Goal: Task Accomplishment & Management: Complete application form

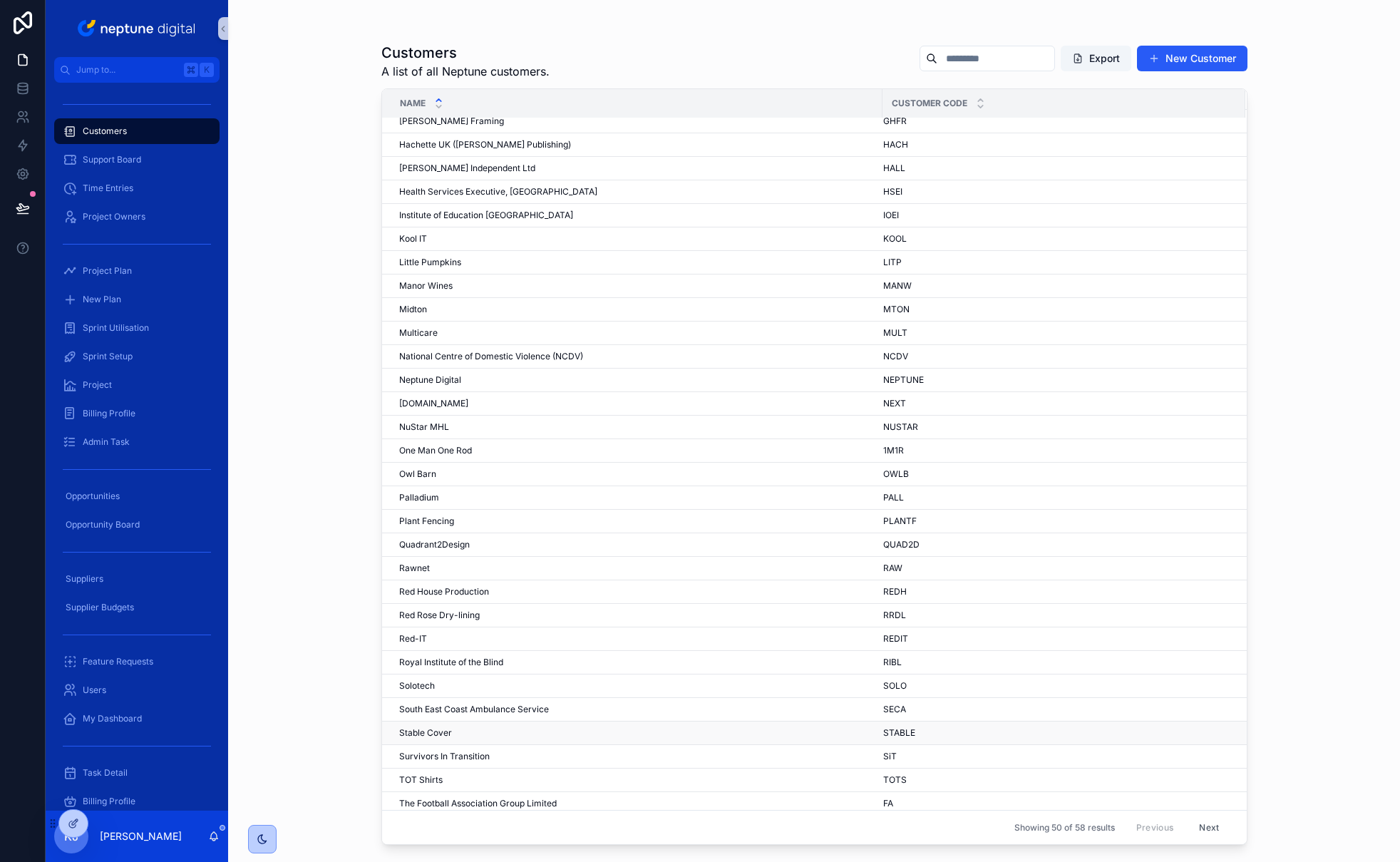
scroll to position [484, 0]
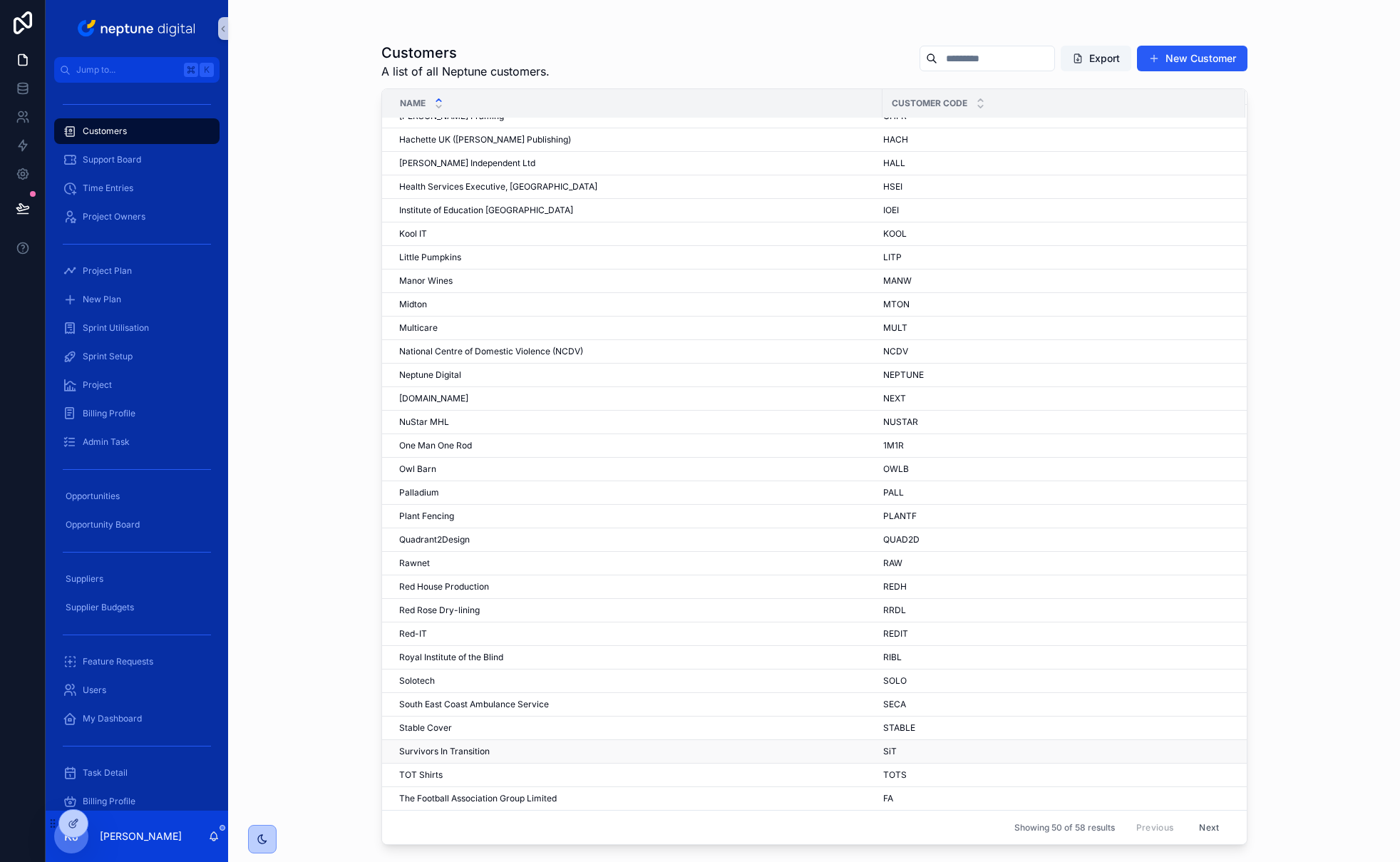
click at [466, 751] on span "Survivors In Transition" at bounding box center [444, 752] width 90 height 12
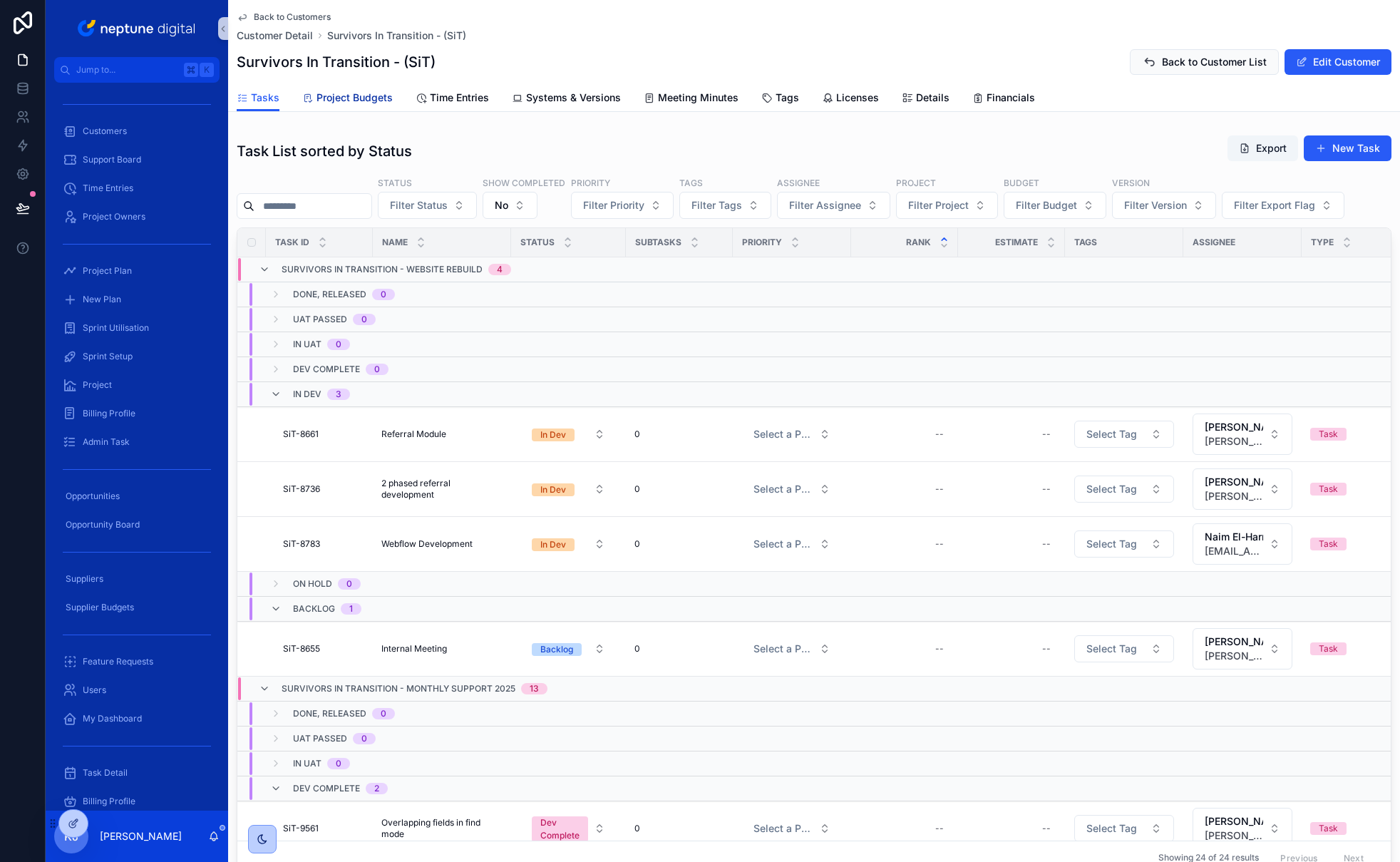
click at [347, 99] on span "Project Budgets" at bounding box center [355, 97] width 77 height 15
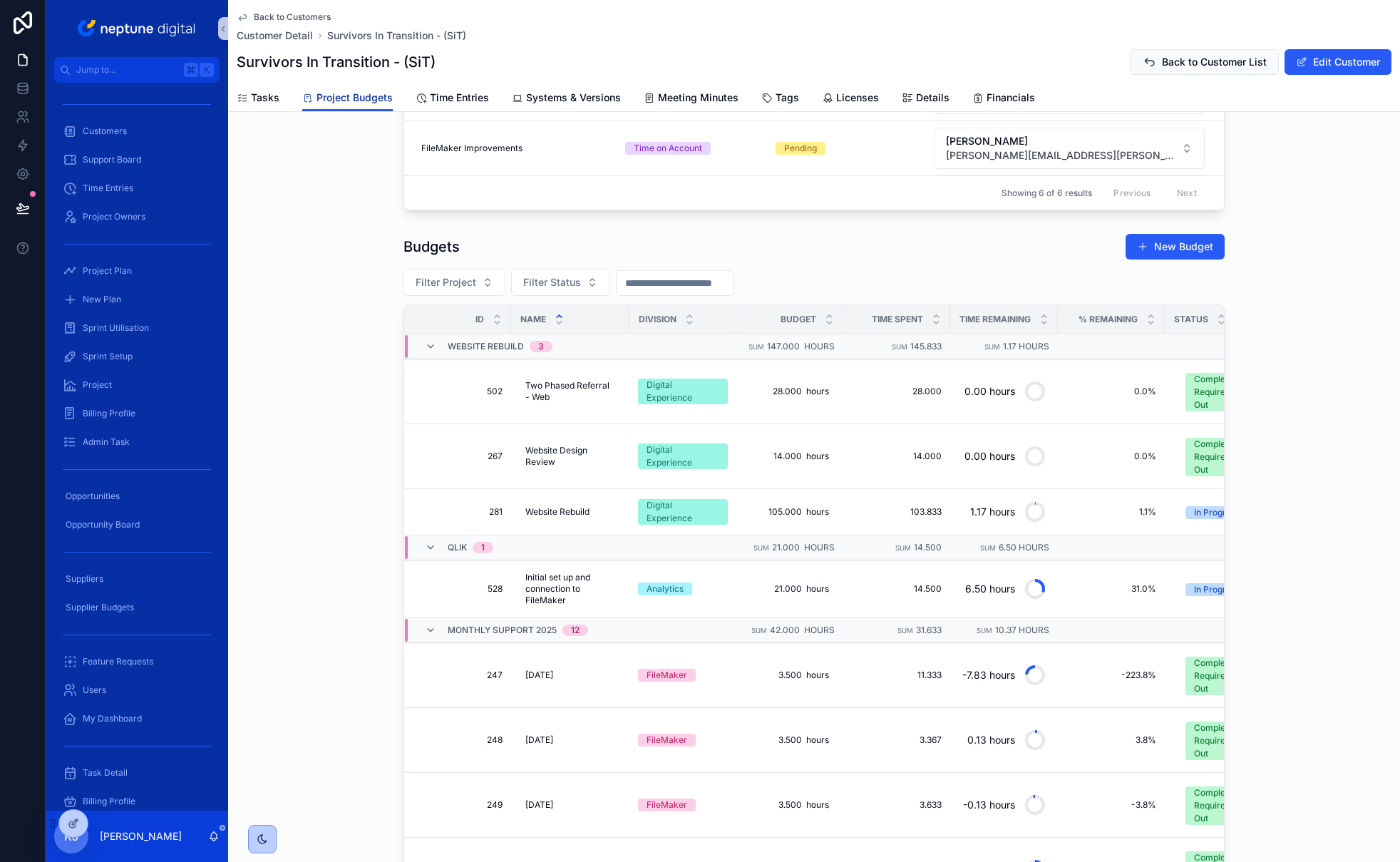
scroll to position [441, 0]
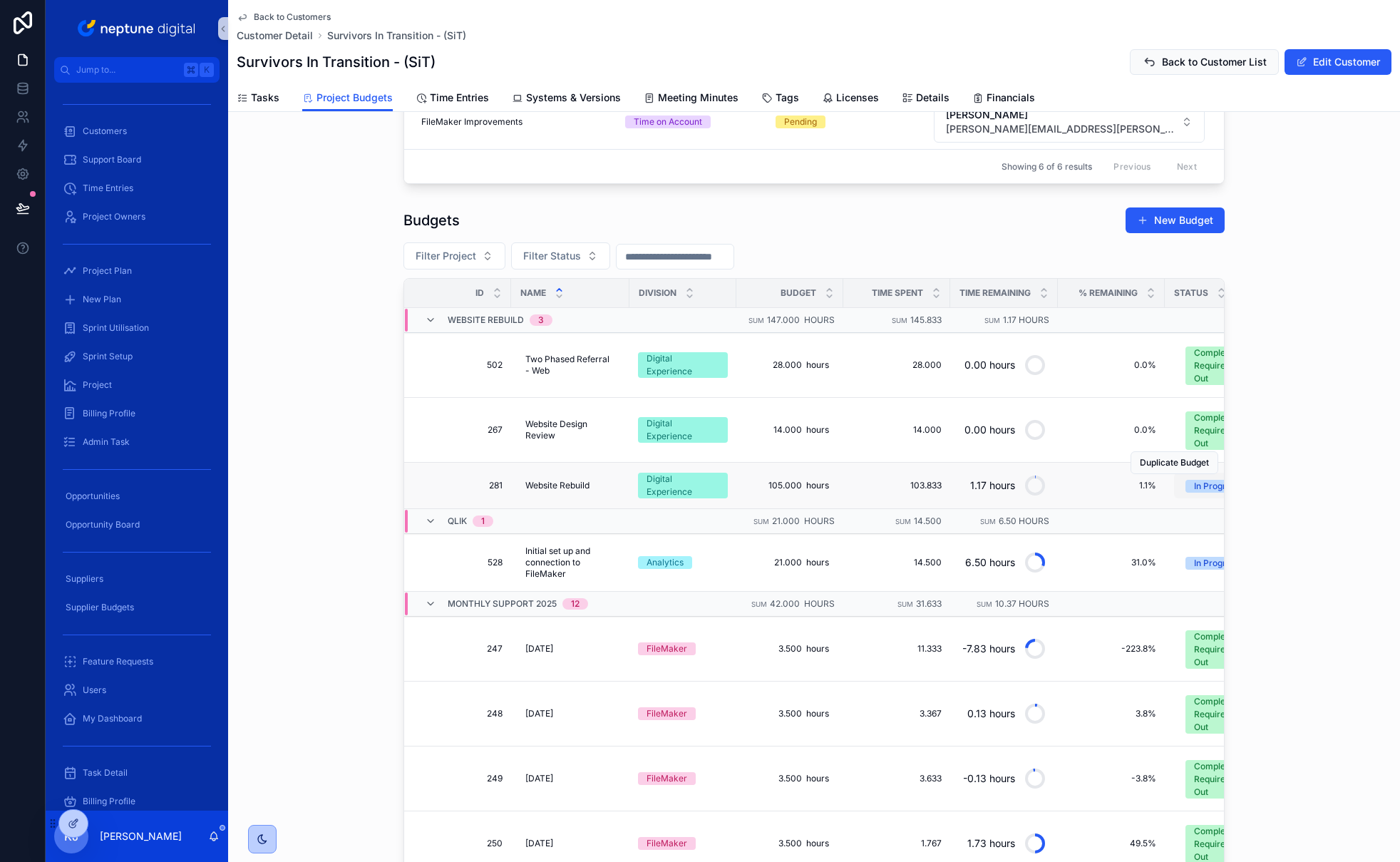
click at [1188, 487] on div "In Progress" at bounding box center [1217, 486] width 45 height 13
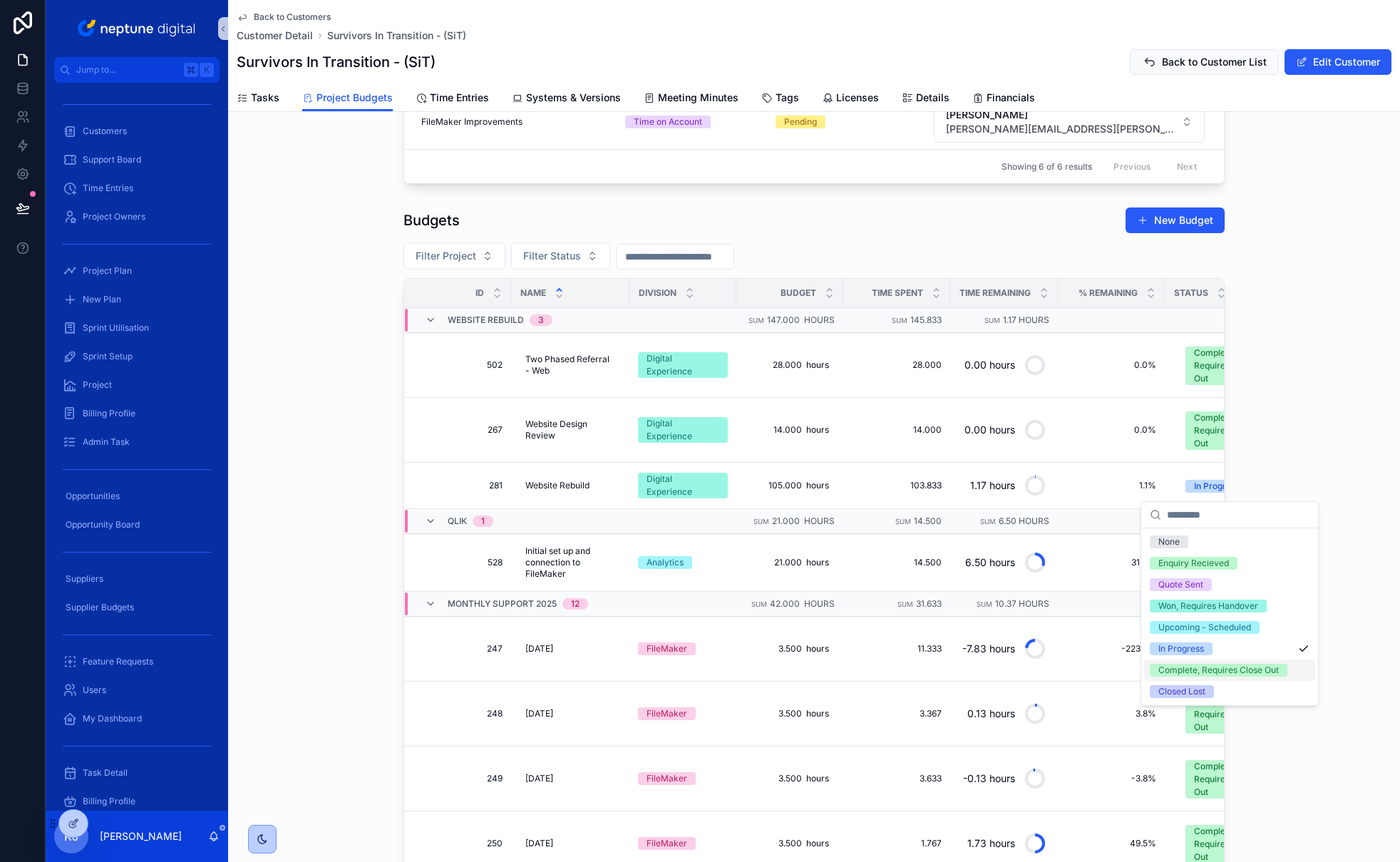
click at [1188, 673] on div "Complete, Requires Close Out" at bounding box center [1219, 669] width 121 height 13
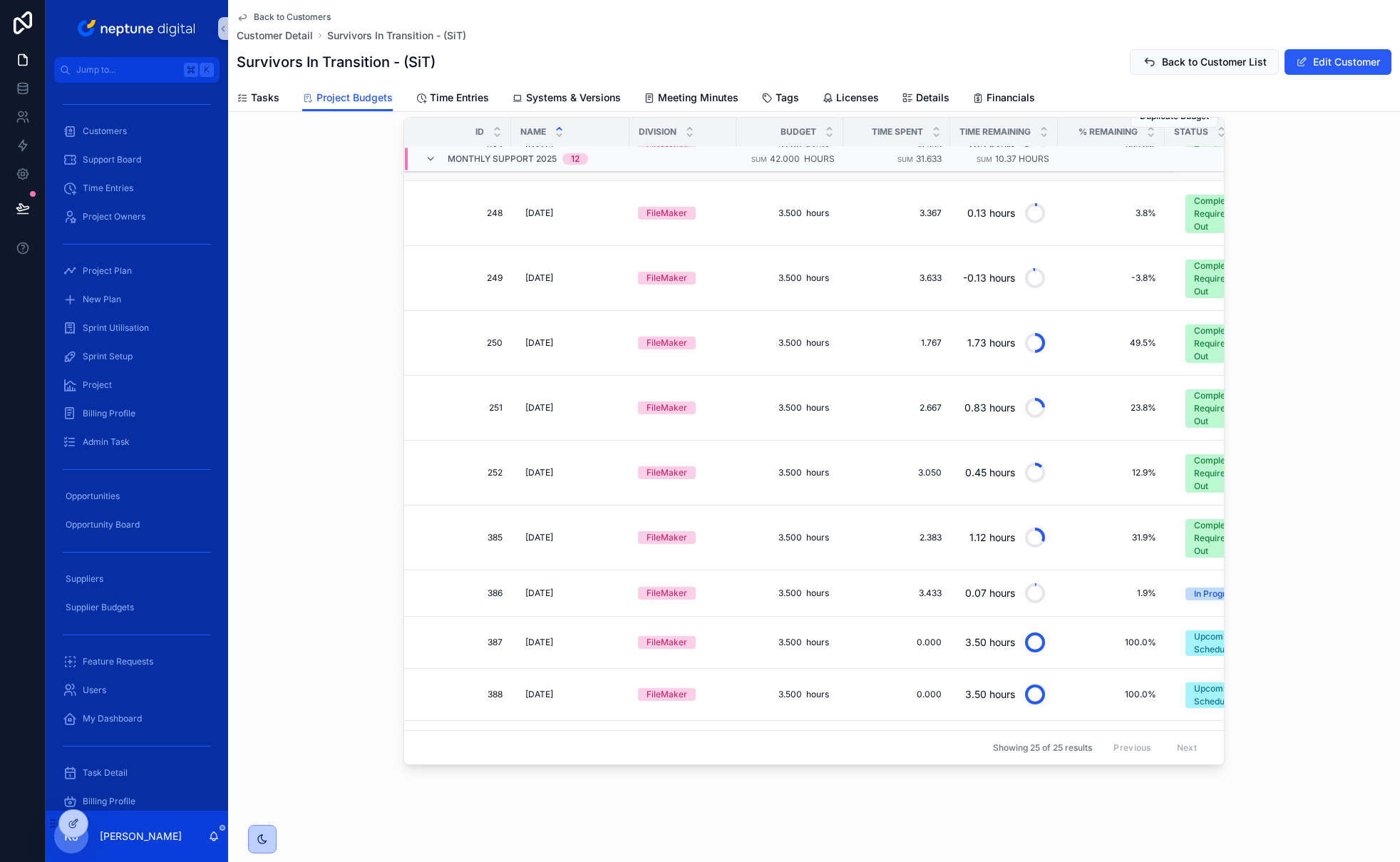
scroll to position [548, 0]
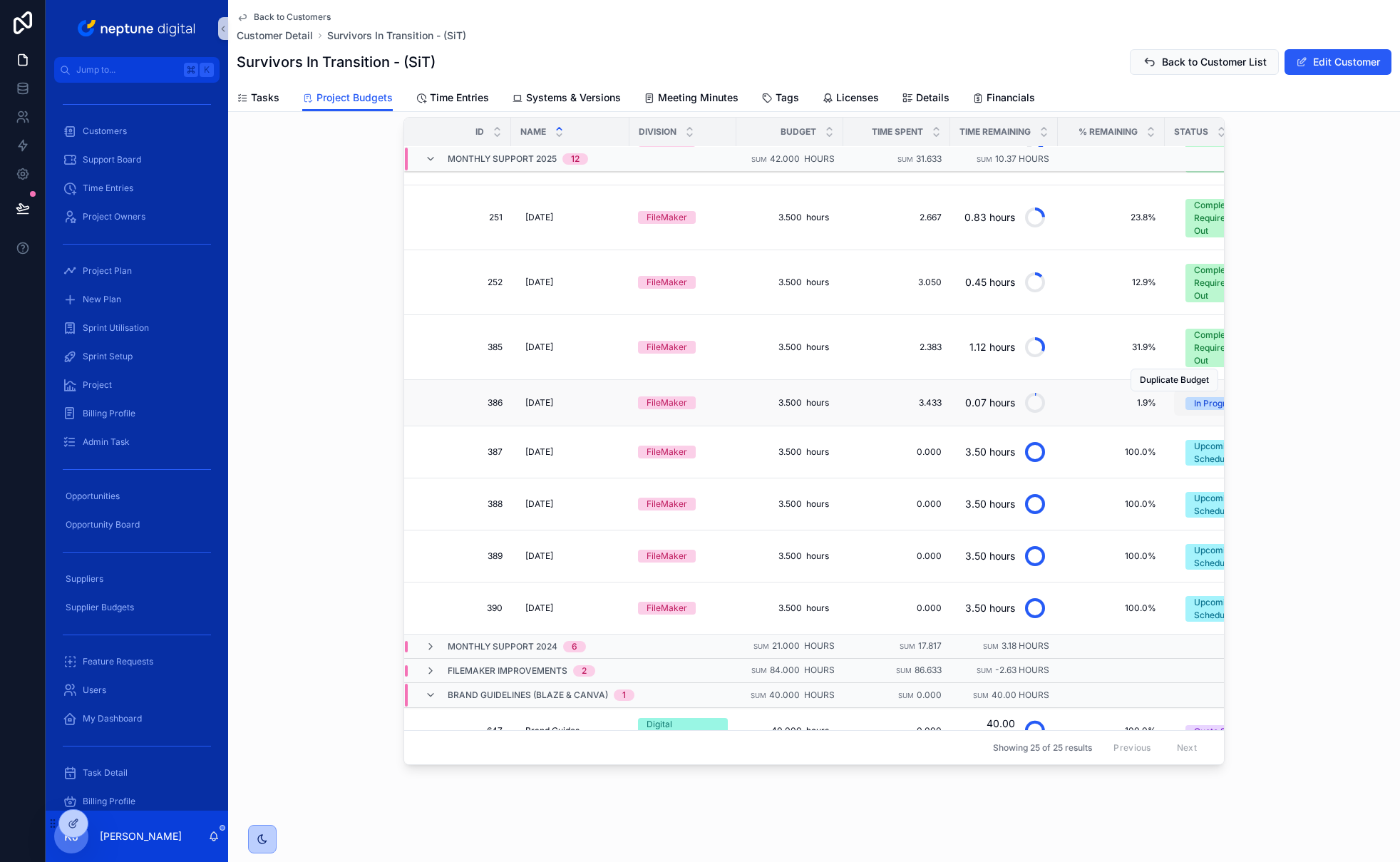
click at [1188, 405] on div "In Progress" at bounding box center [1217, 403] width 45 height 13
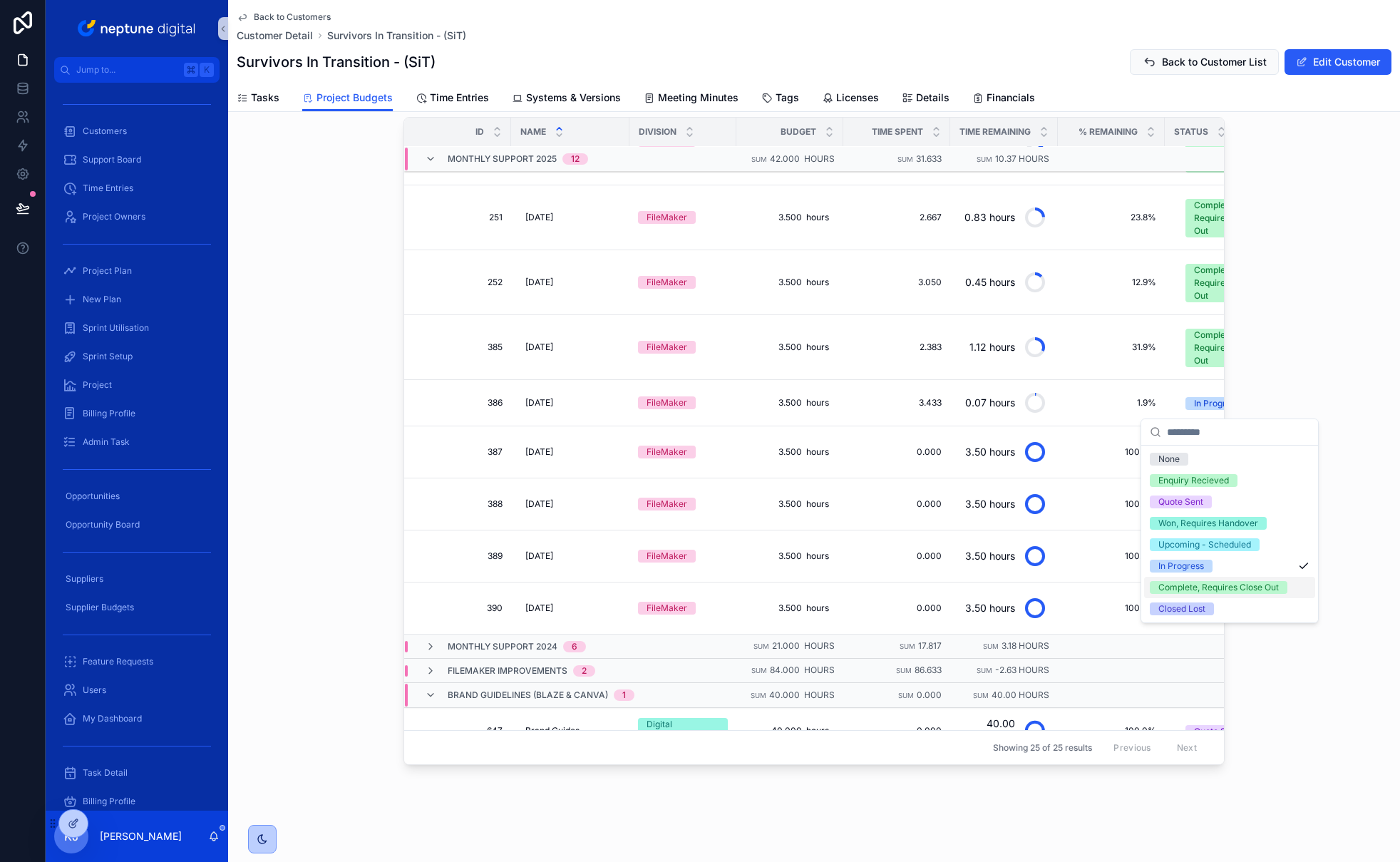
click at [1188, 584] on div "Complete, Requires Close Out" at bounding box center [1219, 587] width 121 height 13
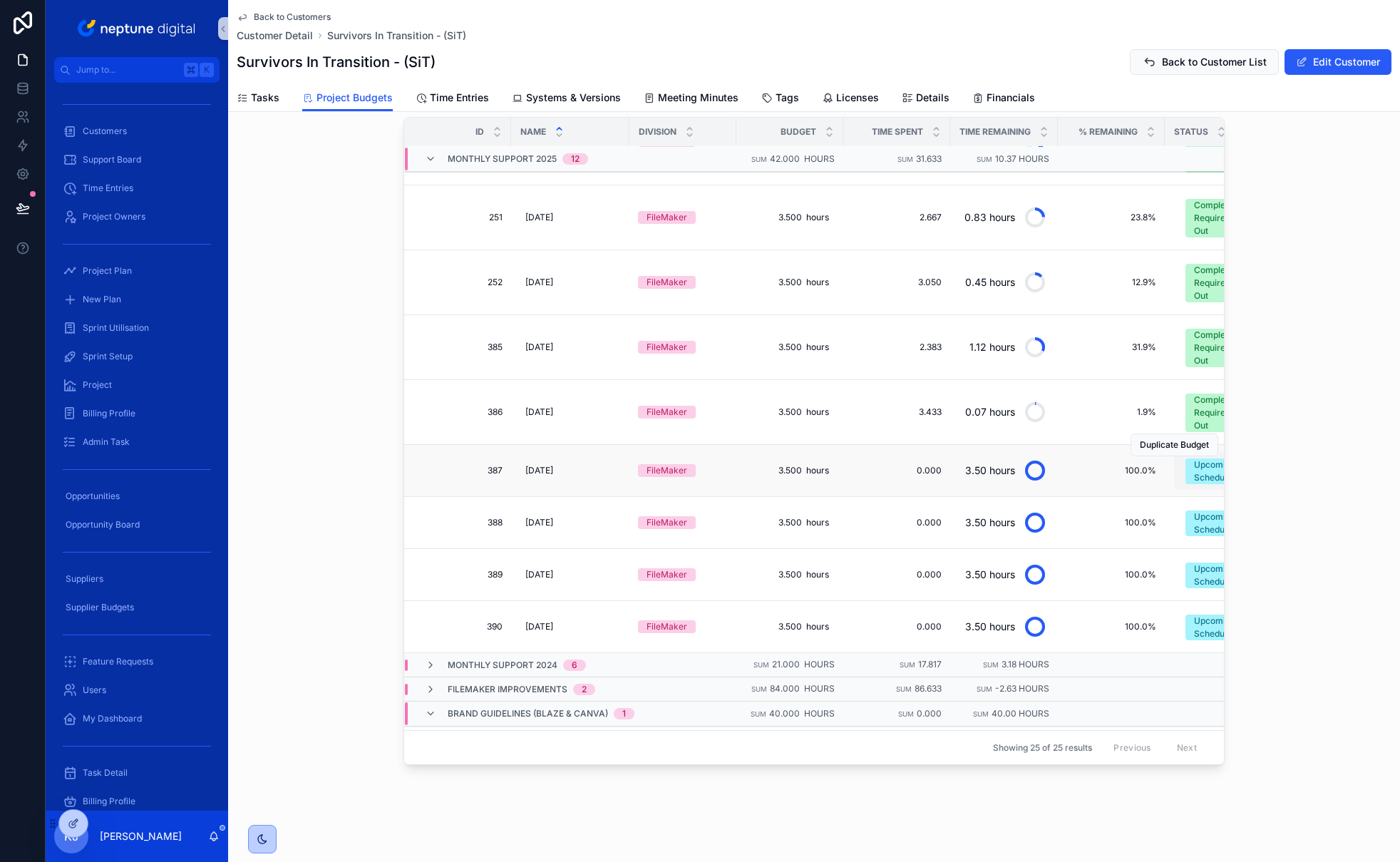
click at [1188, 473] on div "Upcoming - Scheduled" at bounding box center [1225, 471] width 62 height 26
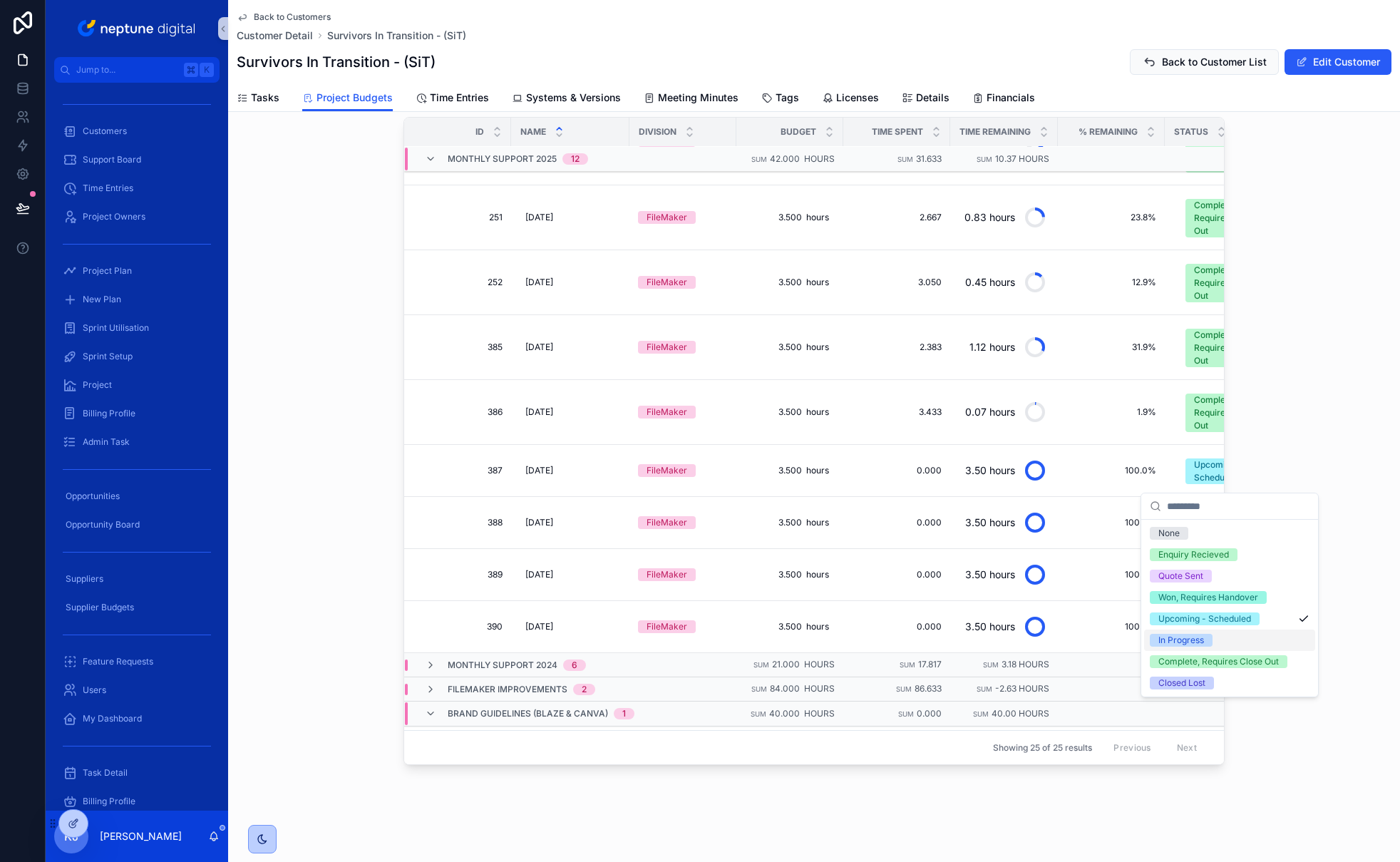
click at [1188, 636] on span "In Progress" at bounding box center [1182, 640] width 63 height 13
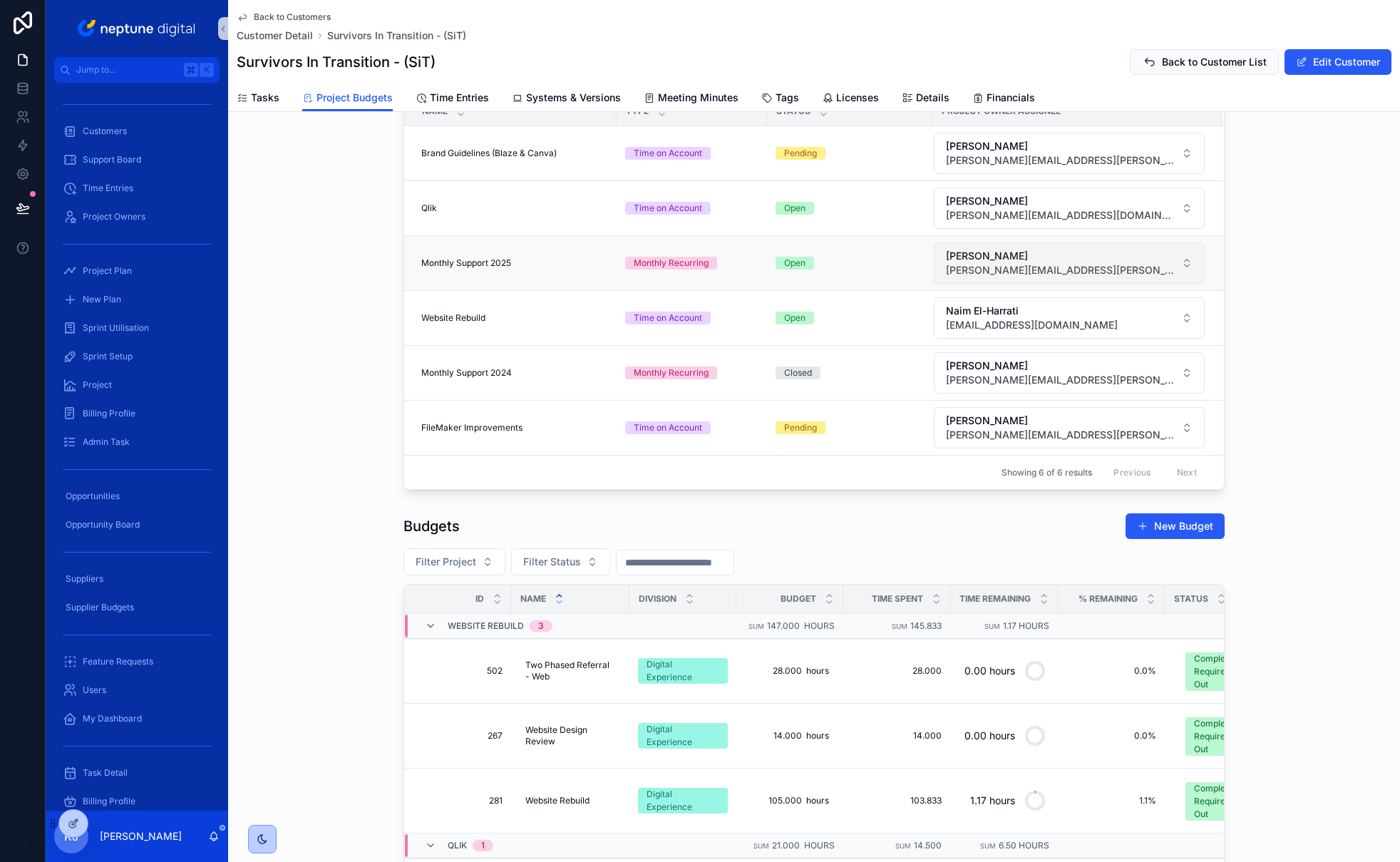
scroll to position [122, 0]
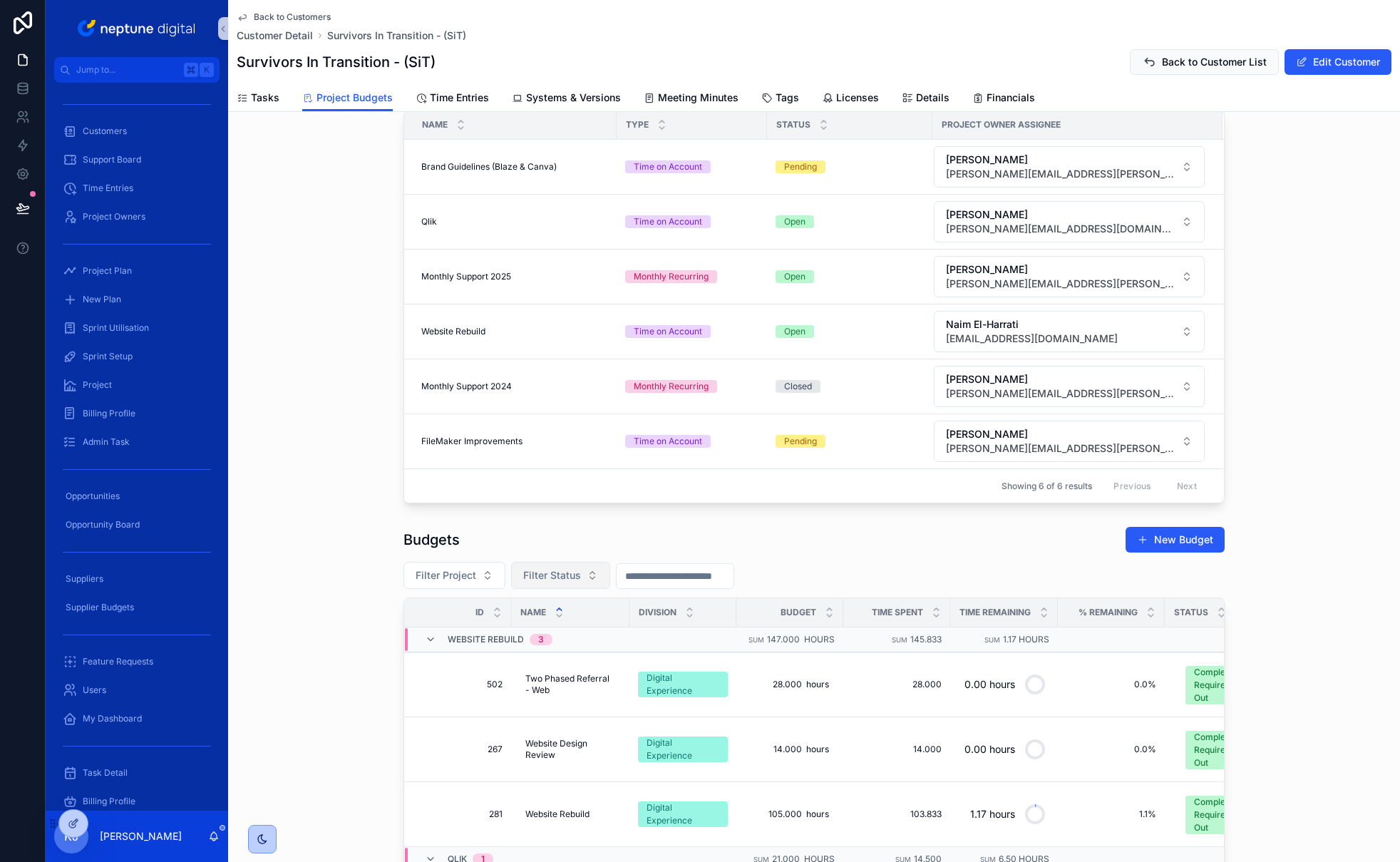
click at [558, 575] on span "Filter Status" at bounding box center [552, 575] width 58 height 15
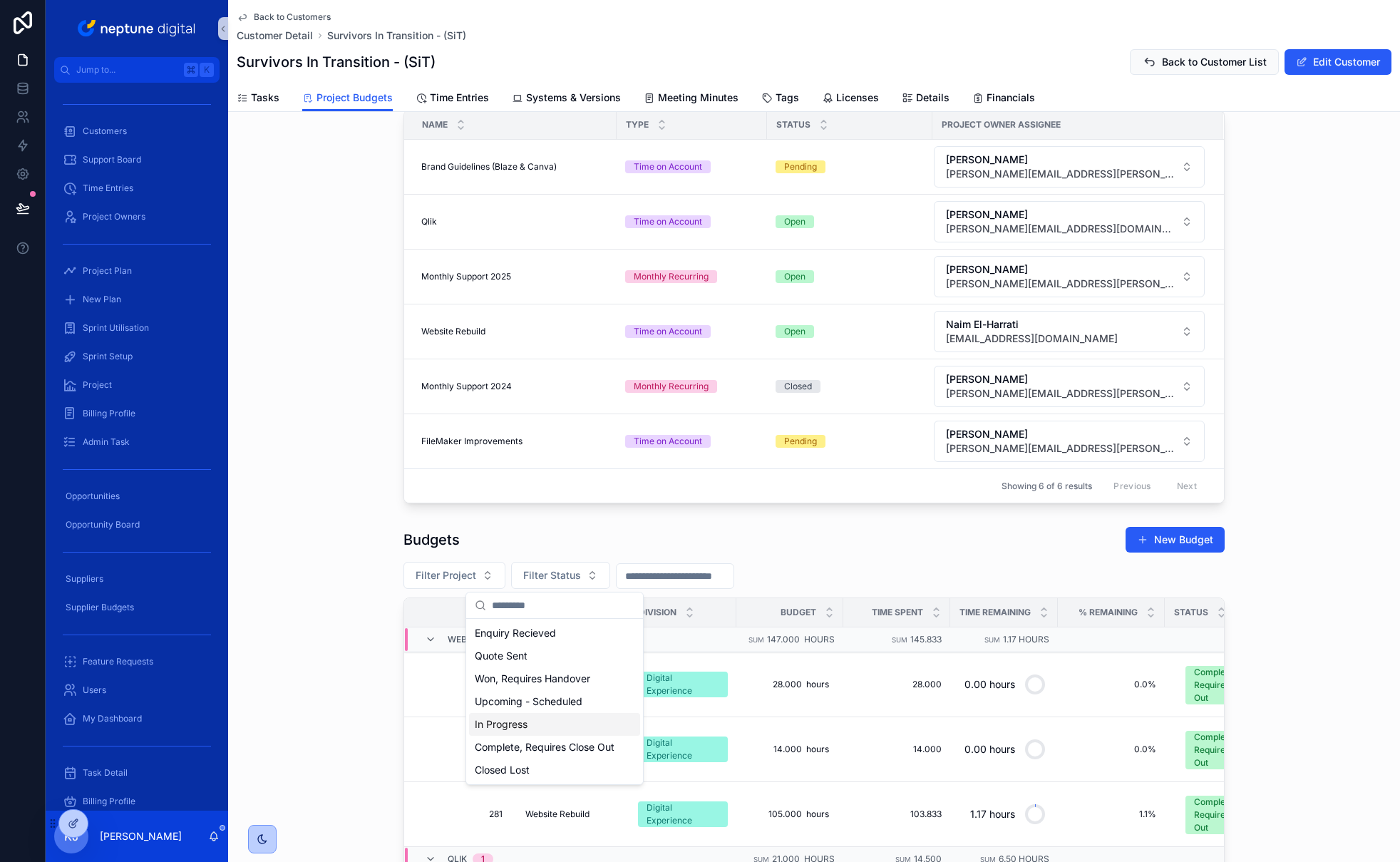
click at [547, 725] on div "In Progress" at bounding box center [554, 723] width 171 height 23
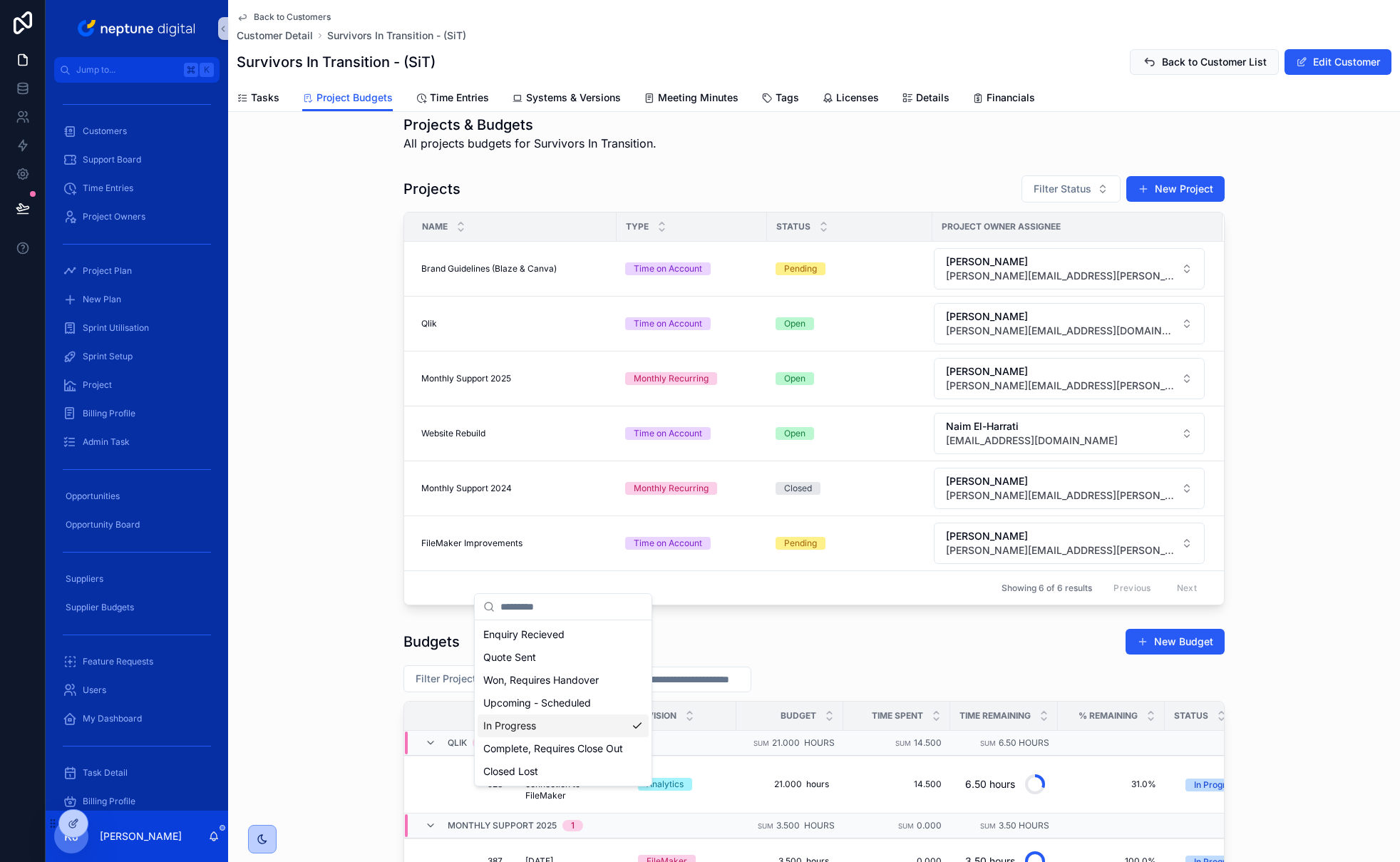
scroll to position [122, 0]
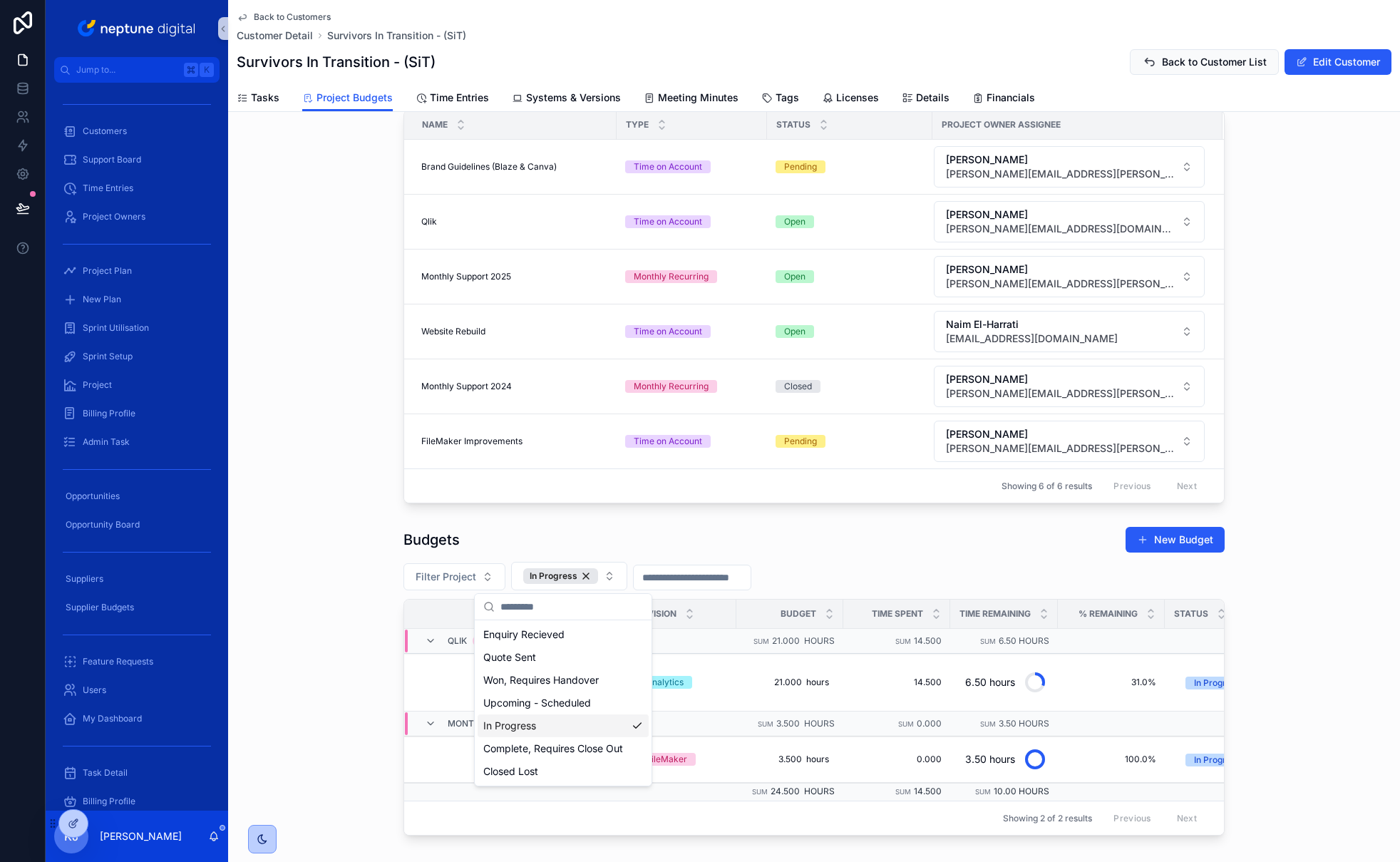
click at [1188, 357] on div "Projects Filter Status New Project Name Type Status Project Owner Assignee Bran…" at bounding box center [814, 288] width 1172 height 442
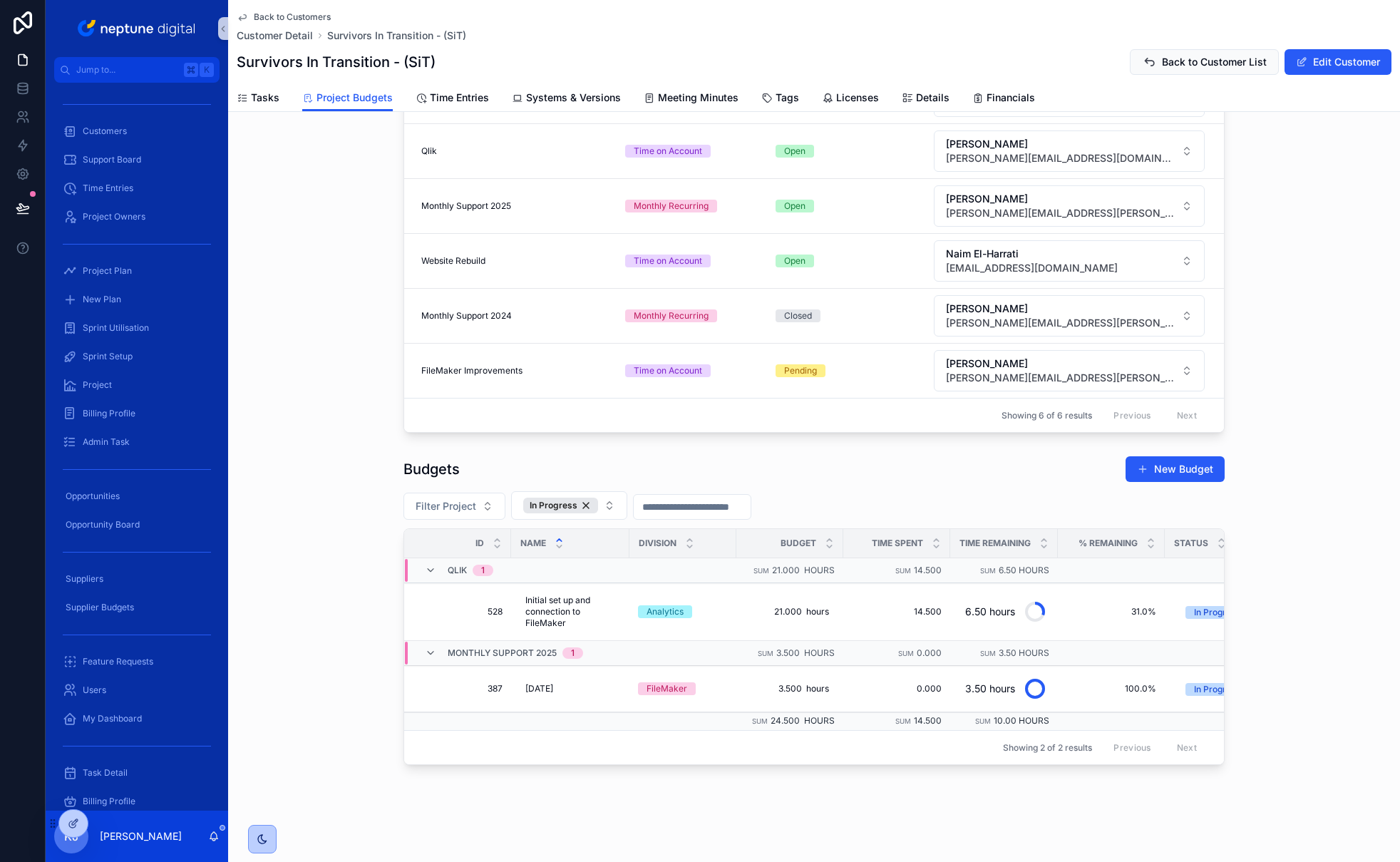
scroll to position [203, 0]
click at [118, 126] on span "Customers" at bounding box center [104, 132] width 44 height 12
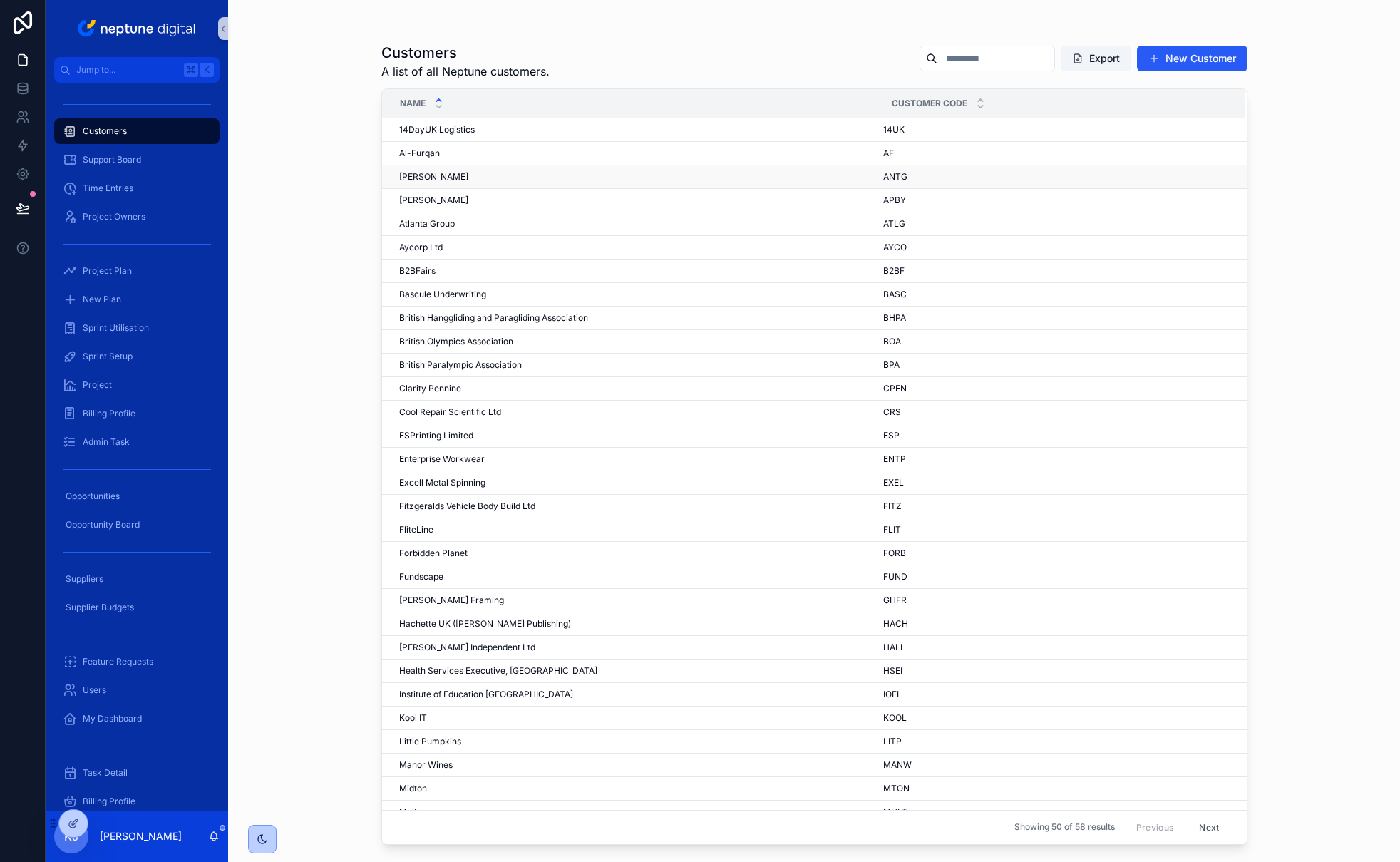
click at [444, 178] on span "[PERSON_NAME]" at bounding box center [434, 177] width 69 height 12
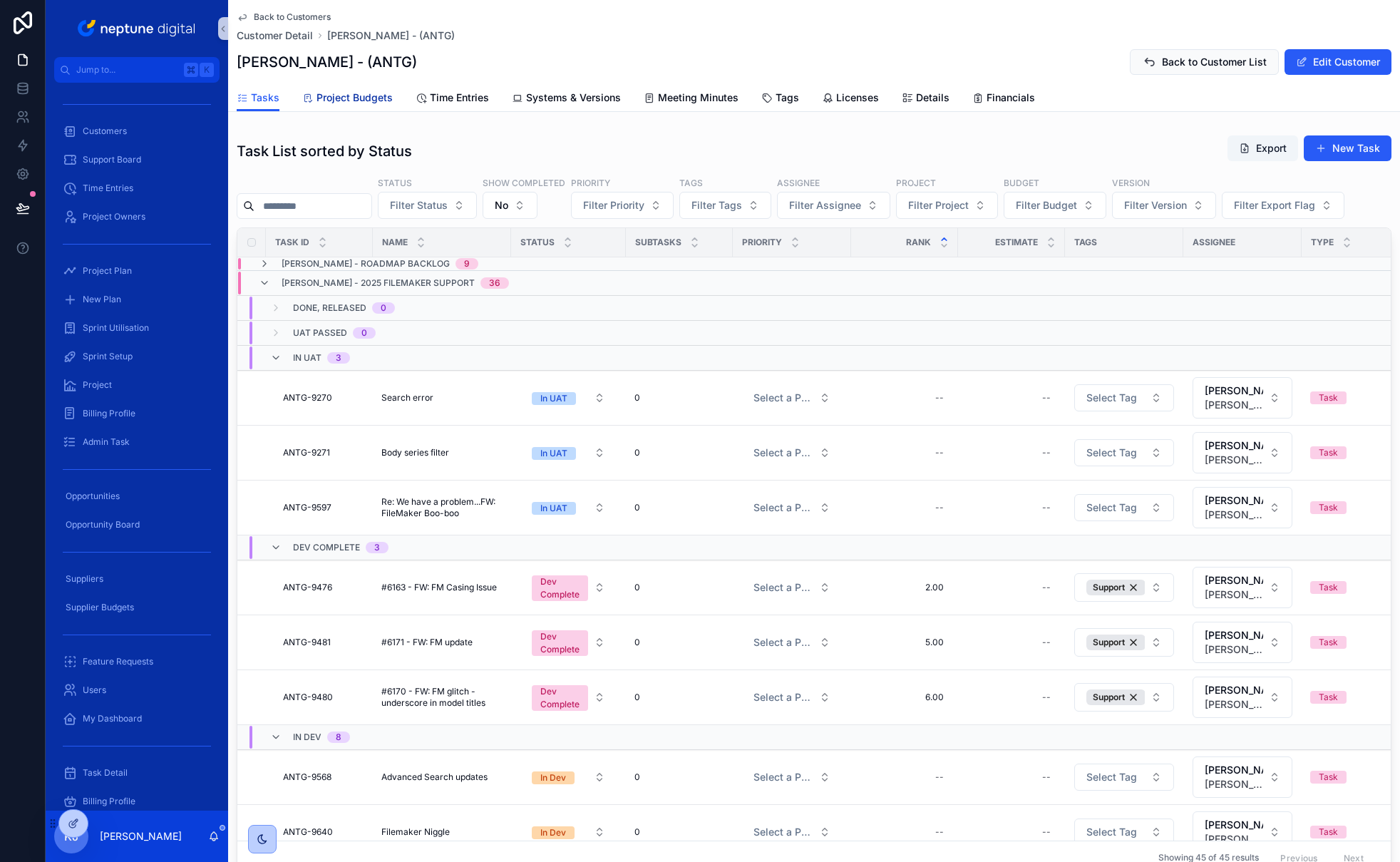
click at [349, 95] on span "Project Budgets" at bounding box center [355, 97] width 77 height 15
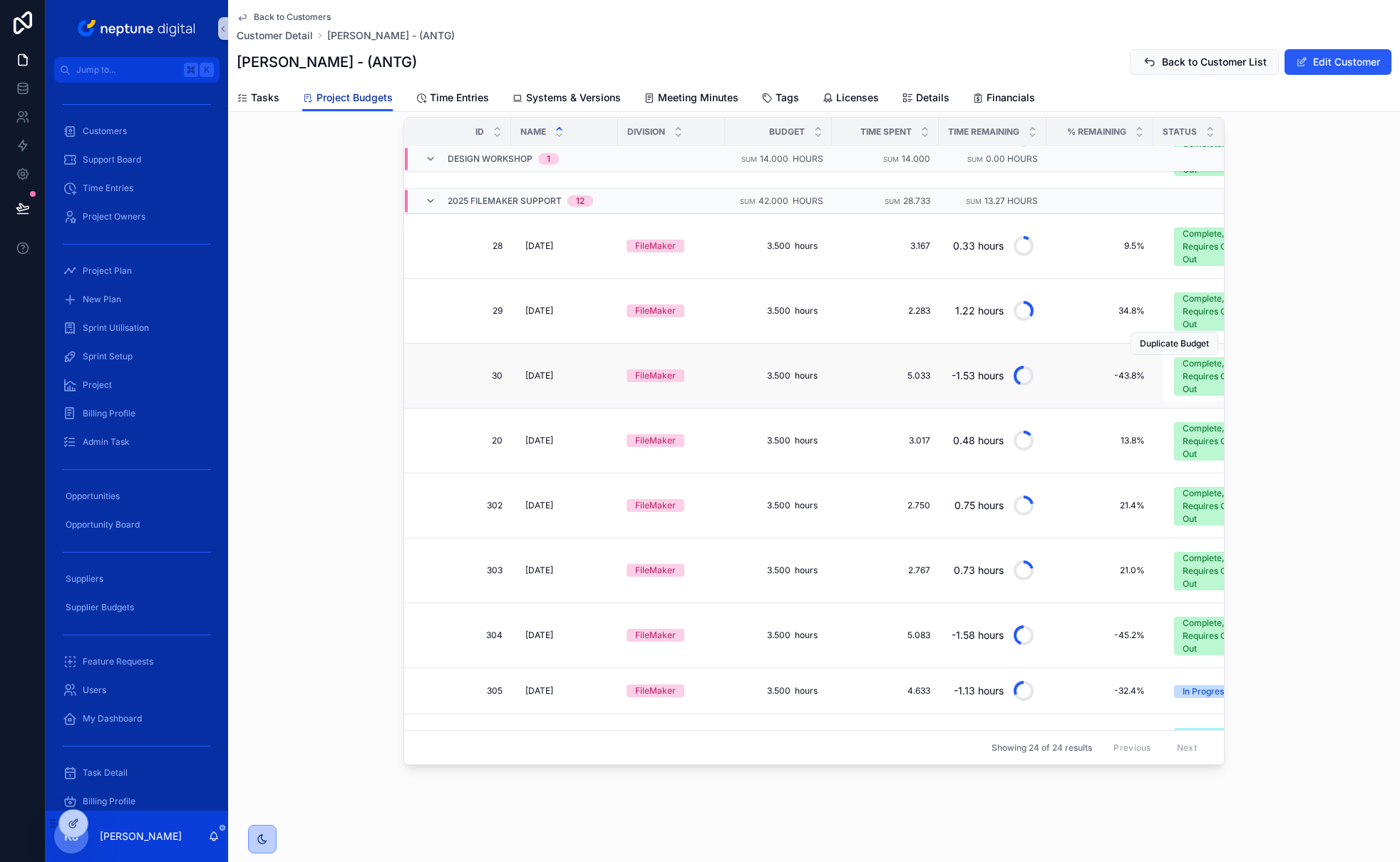
scroll to position [240, 0]
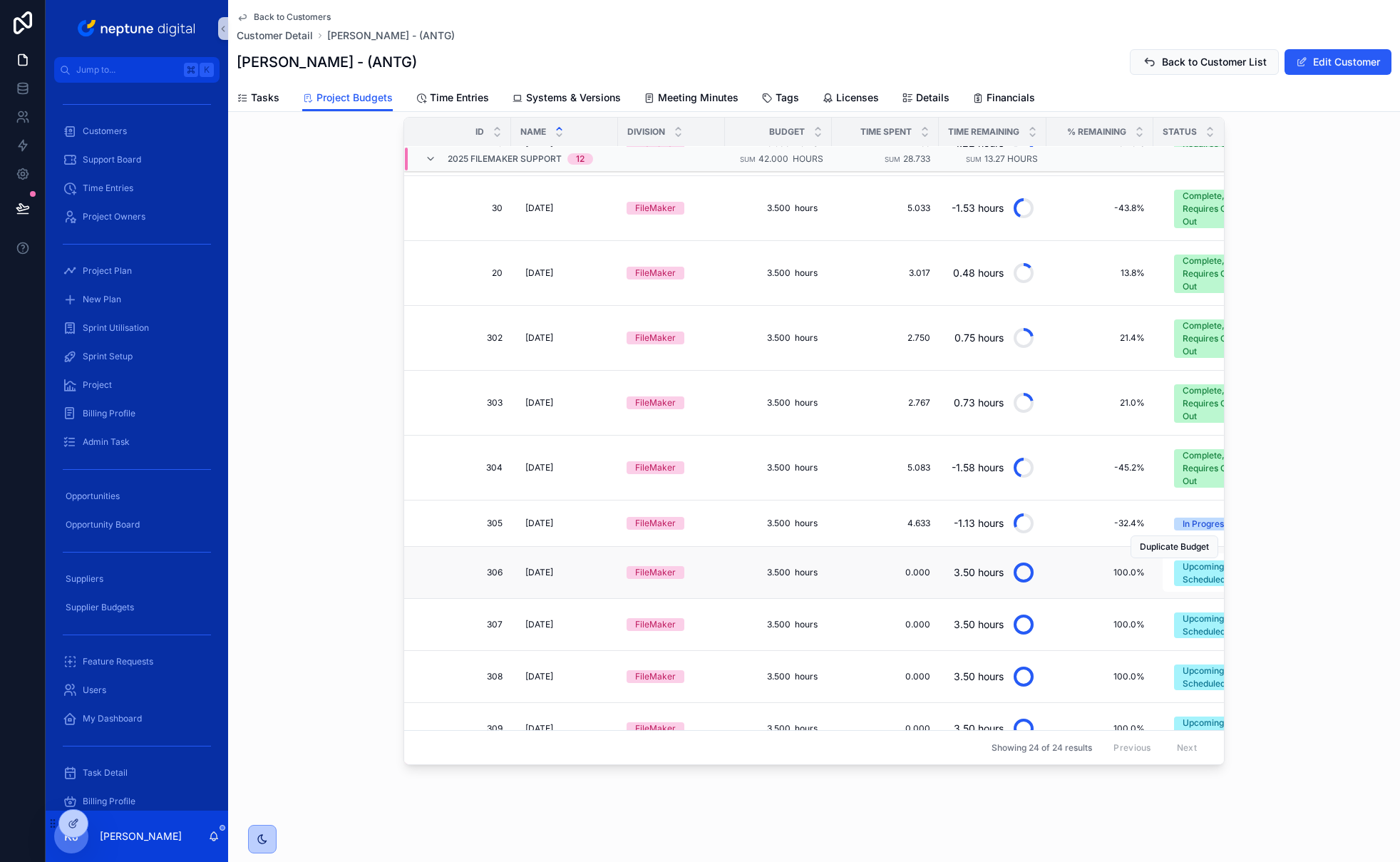
click at [1188, 523] on div "Duplicate Budget" at bounding box center [1174, 546] width 88 height 51
click at [1188, 524] on div "In Progress" at bounding box center [1205, 524] width 45 height 13
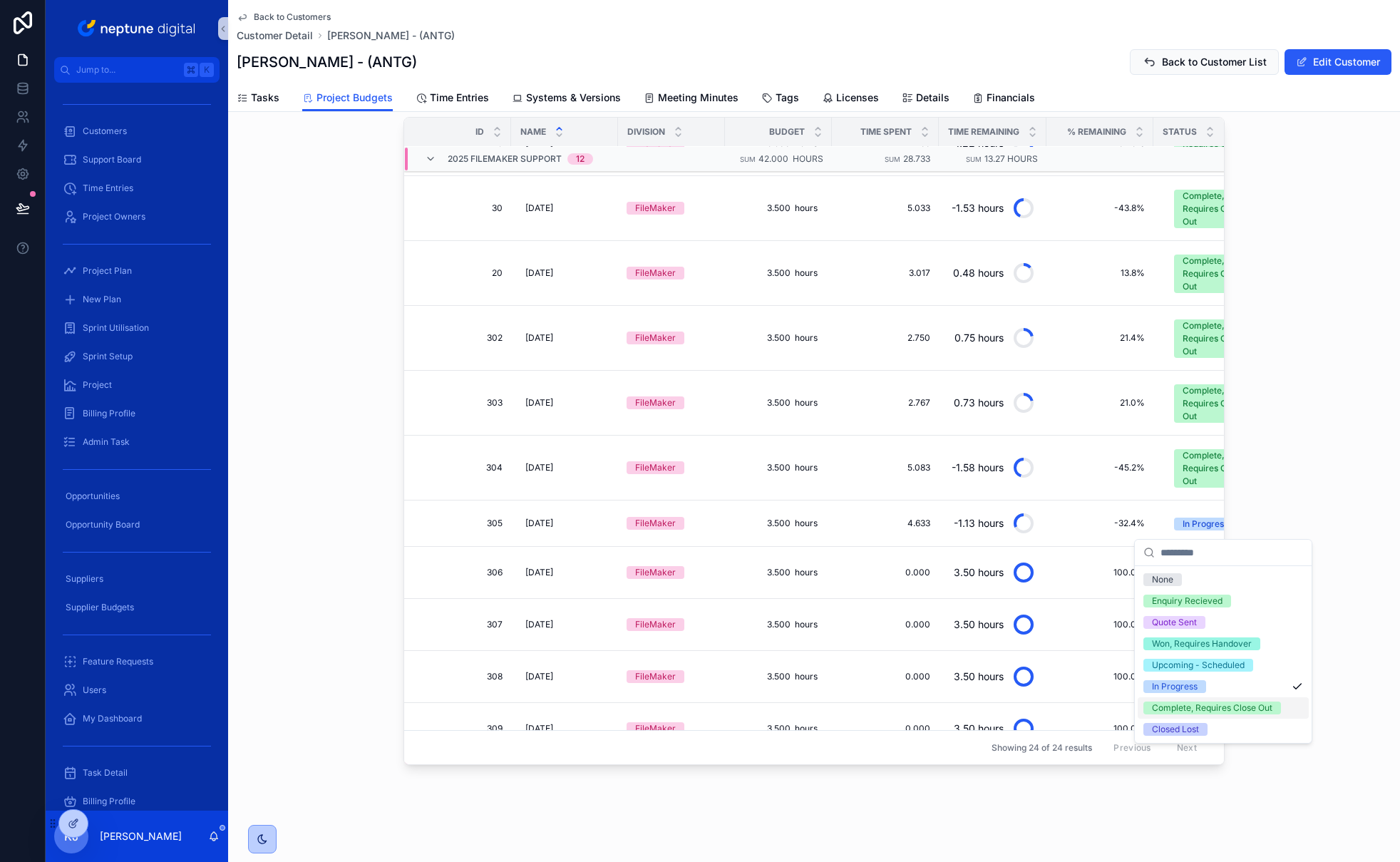
click at [1188, 712] on div "Complete, Requires Close Out" at bounding box center [1212, 708] width 121 height 13
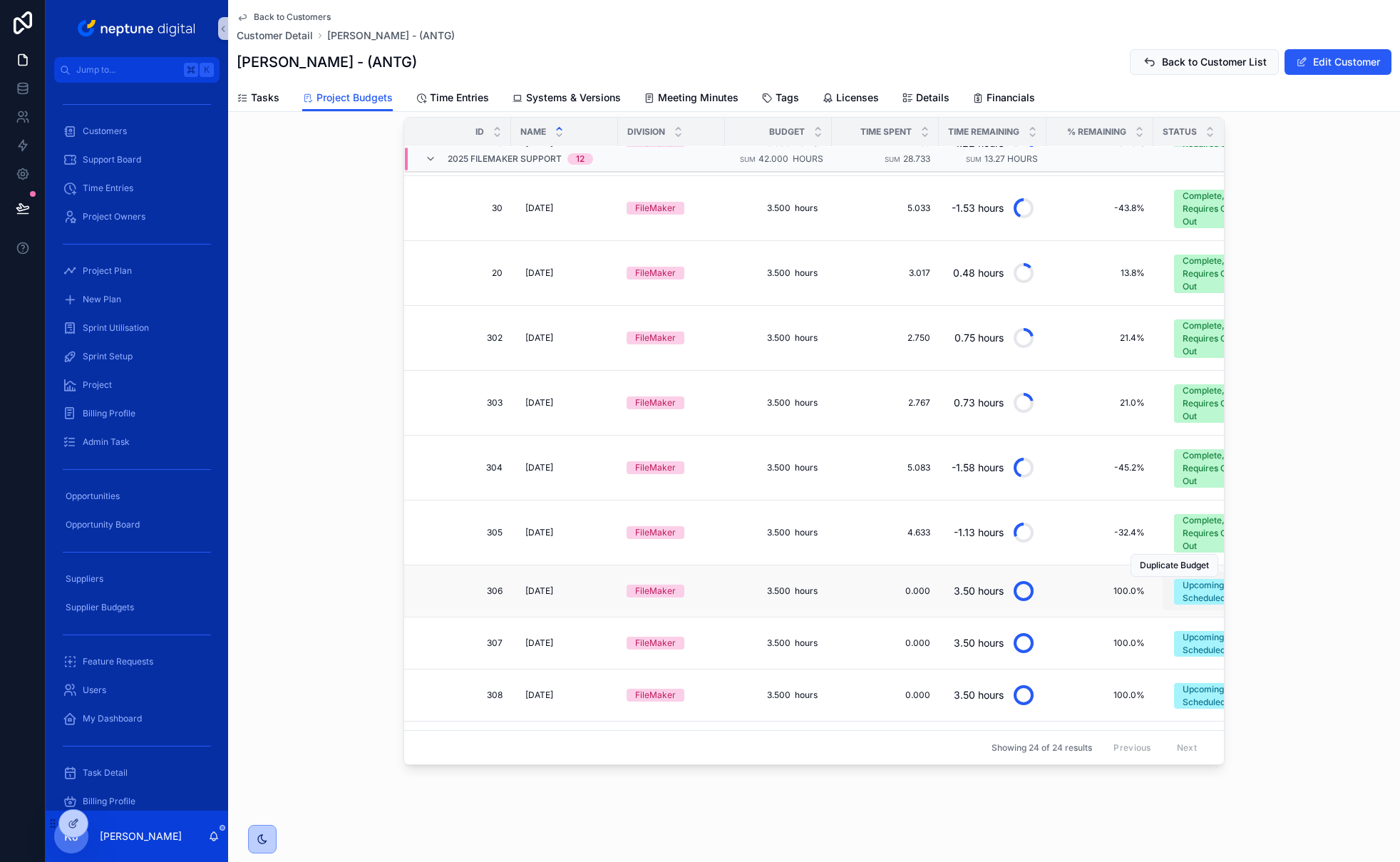
click at [1188, 599] on div "Upcoming - Scheduled" at bounding box center [1213, 592] width 62 height 26
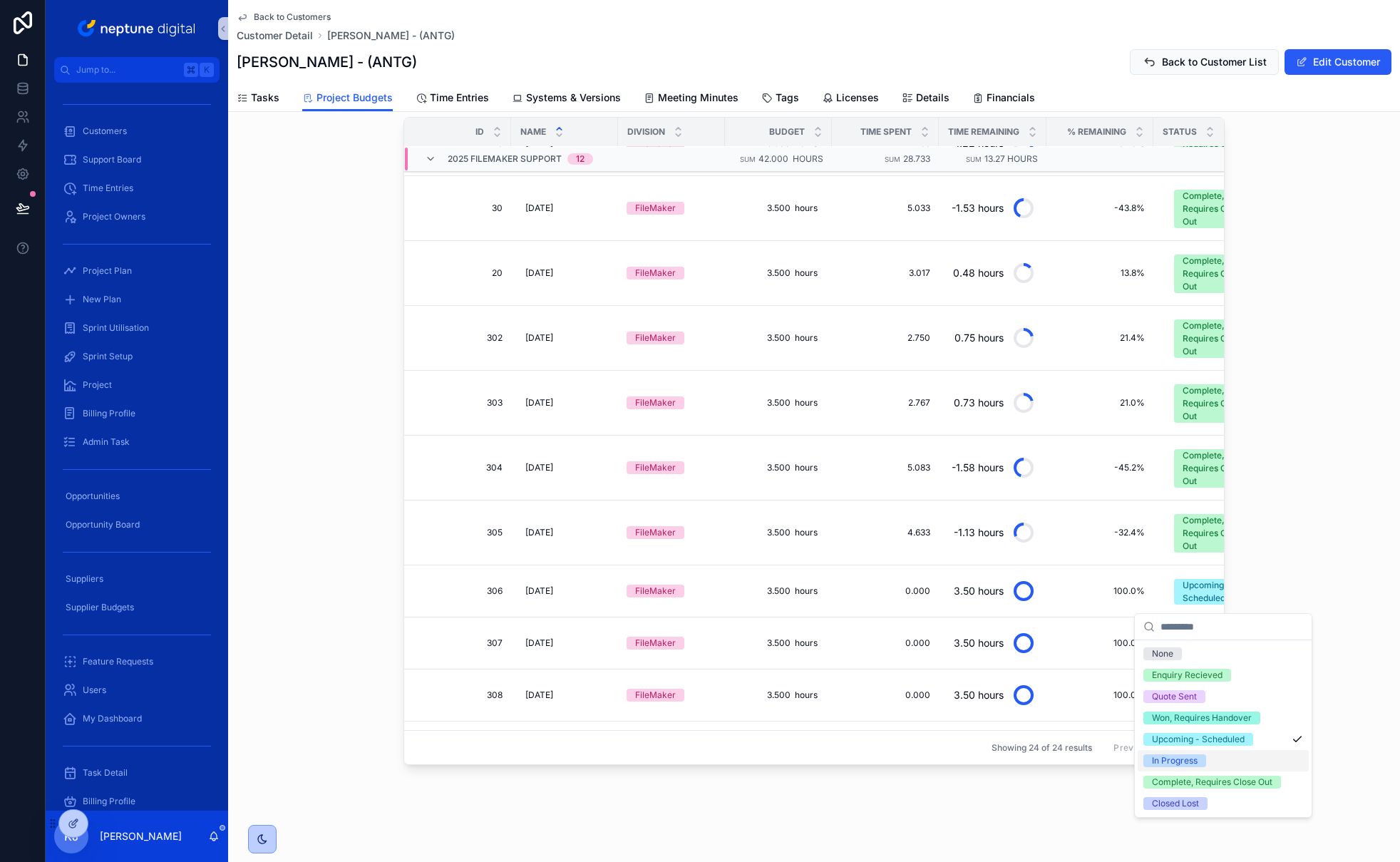
click at [1188, 758] on span "In Progress" at bounding box center [1175, 760] width 63 height 13
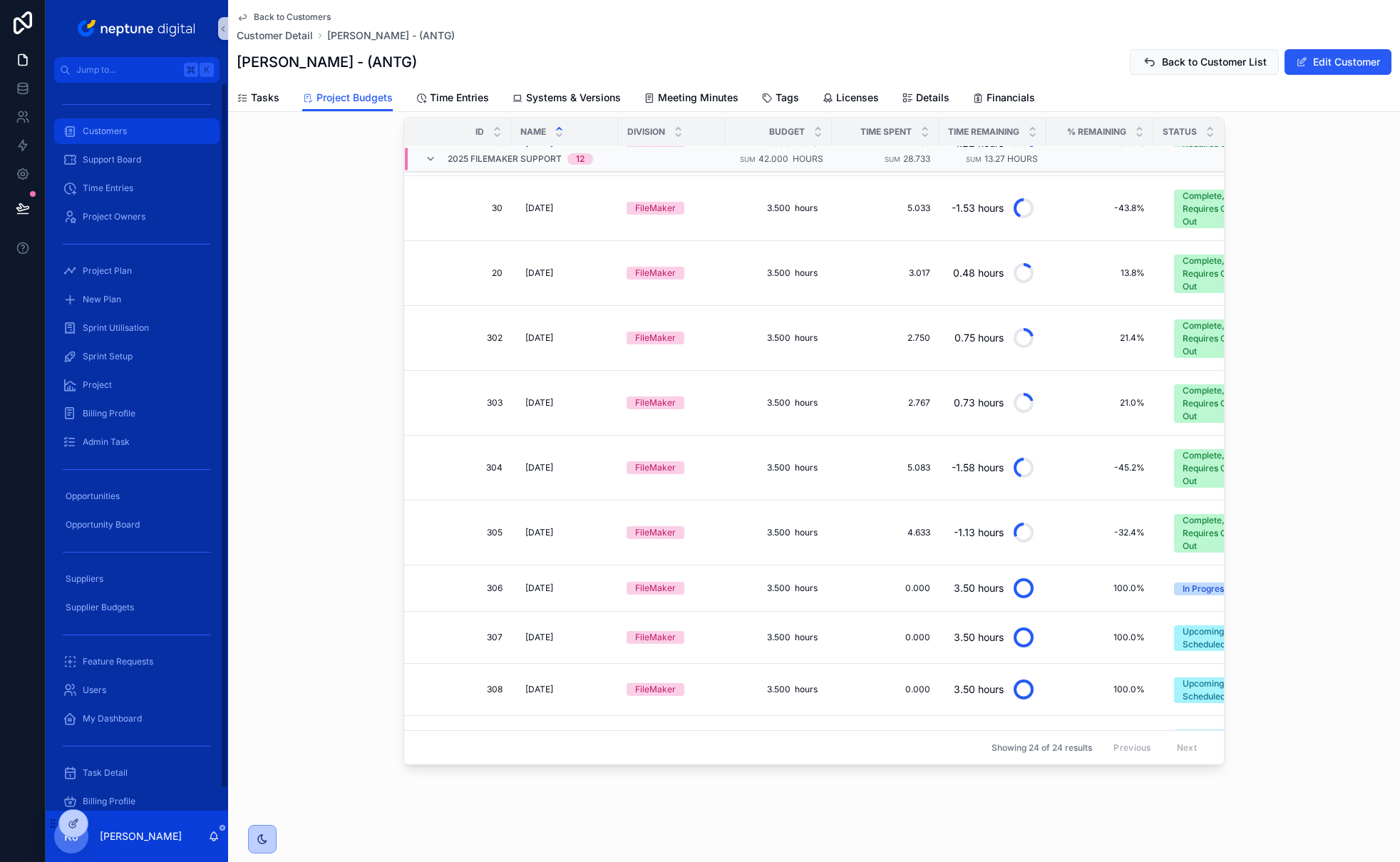
click at [82, 126] on div "Customers" at bounding box center [137, 131] width 148 height 23
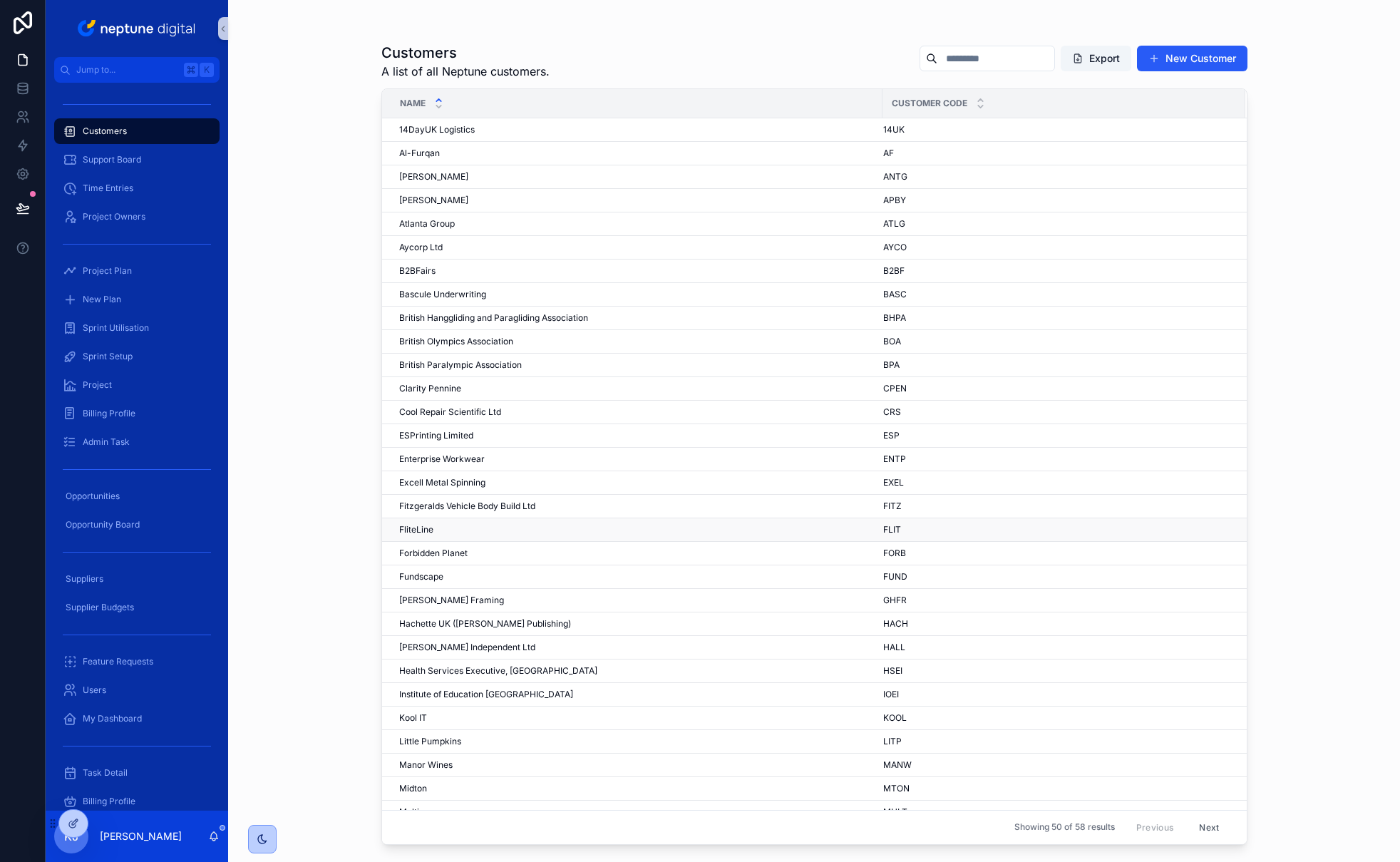
click at [469, 525] on div "FliteLine FliteLine" at bounding box center [636, 530] width 475 height 12
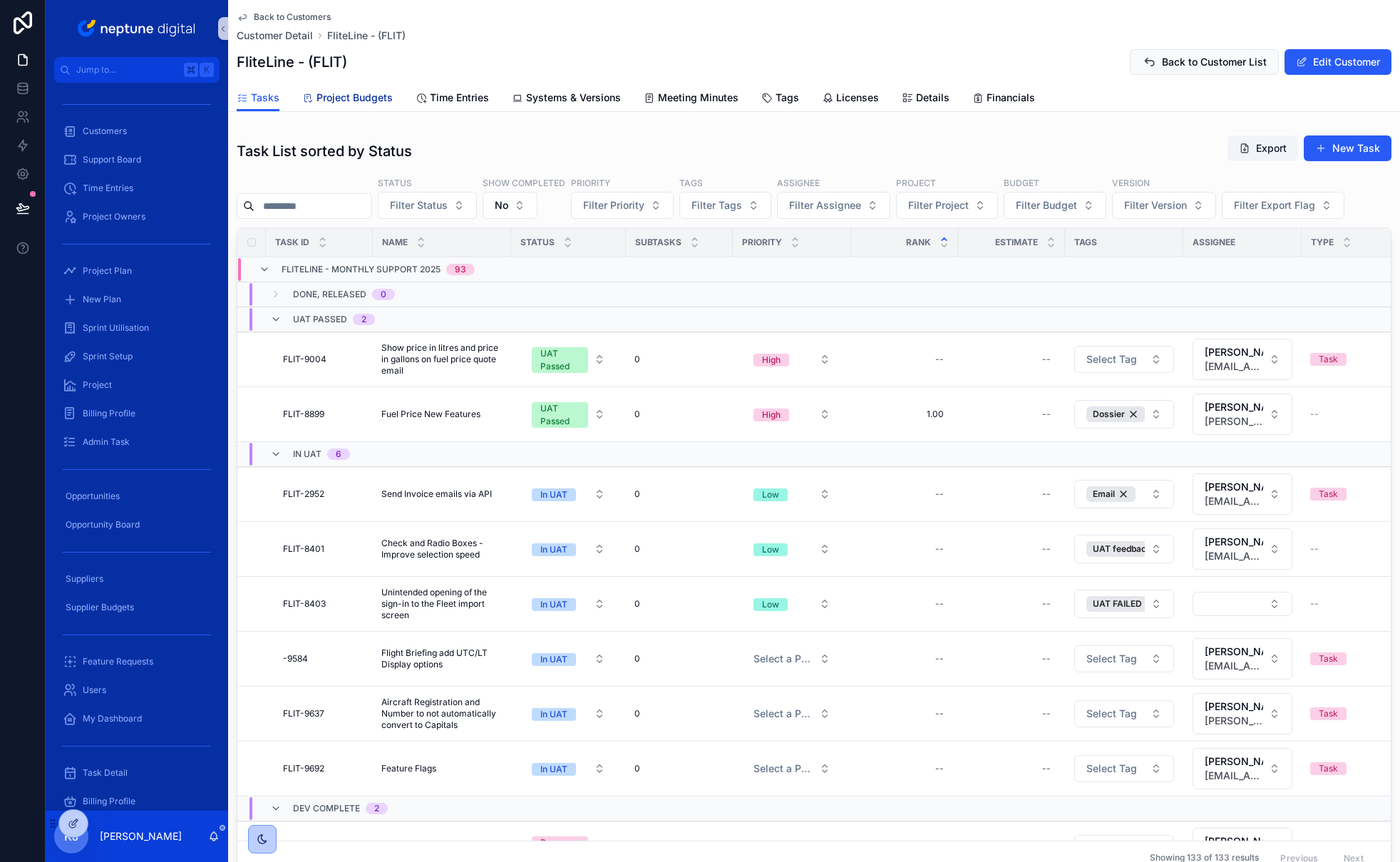
click at [363, 98] on span "Project Budgets" at bounding box center [355, 97] width 77 height 15
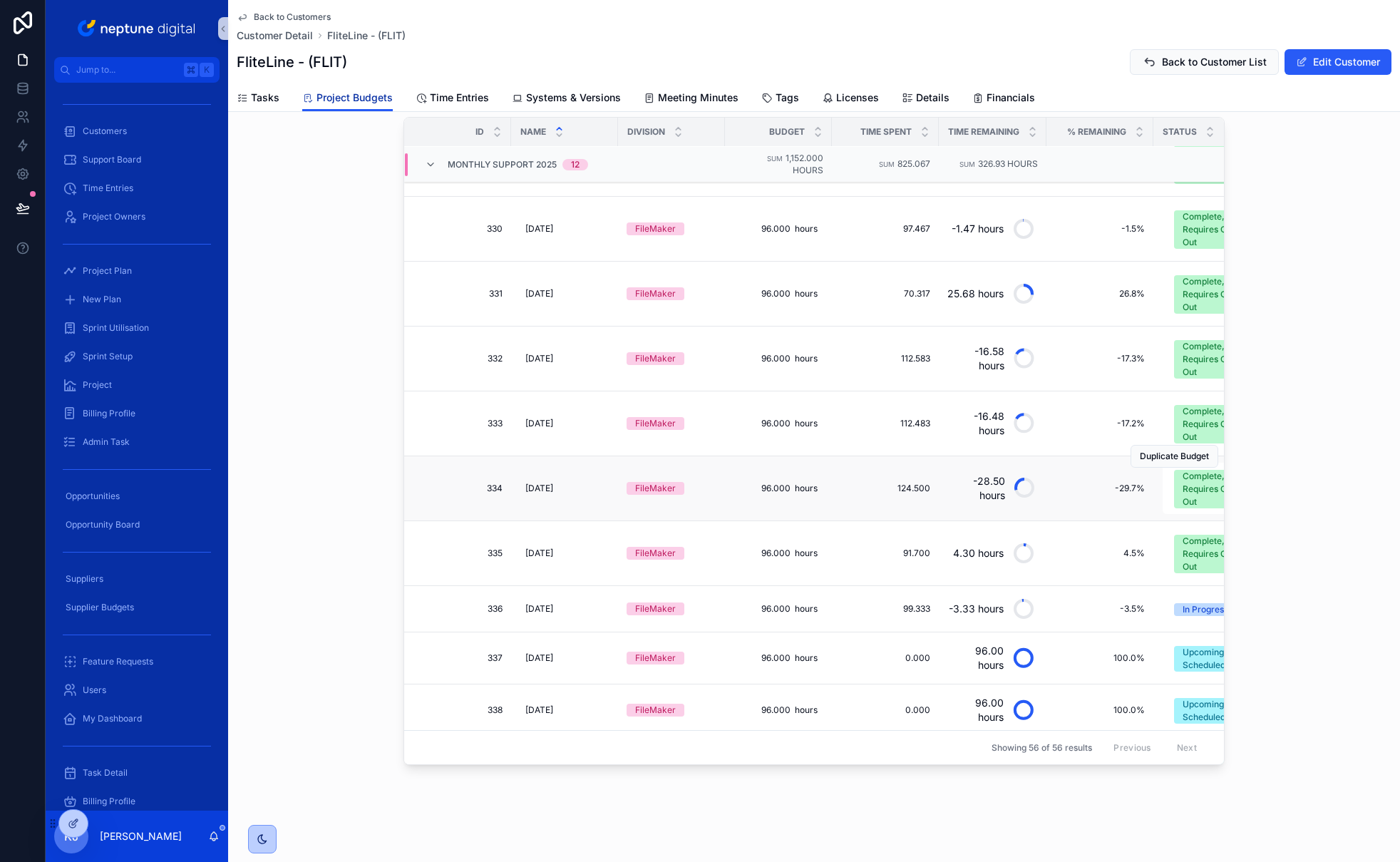
scroll to position [125, 0]
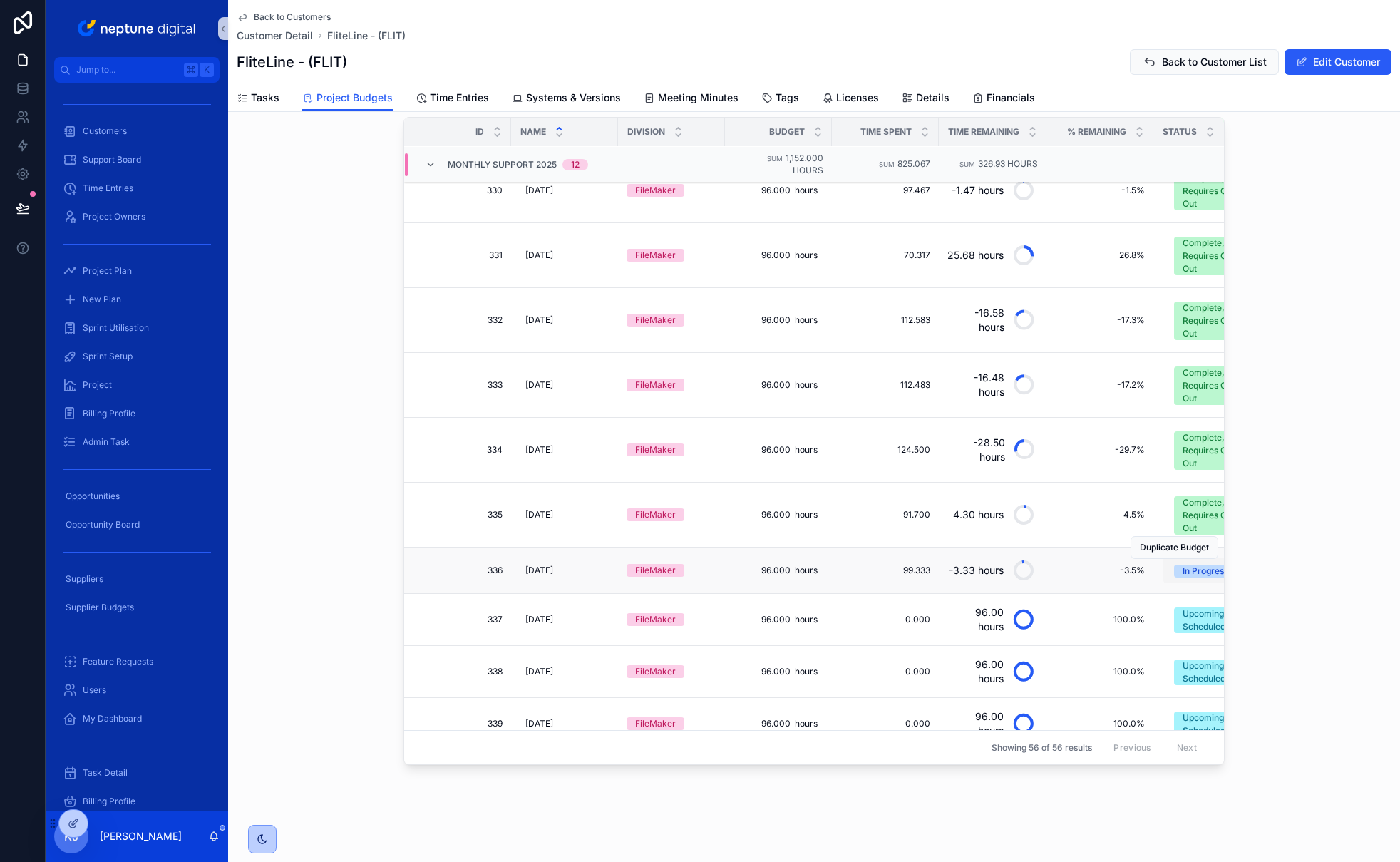
click at [1188, 573] on div "In Progress" at bounding box center [1205, 570] width 45 height 13
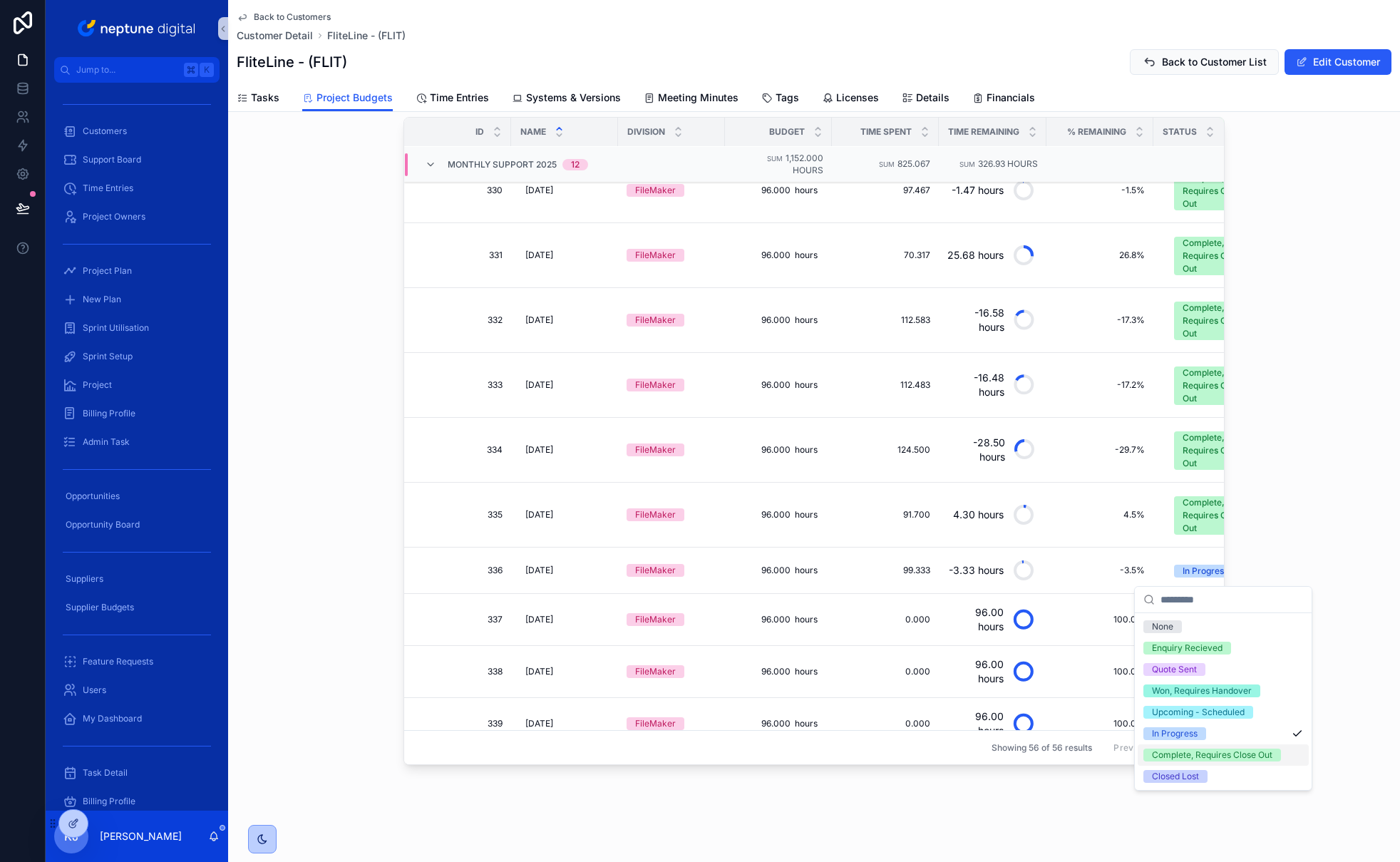
click at [1188, 751] on div "Complete, Requires Close Out" at bounding box center [1212, 755] width 121 height 13
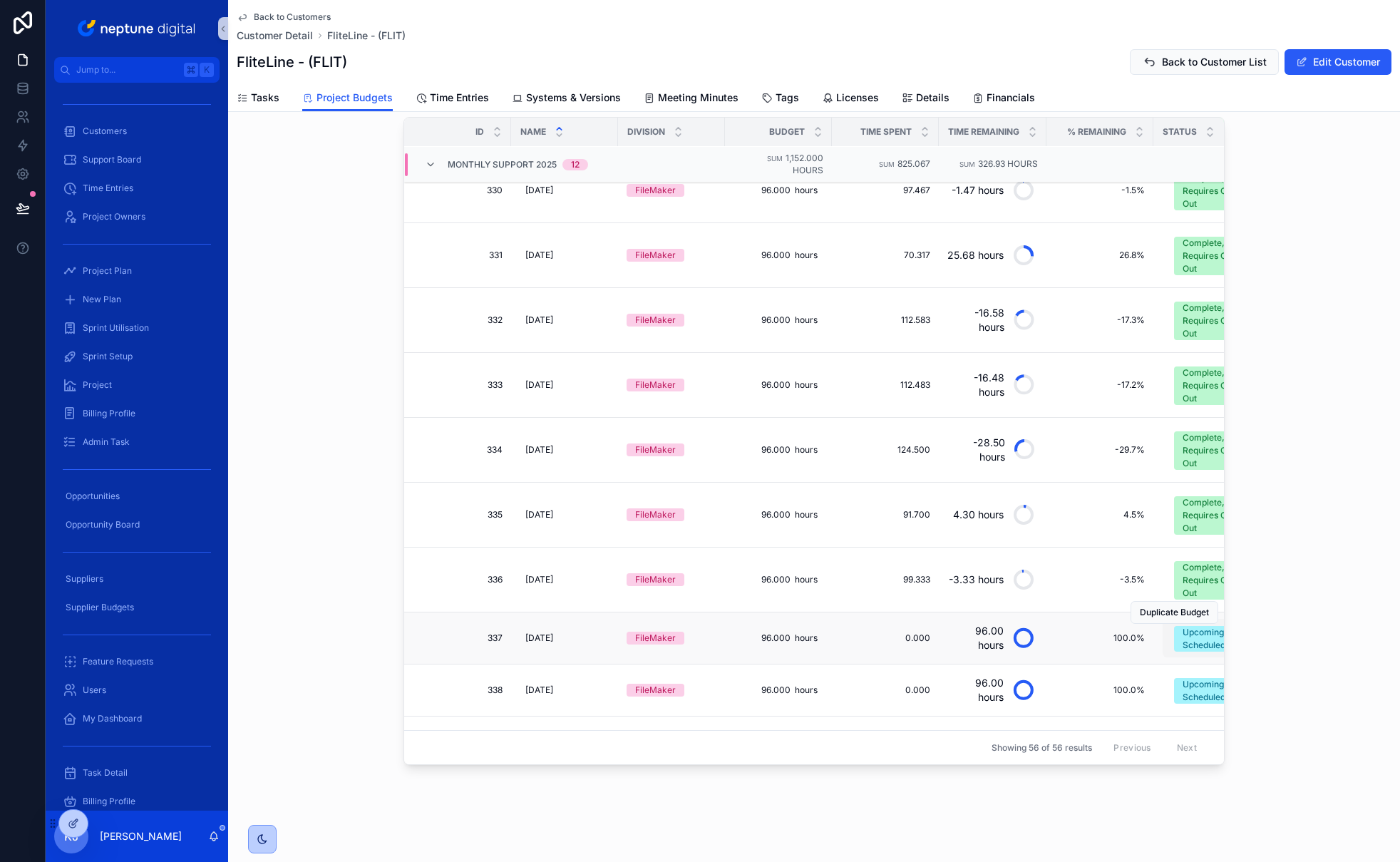
click at [1188, 645] on div "Upcoming - Scheduled" at bounding box center [1213, 639] width 62 height 26
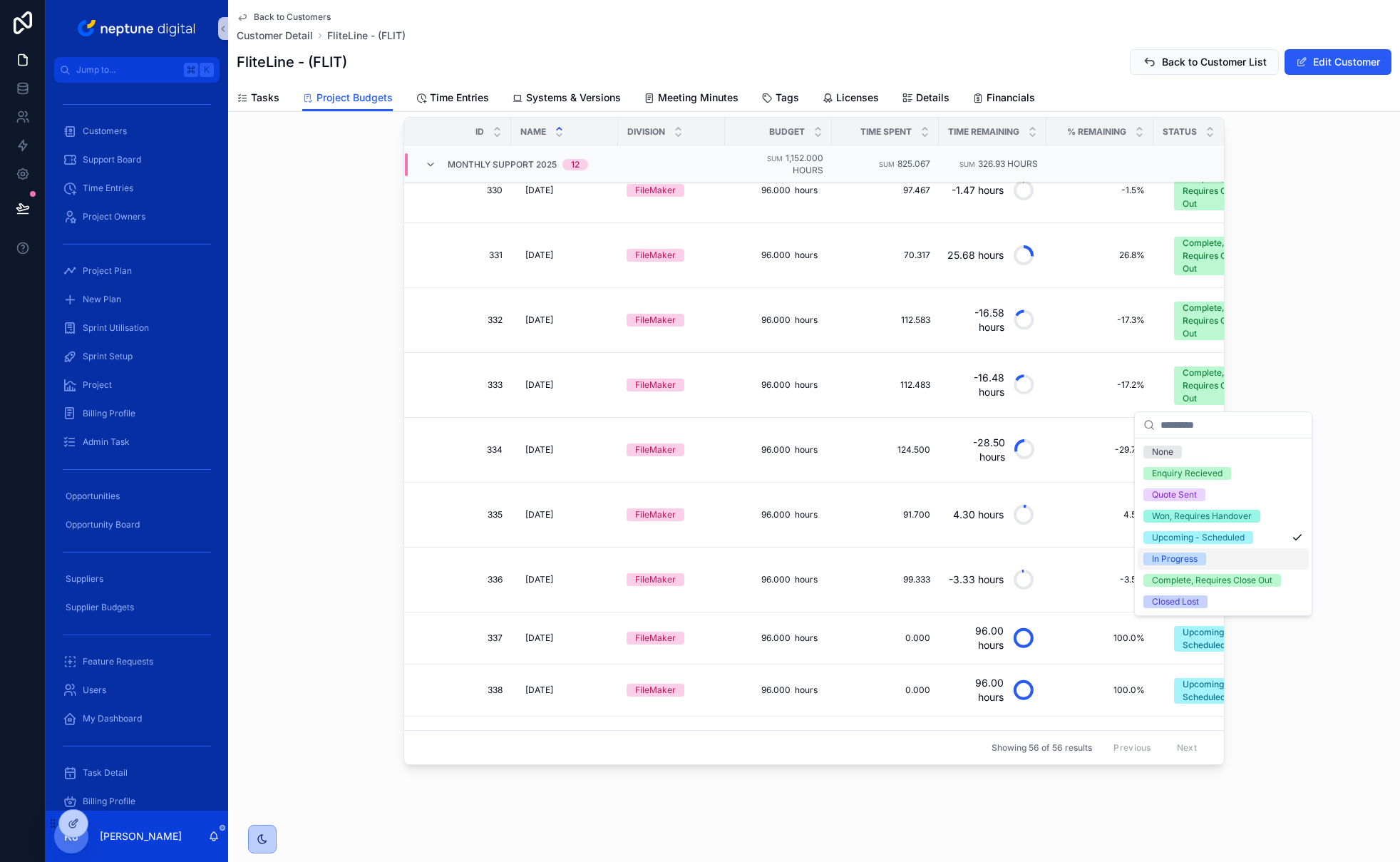
click at [1188, 557] on div "In Progress" at bounding box center [1175, 558] width 45 height 13
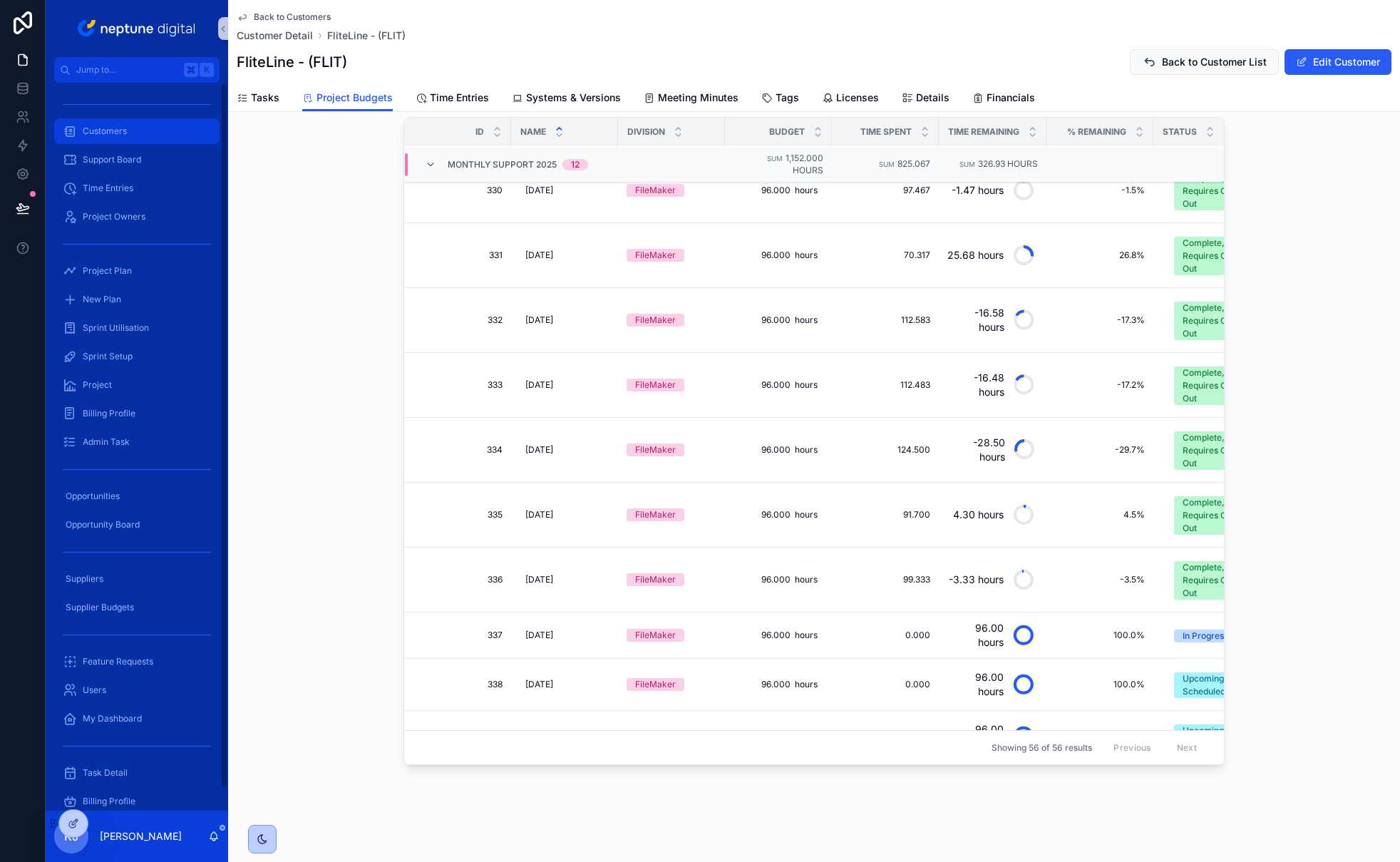
click at [134, 136] on div "Customers" at bounding box center [137, 131] width 148 height 23
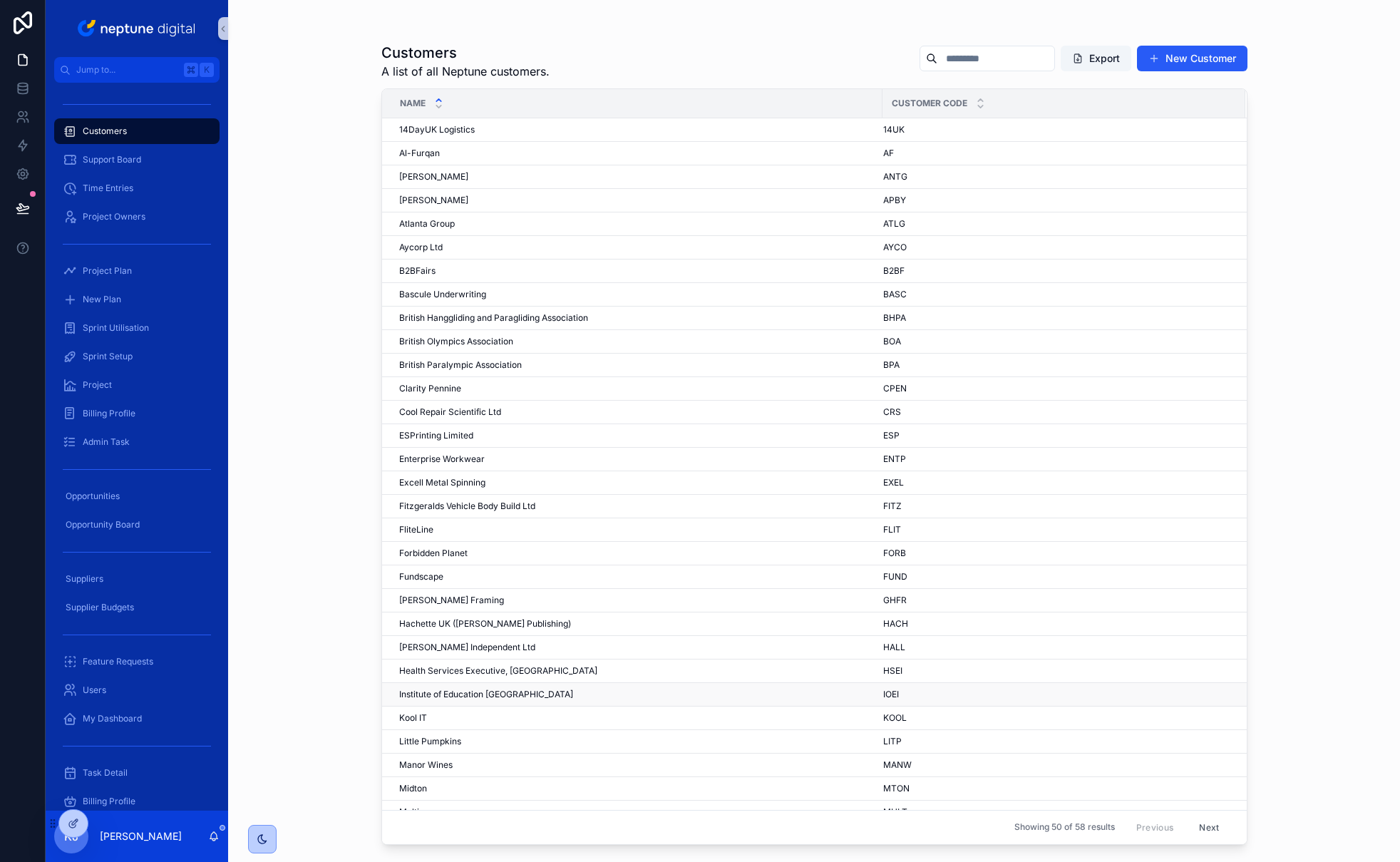
click at [496, 692] on span "Institute of Education [GEOGRAPHIC_DATA]" at bounding box center [486, 695] width 174 height 12
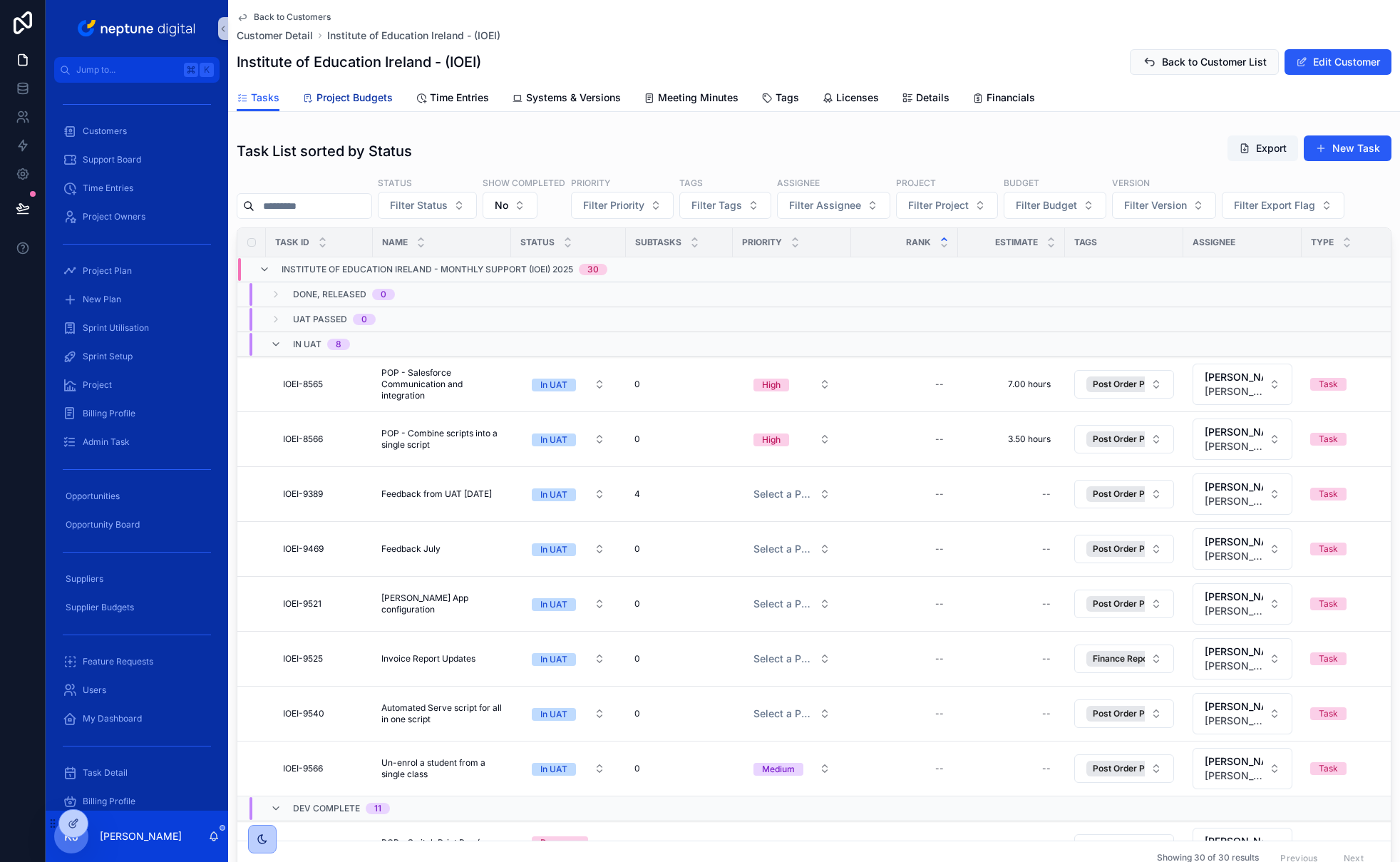
click at [381, 98] on span "Project Budgets" at bounding box center [355, 97] width 77 height 15
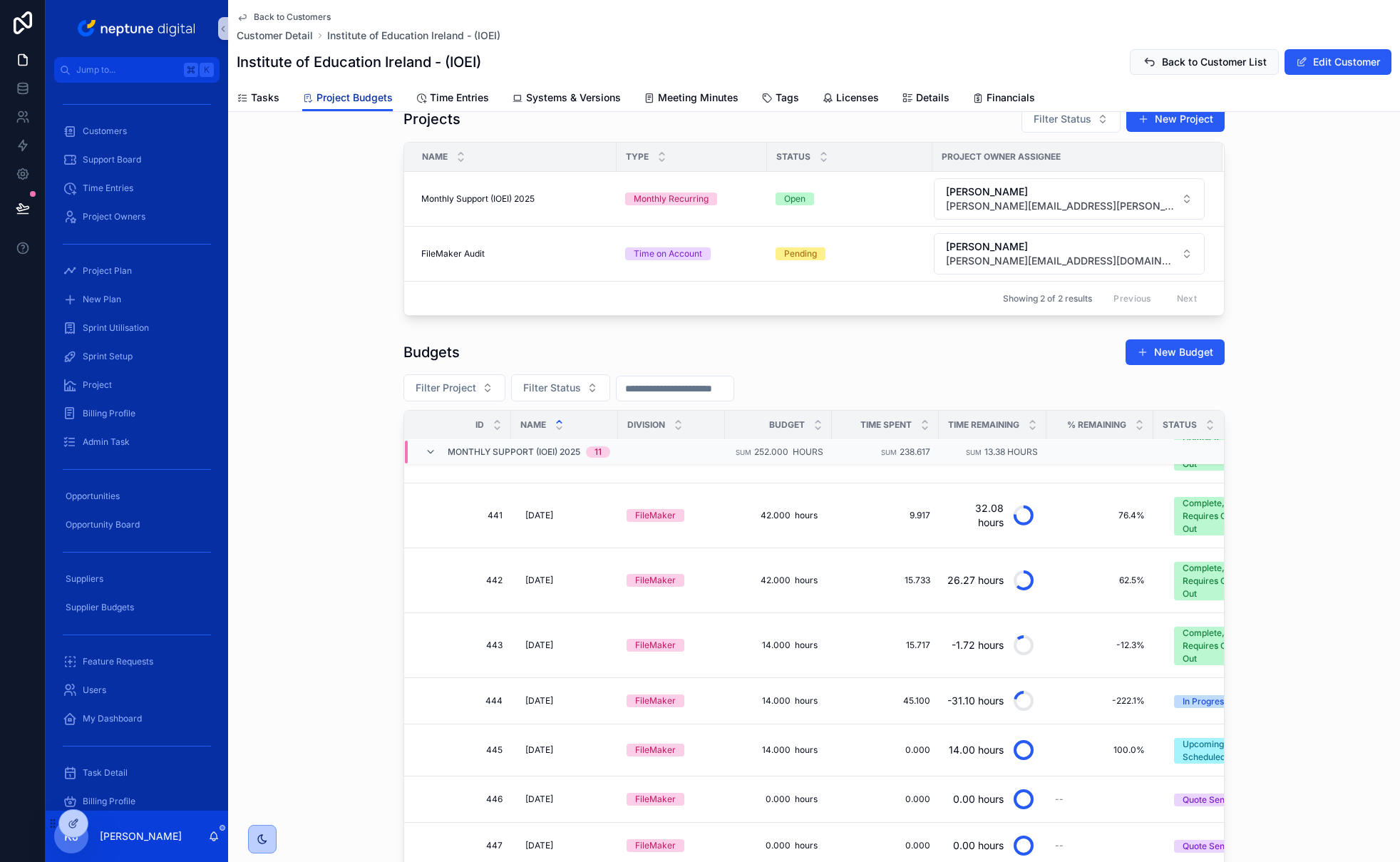
scroll to position [131, 0]
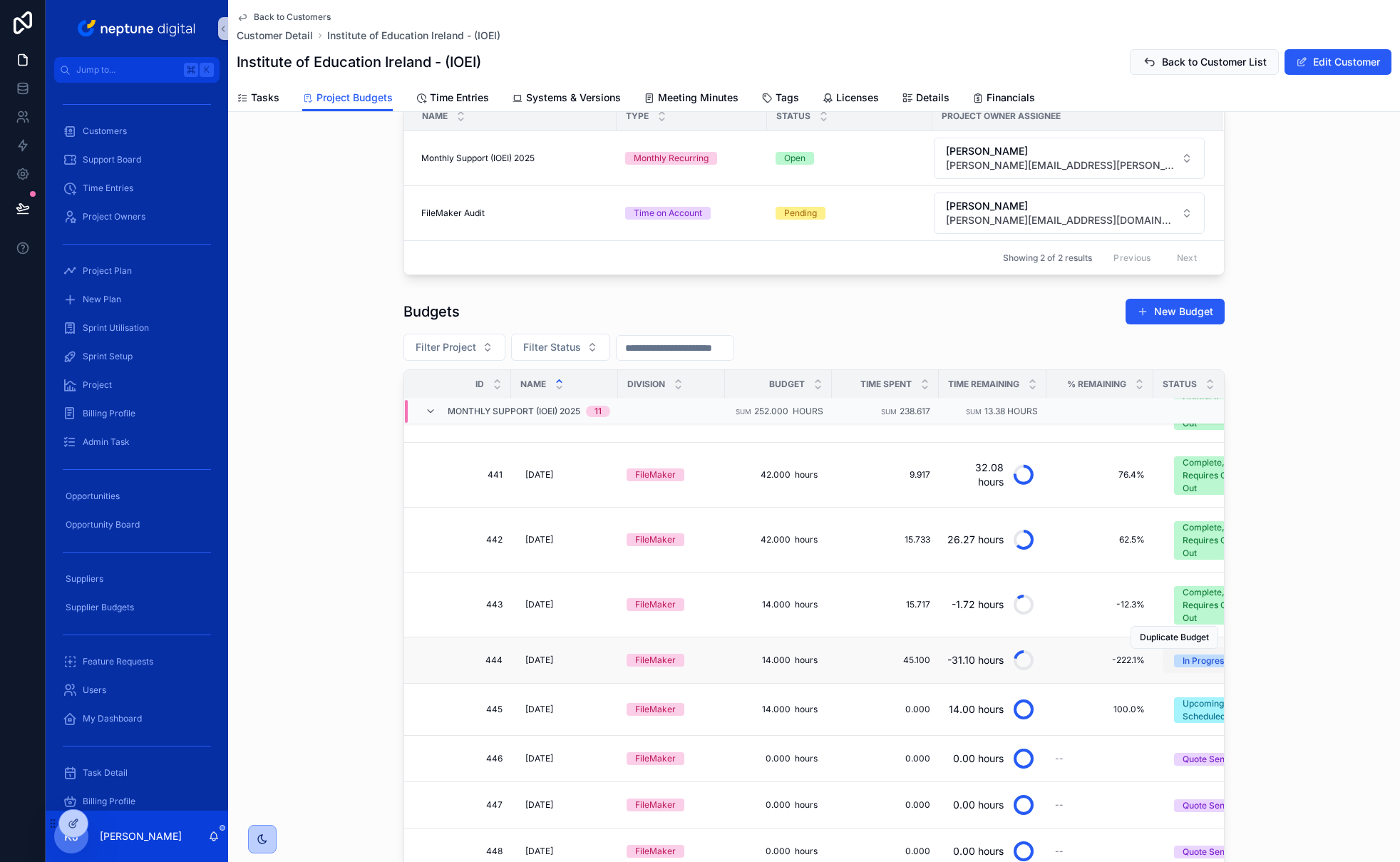
click at [1188, 655] on div "In Progress" at bounding box center [1205, 661] width 45 height 13
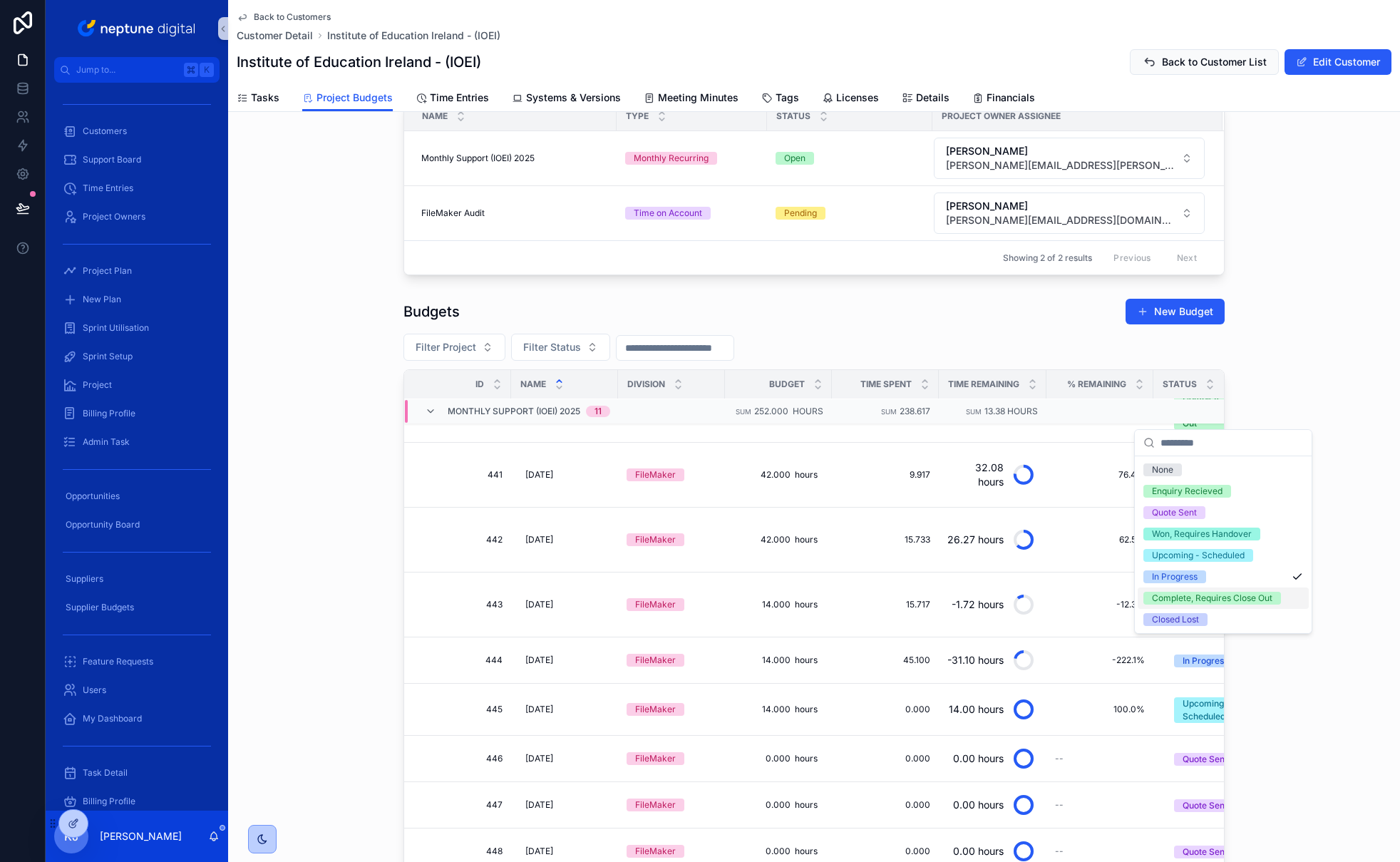
click at [1188, 597] on div "Complete, Requires Close Out" at bounding box center [1212, 598] width 121 height 13
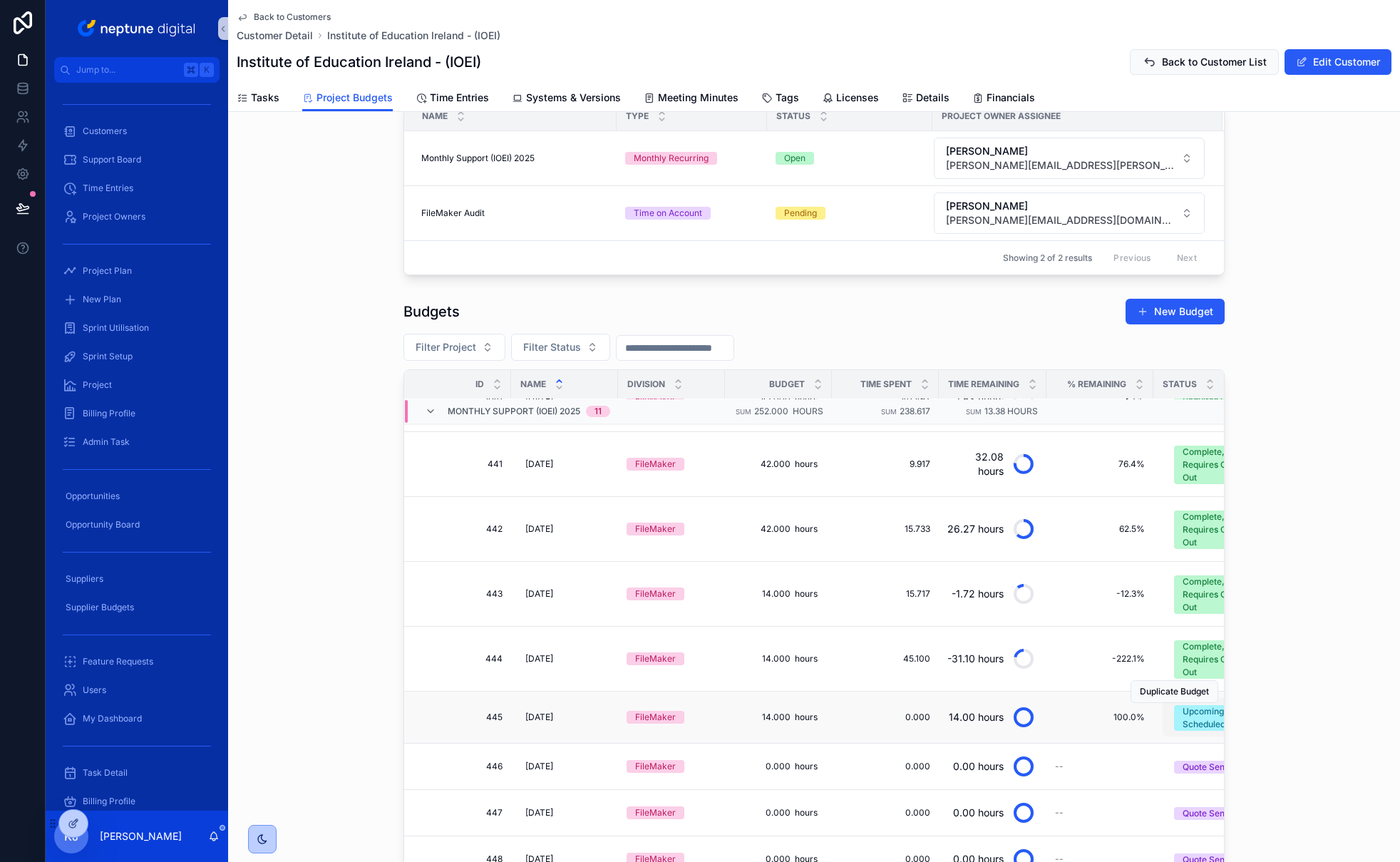
click at [1188, 724] on div "Upcoming - Scheduled" at bounding box center [1213, 718] width 62 height 26
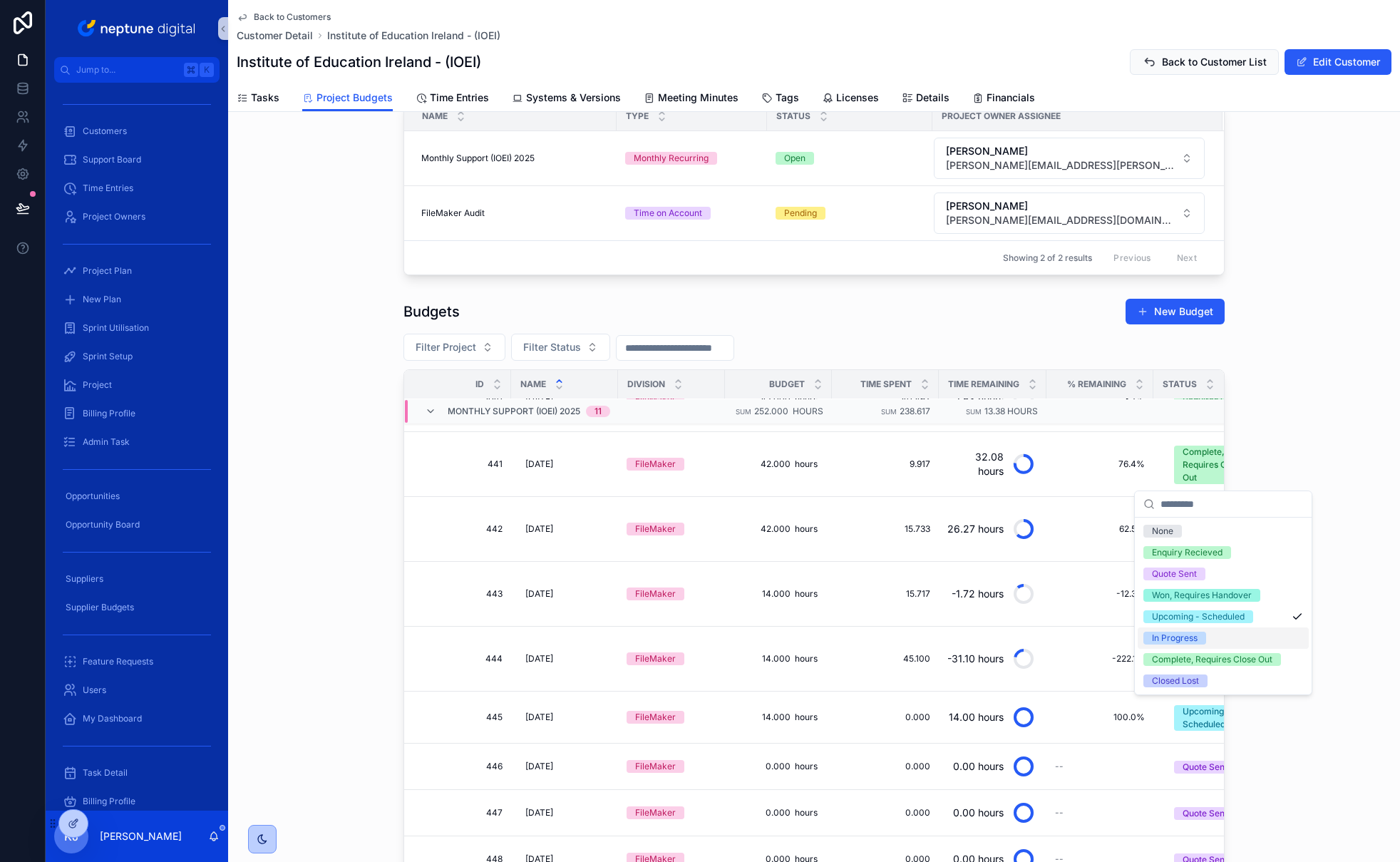
click at [1188, 637] on span "In Progress" at bounding box center [1175, 638] width 63 height 13
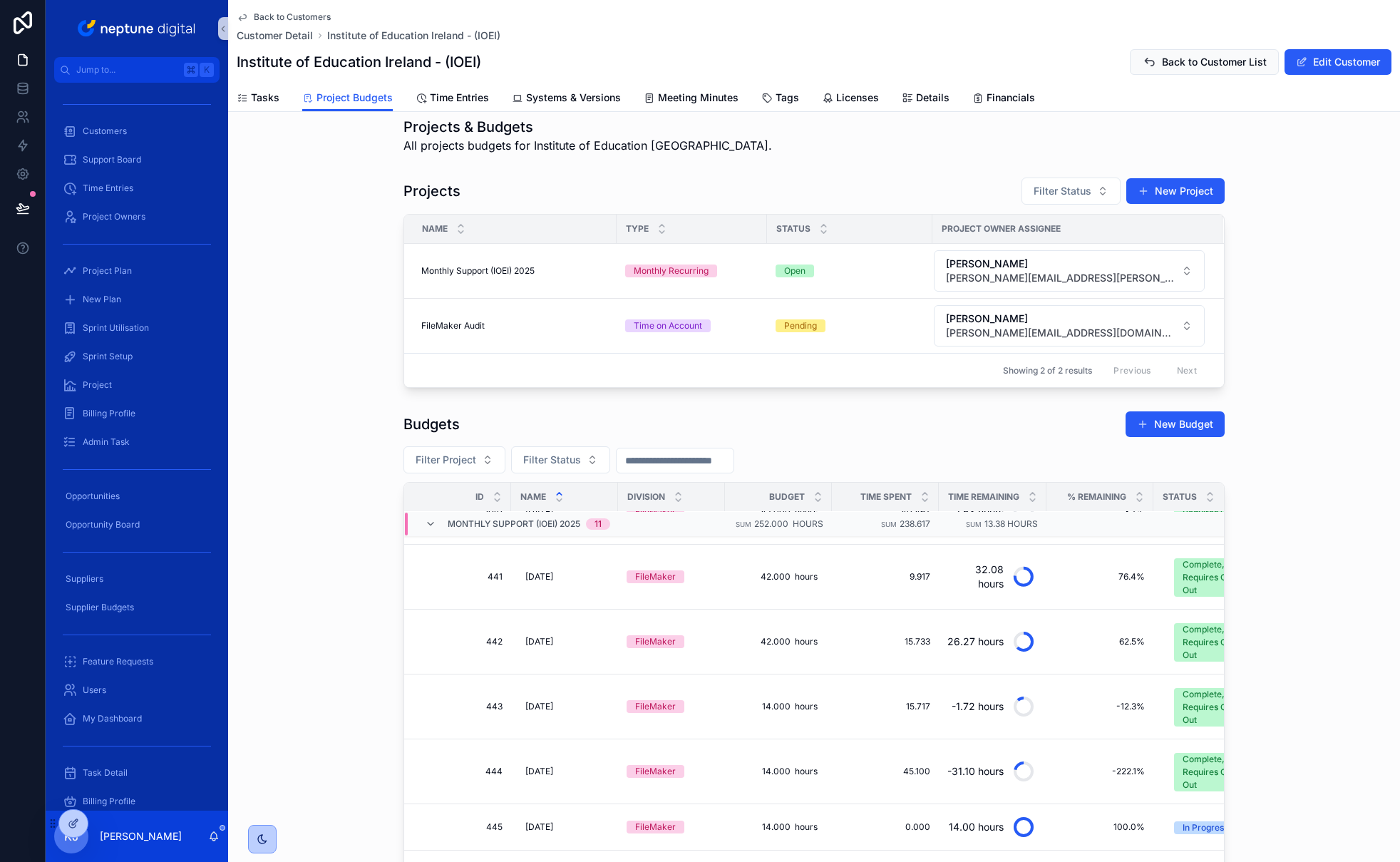
scroll to position [0, 0]
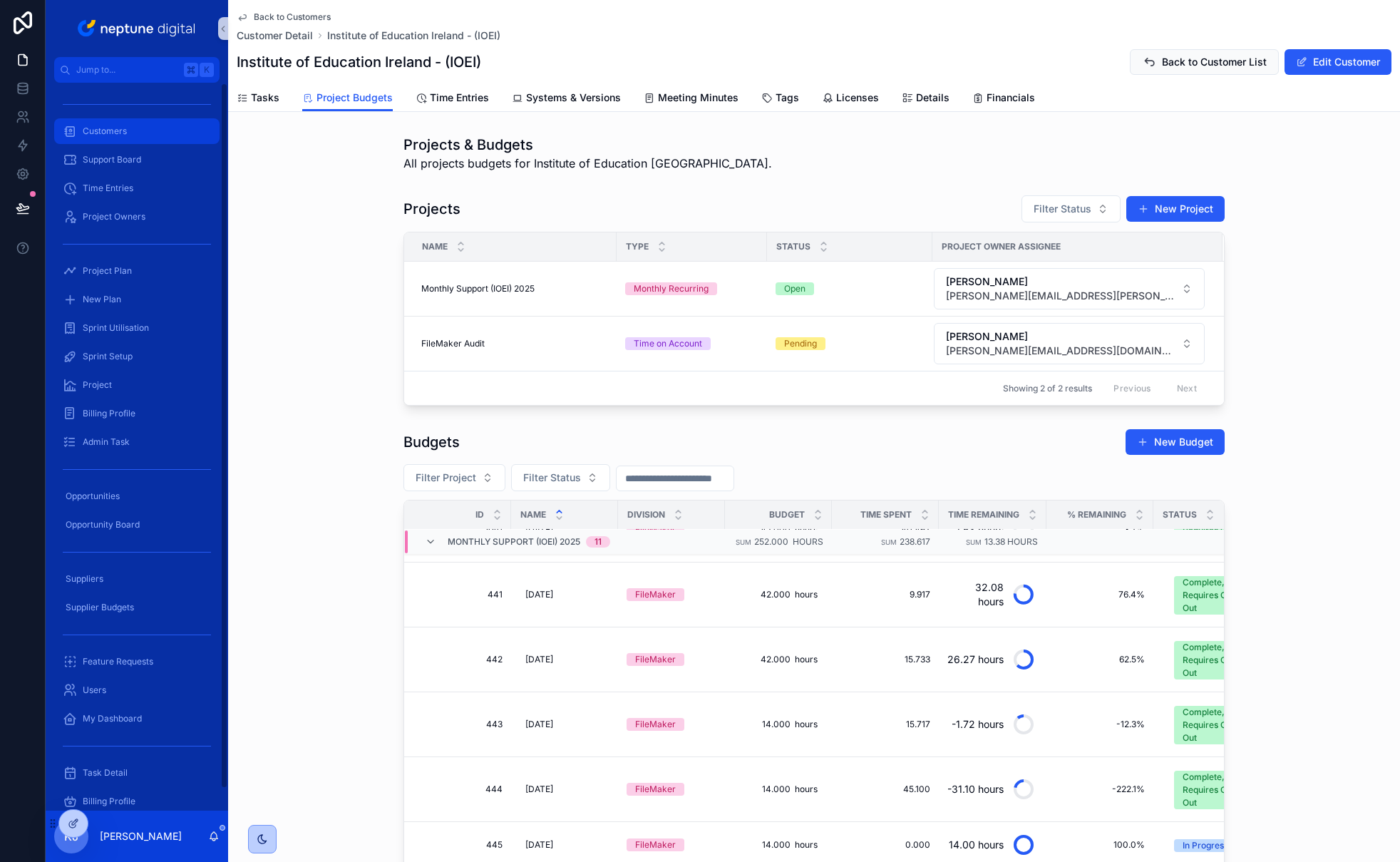
click at [162, 123] on div "Customers" at bounding box center [137, 131] width 148 height 23
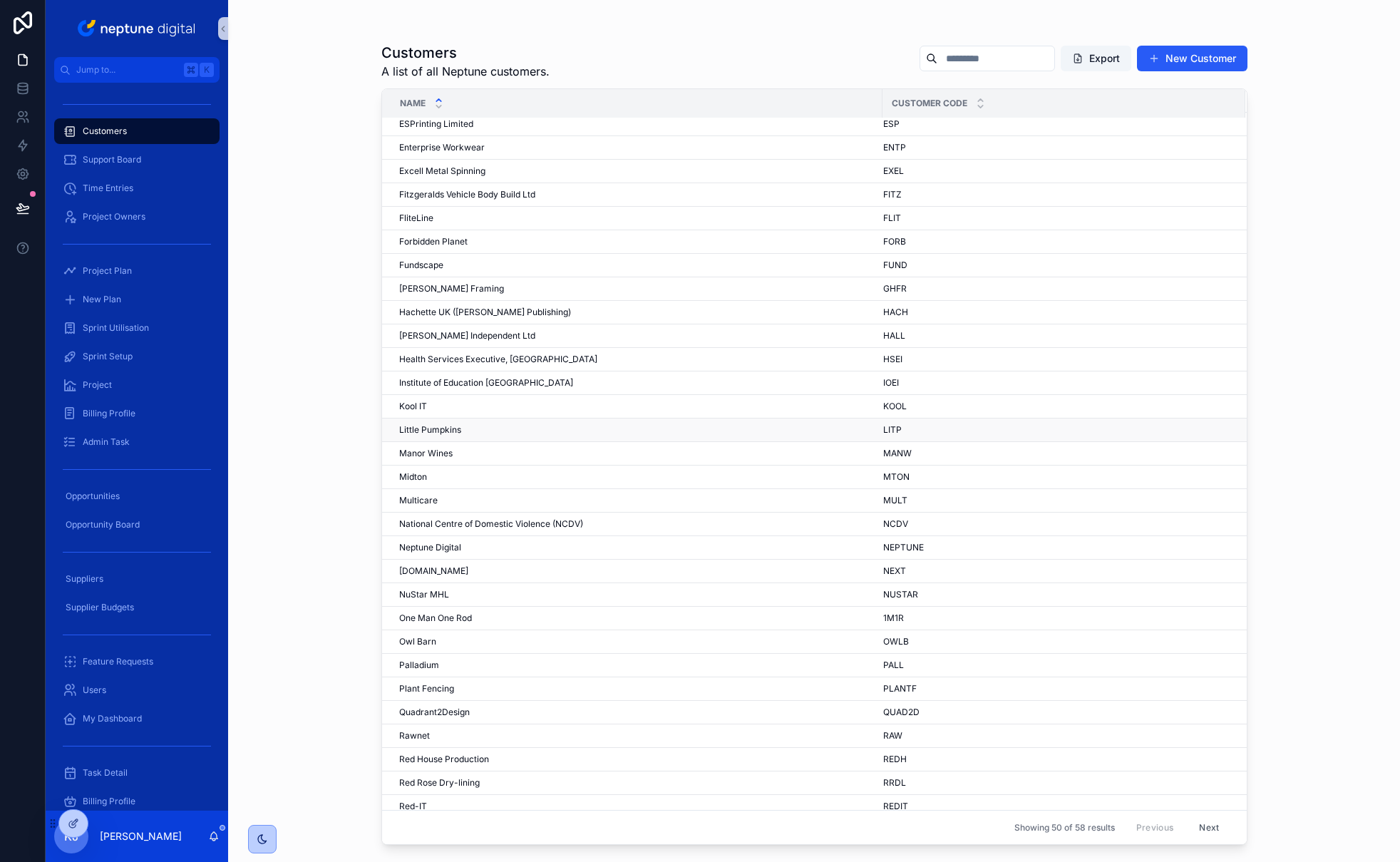
scroll to position [396, 0]
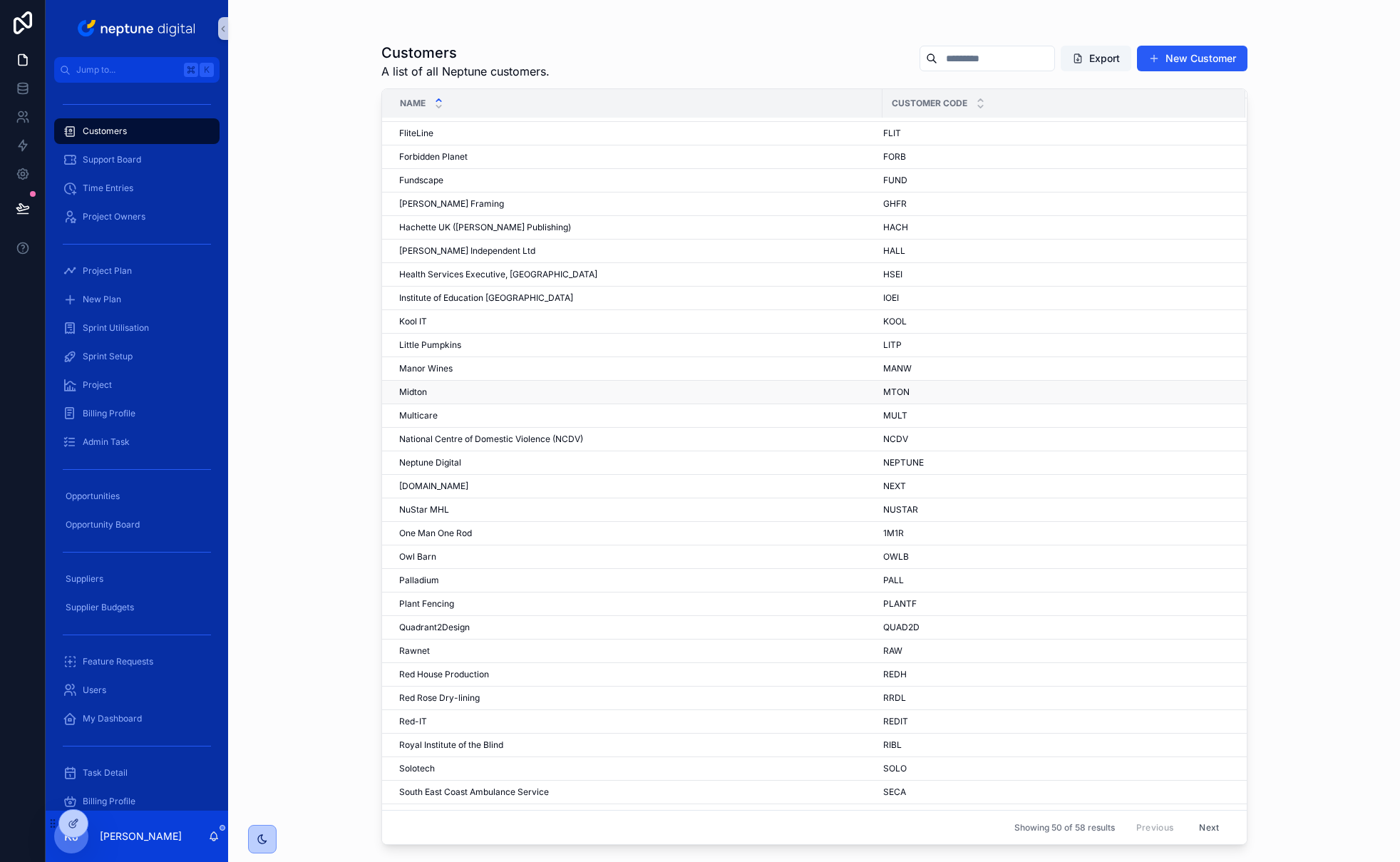
click at [453, 387] on div "[PERSON_NAME]" at bounding box center [636, 392] width 475 height 12
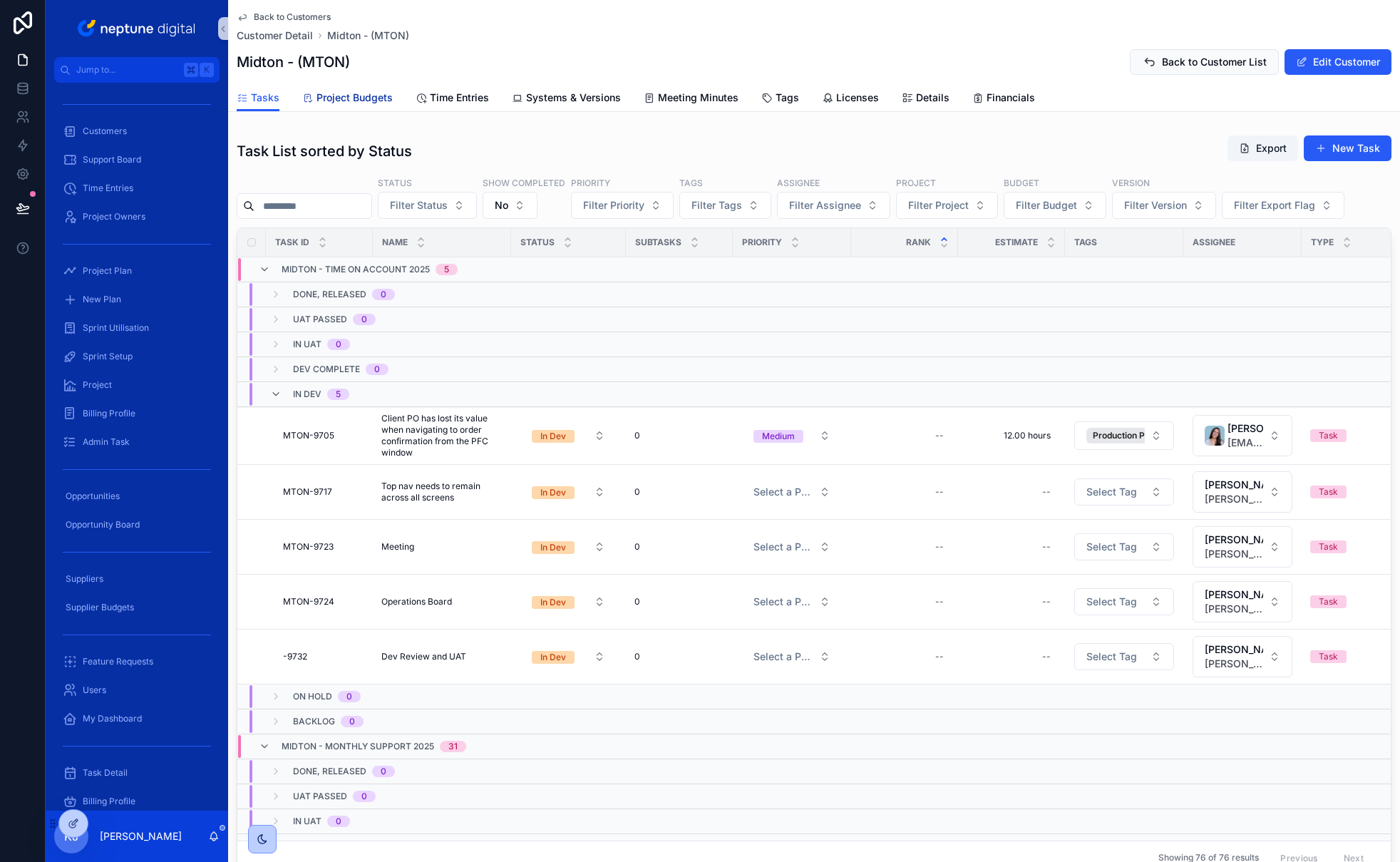
click at [370, 104] on span "Project Budgets" at bounding box center [355, 97] width 77 height 15
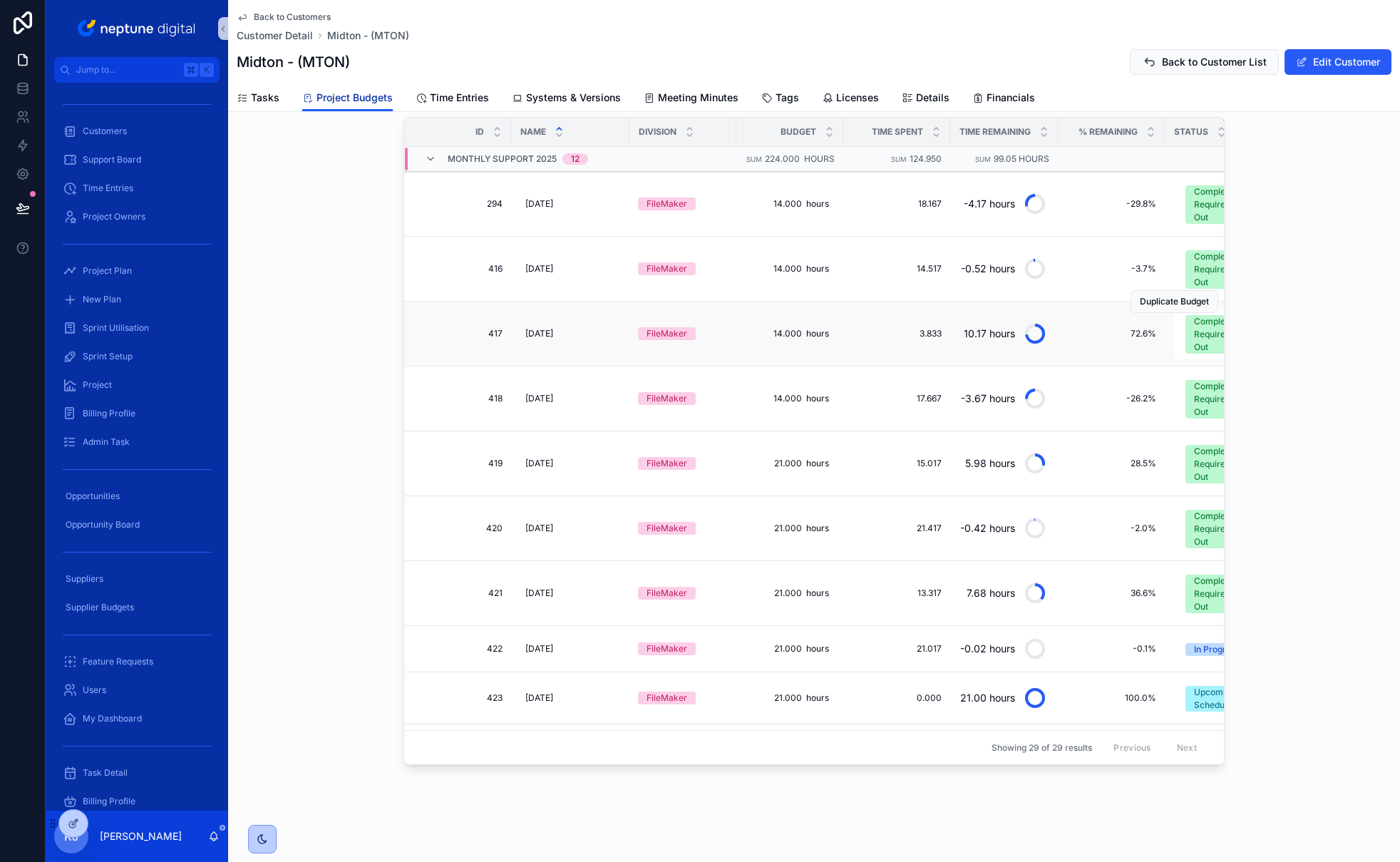
scroll to position [336, 0]
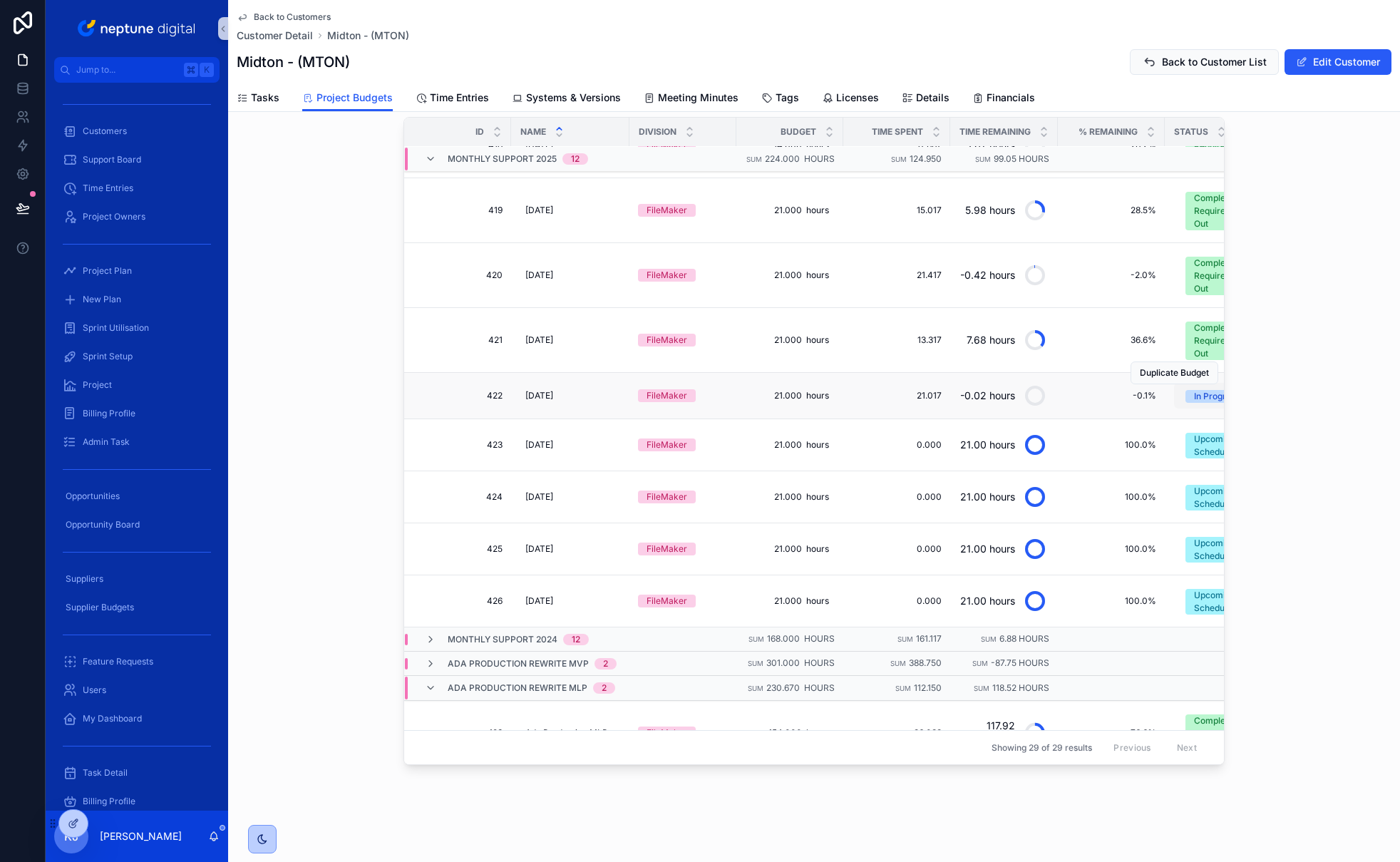
click at [1188, 401] on div "In Progress" at bounding box center [1217, 396] width 45 height 13
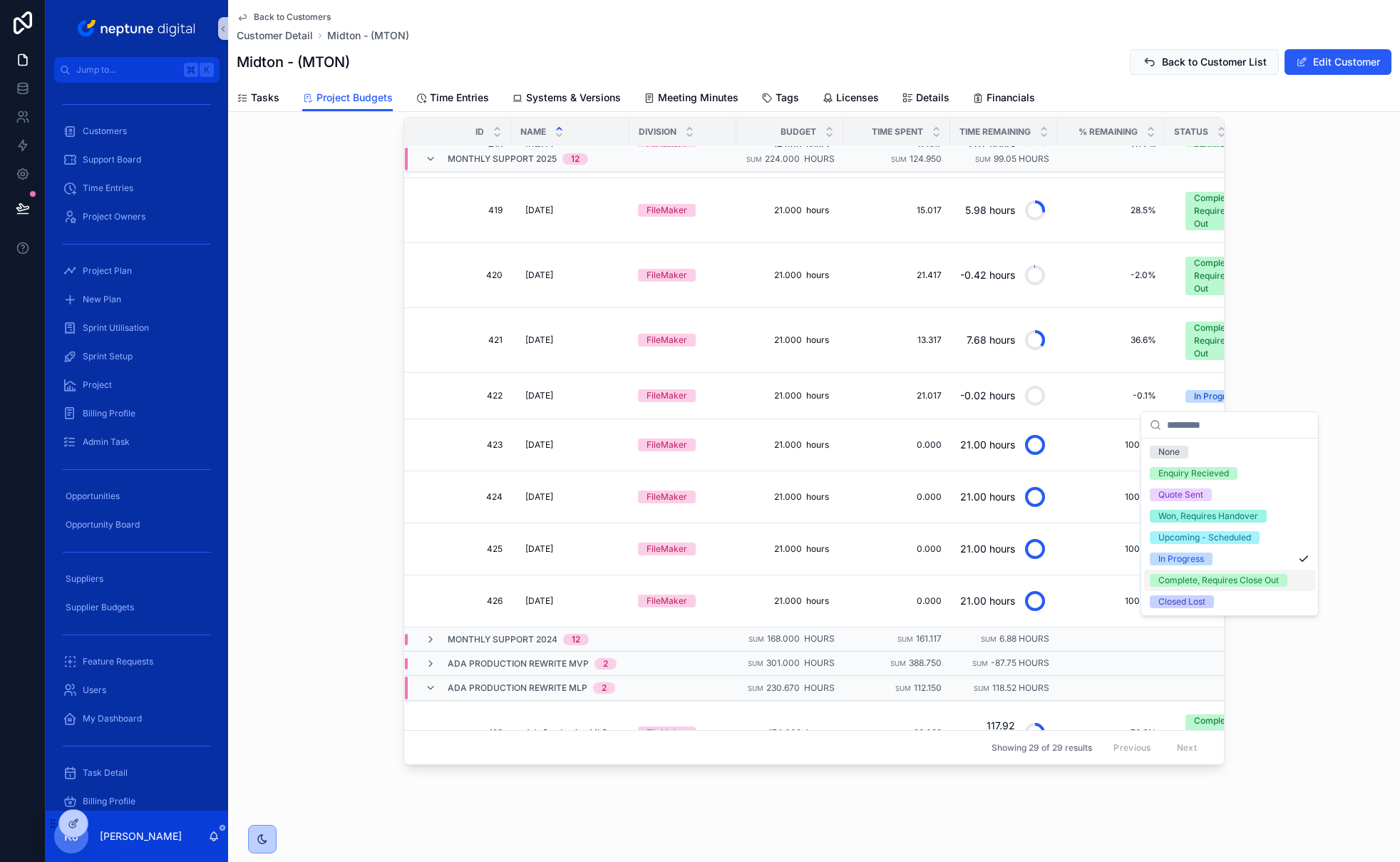
click at [1188, 580] on div "Complete, Requires Close Out" at bounding box center [1219, 580] width 121 height 13
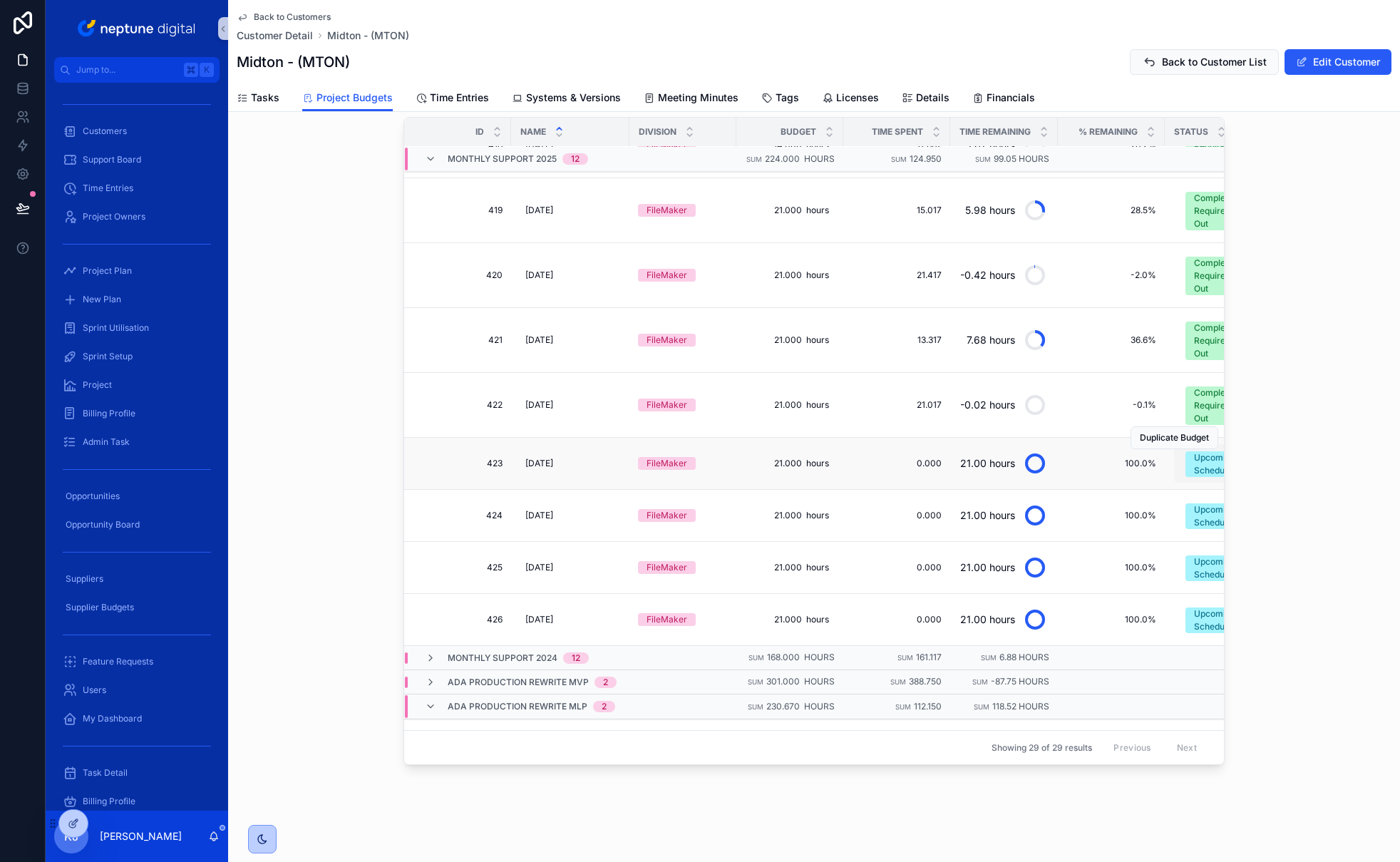
click at [1188, 465] on div "Upcoming - Scheduled" at bounding box center [1225, 464] width 62 height 26
click at [1188, 463] on div "Duplicate Budget" at bounding box center [1174, 437] width 88 height 51
click at [1188, 473] on div "Upcoming - Scheduled" at bounding box center [1225, 464] width 62 height 26
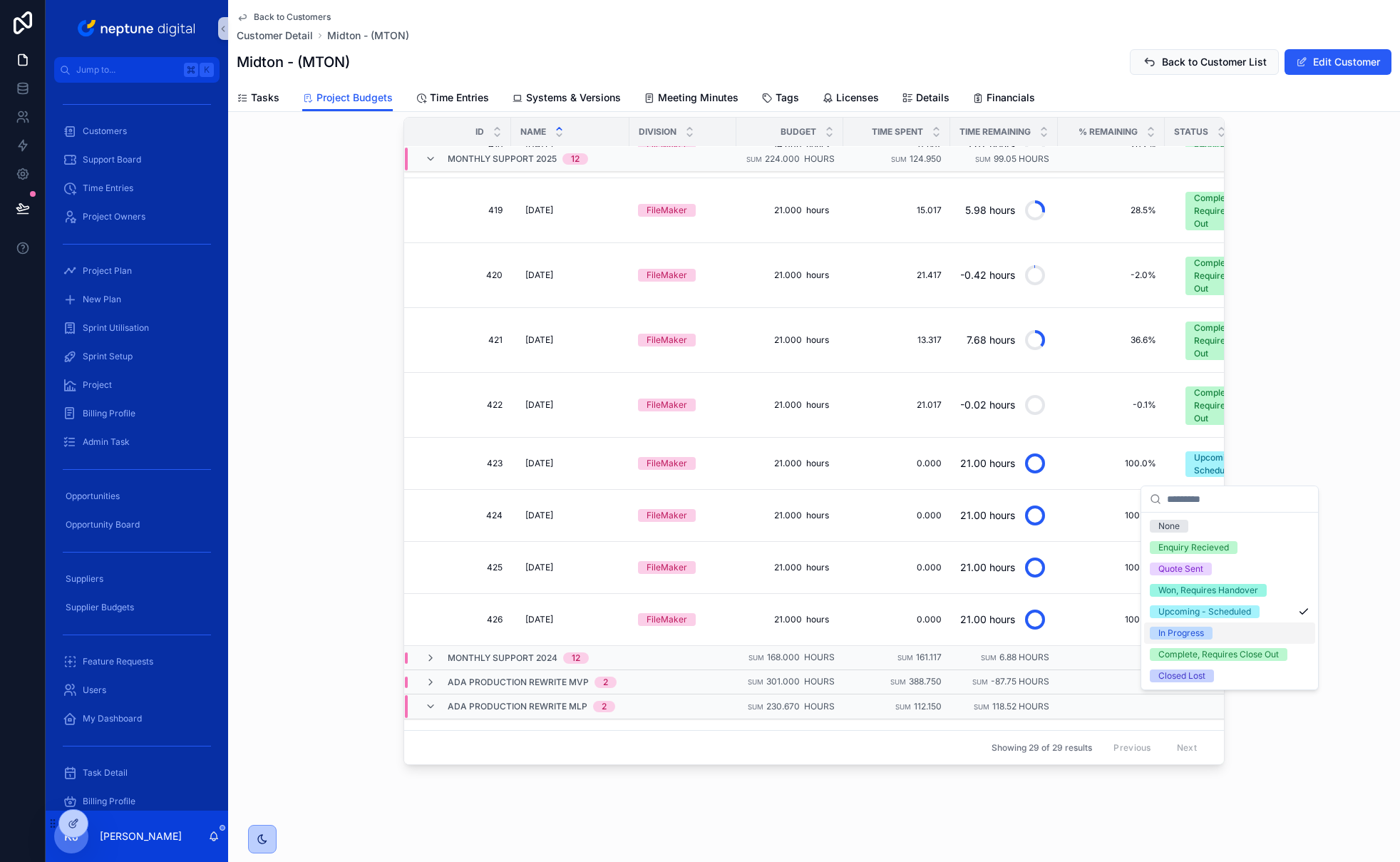
click at [1188, 630] on div "In Progress" at bounding box center [1182, 633] width 45 height 13
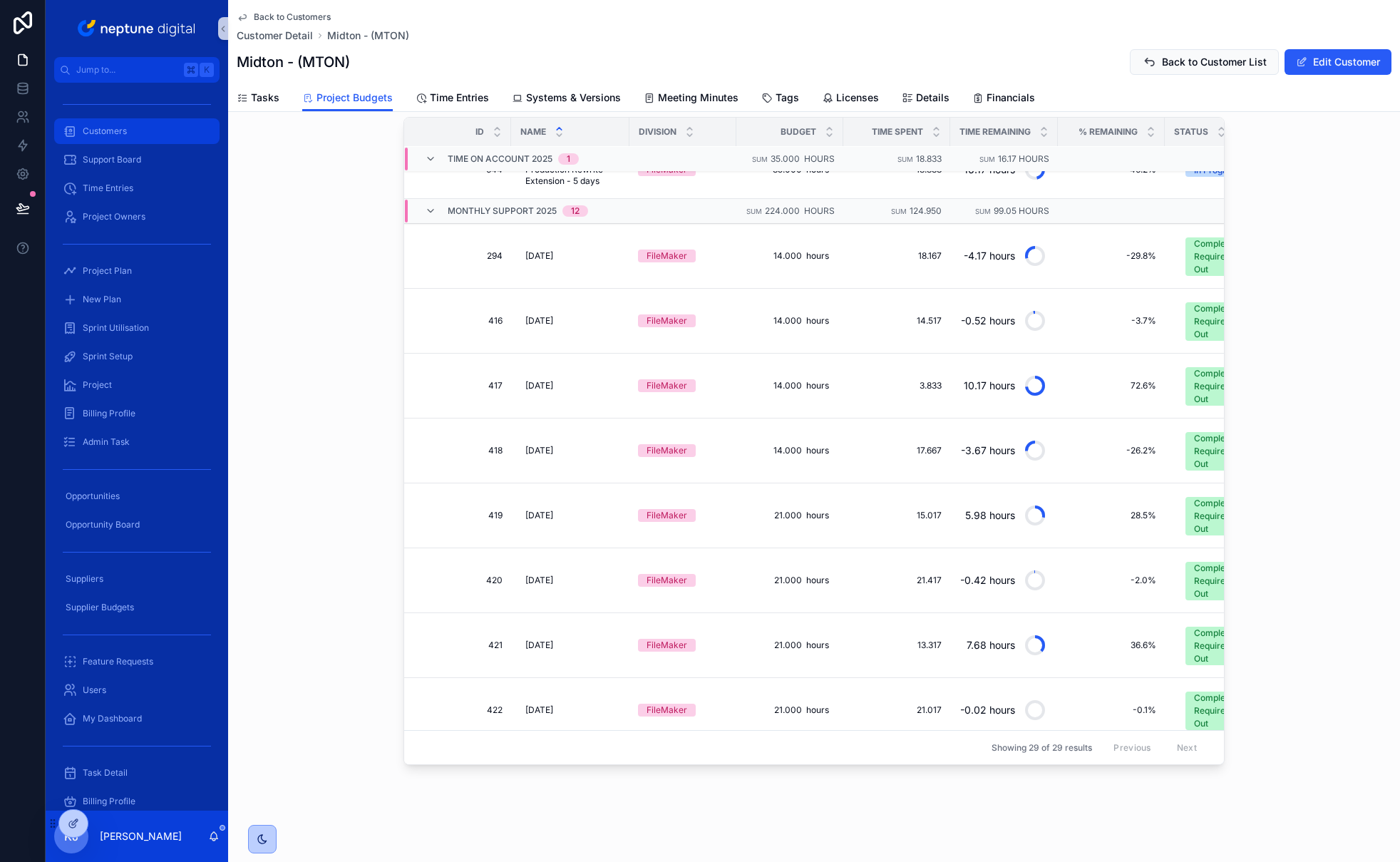
scroll to position [0, 0]
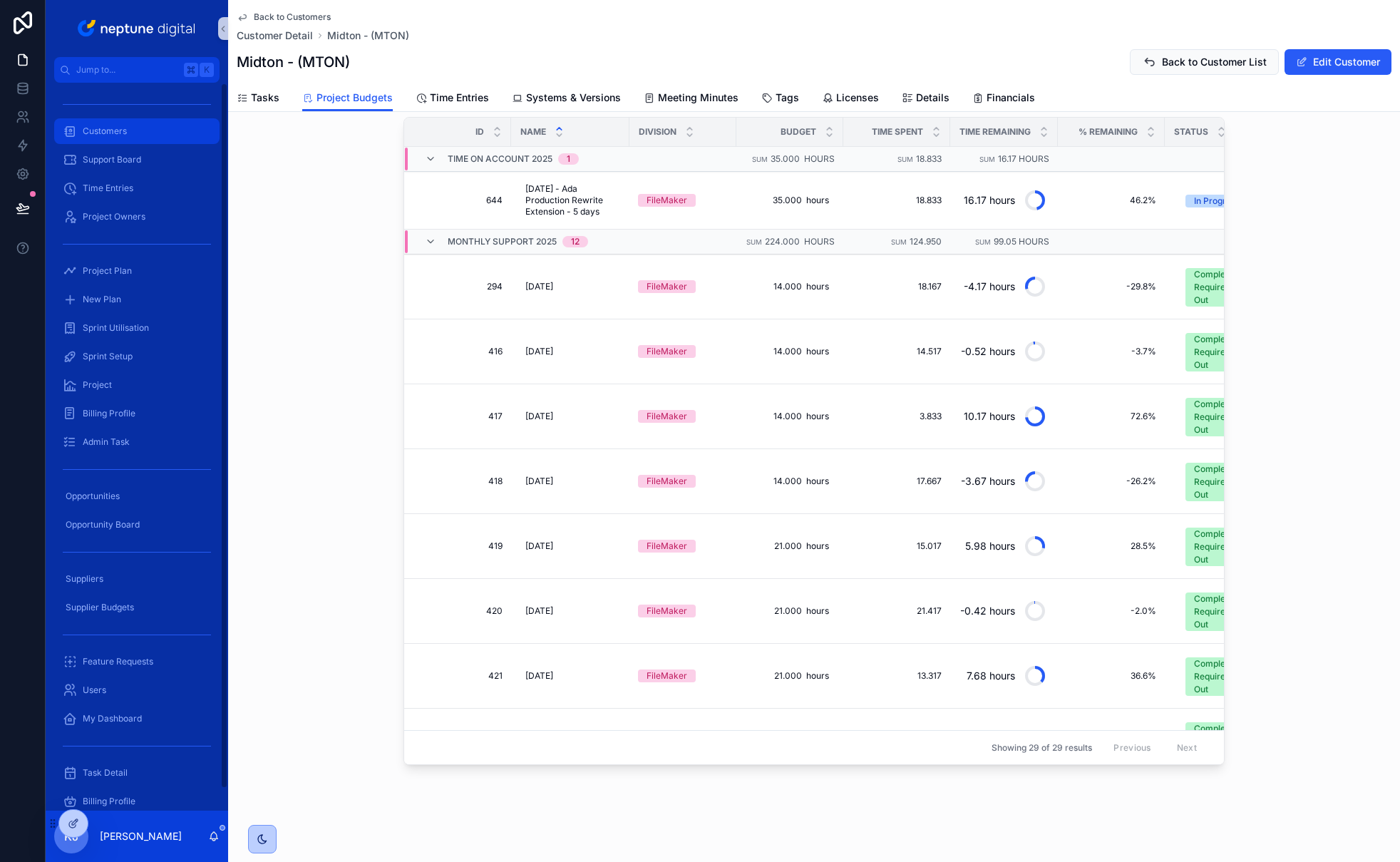
click at [129, 139] on div "Customers" at bounding box center [137, 131] width 148 height 23
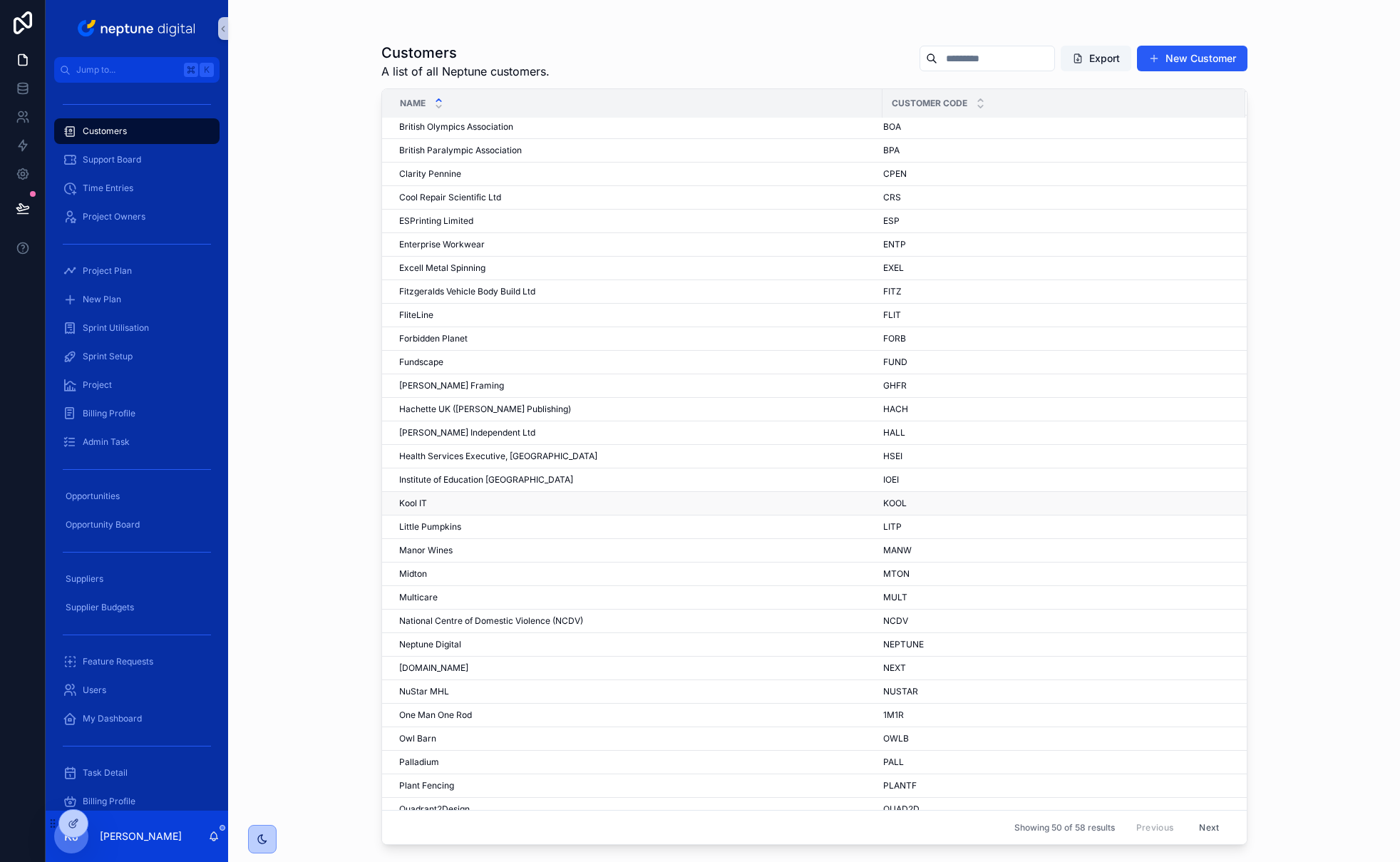
scroll to position [249, 0]
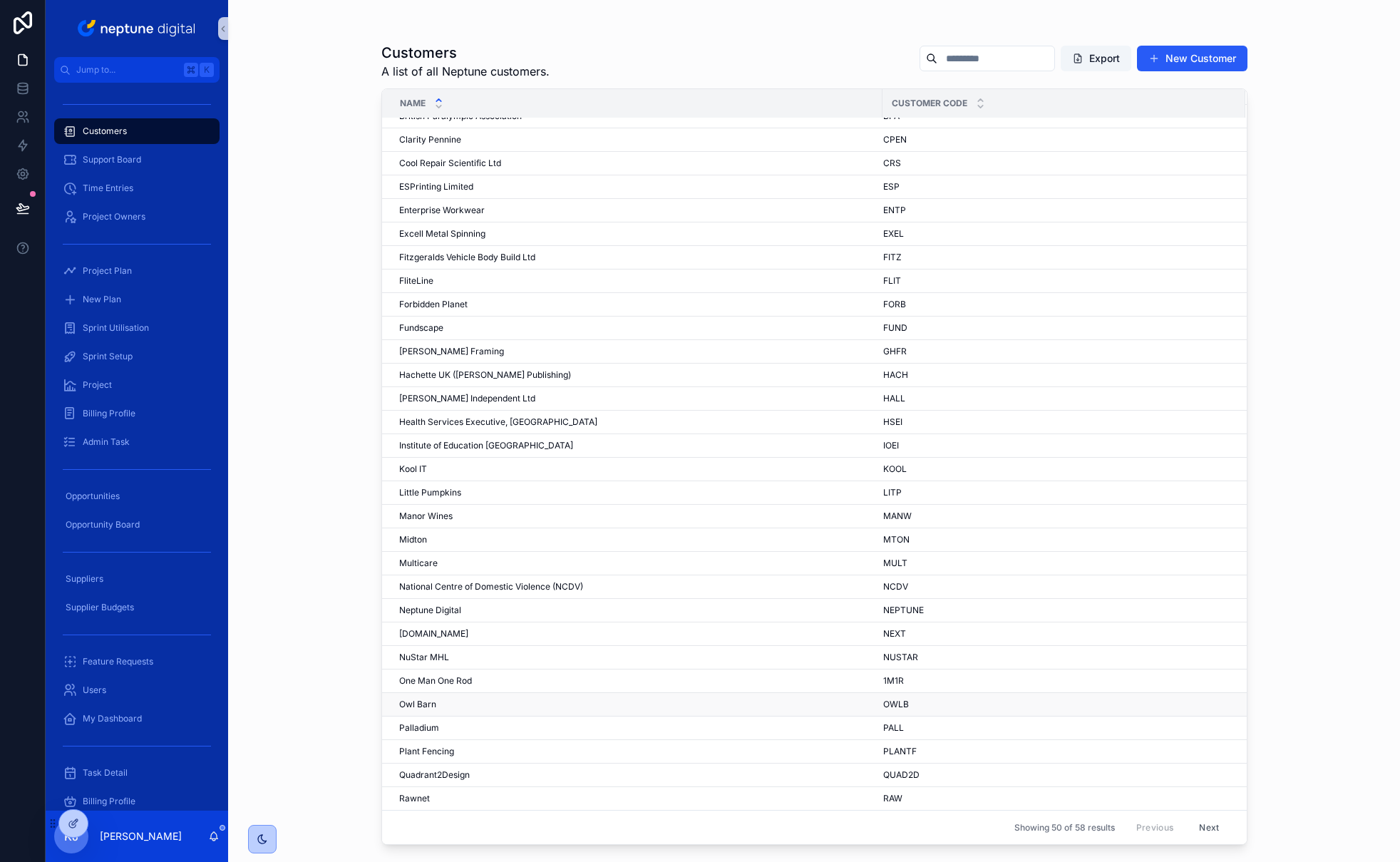
click at [499, 705] on div "Owl Barn Owl Barn" at bounding box center [636, 705] width 475 height 12
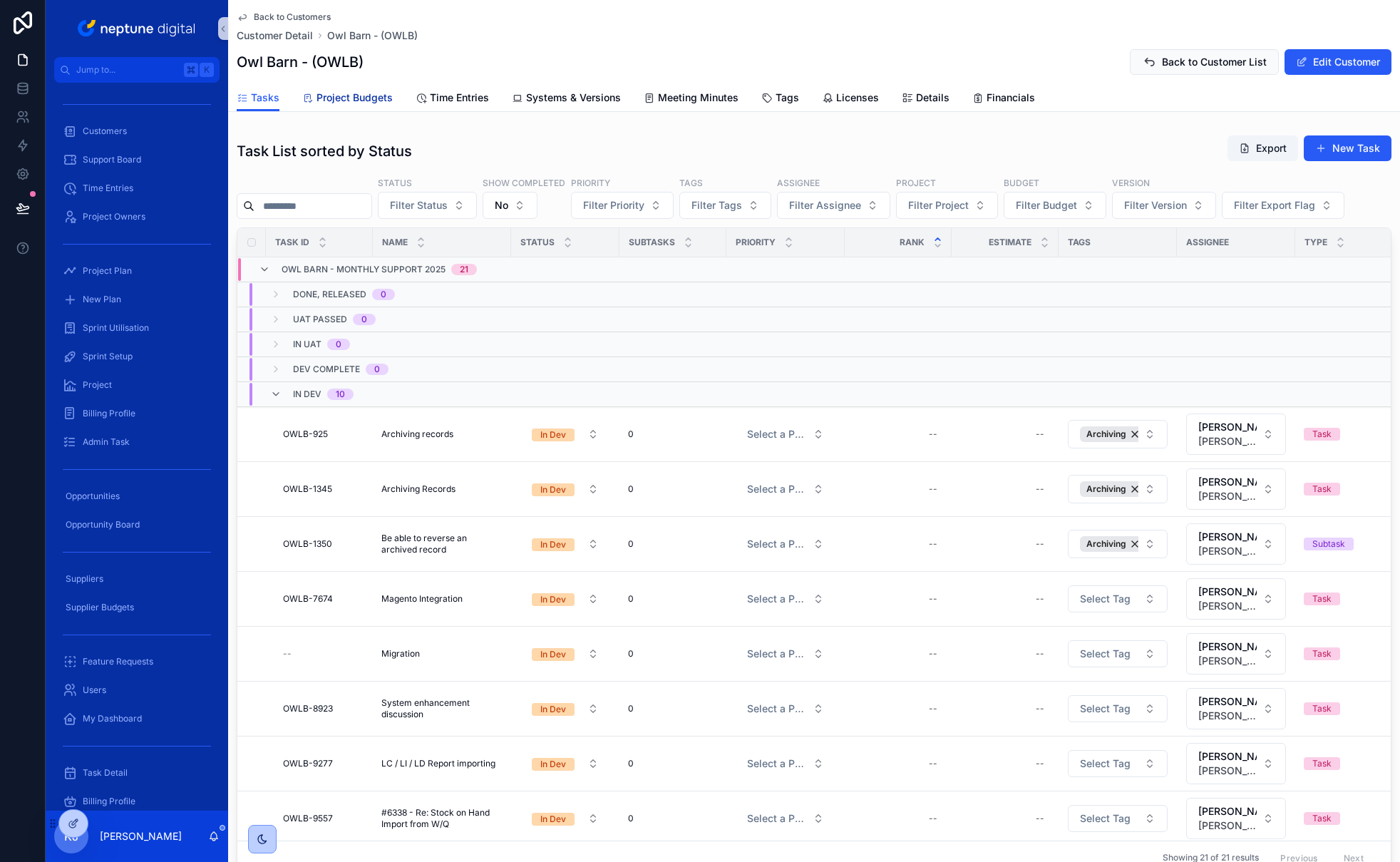
click at [365, 97] on span "Project Budgets" at bounding box center [355, 97] width 77 height 15
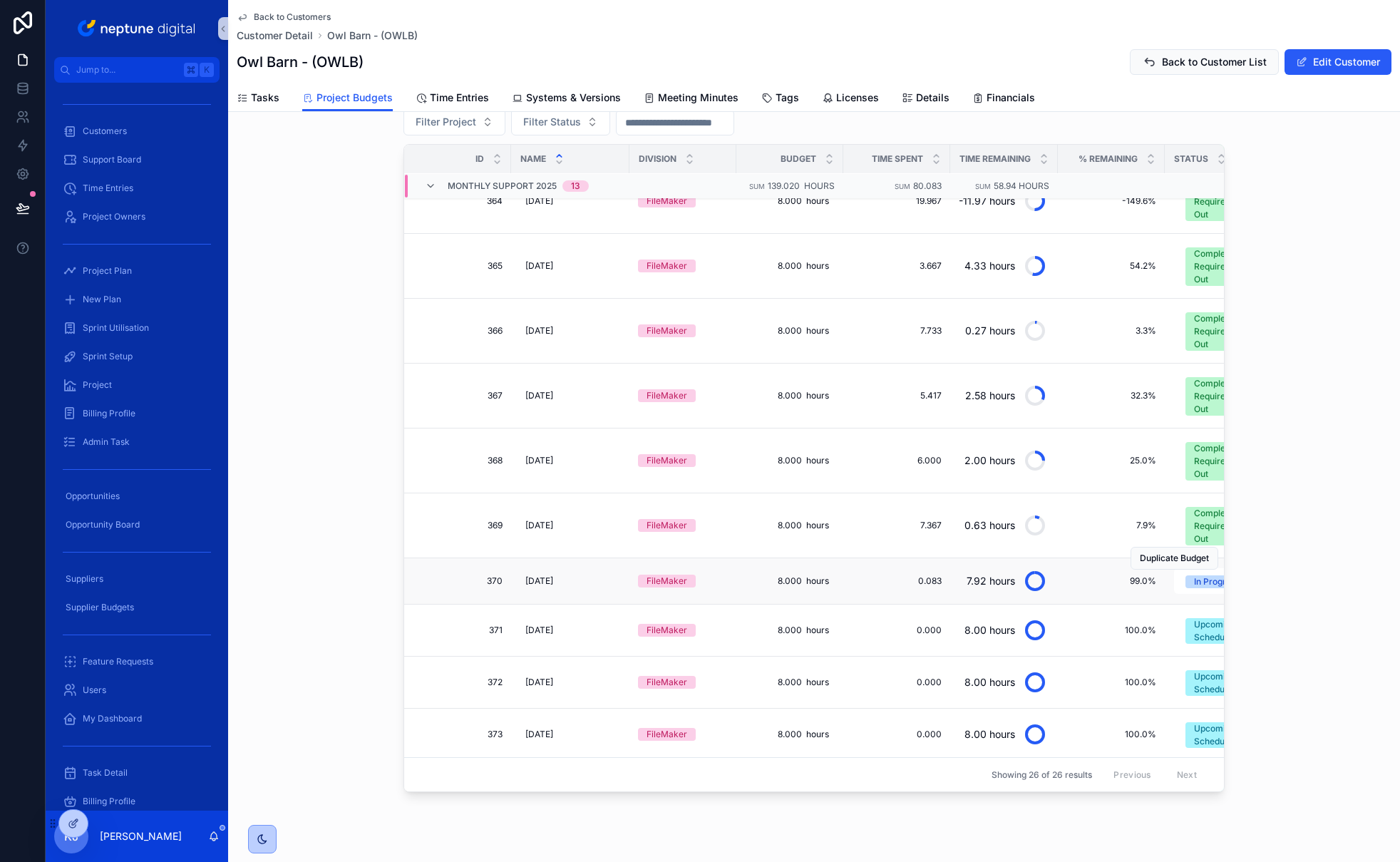
scroll to position [158, 0]
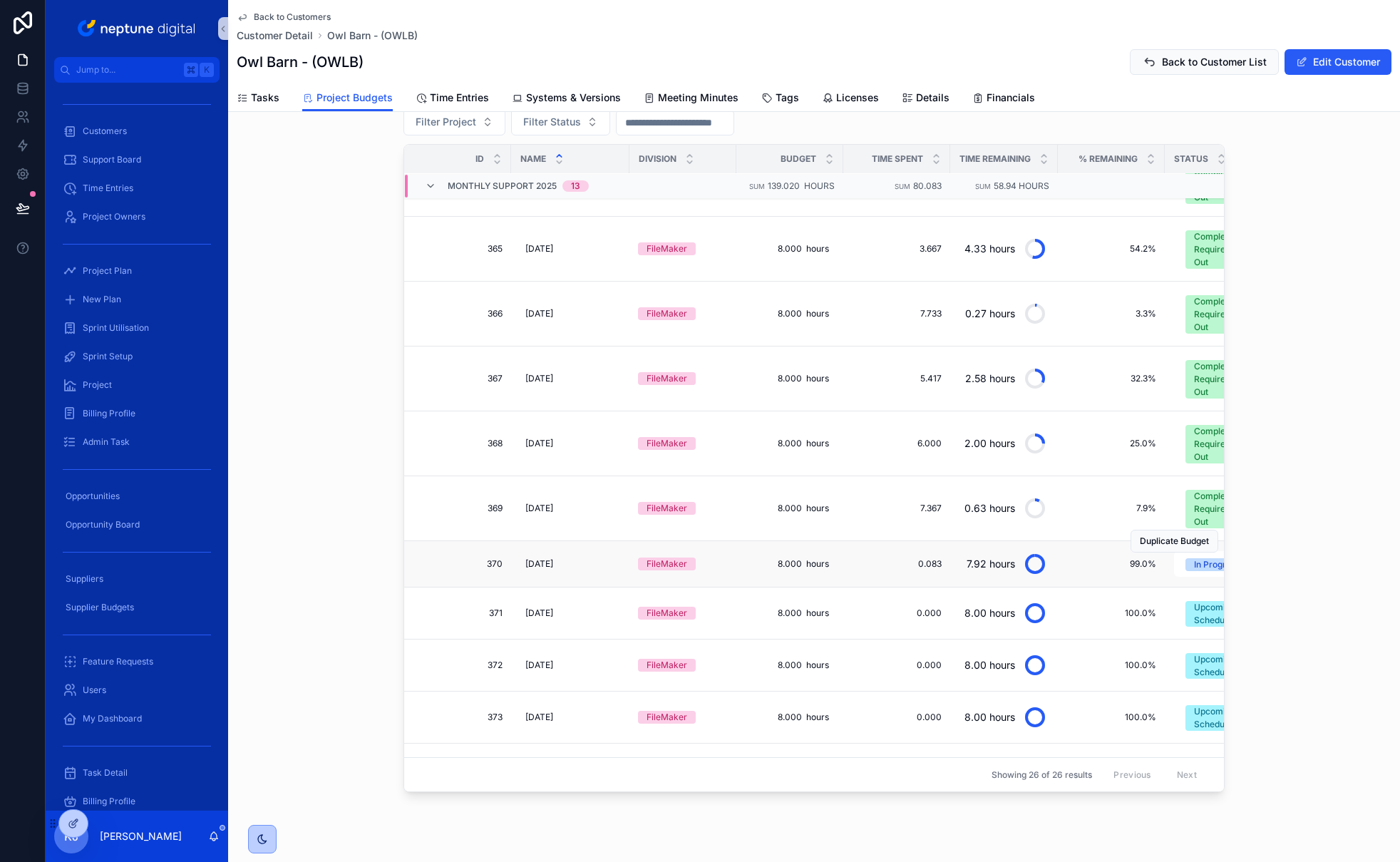
click at [1217, 571] on td "Duplicate Budget" at bounding box center [1217, 563] width 1 height 46
click at [1196, 564] on div "In Progress" at bounding box center [1217, 564] width 45 height 13
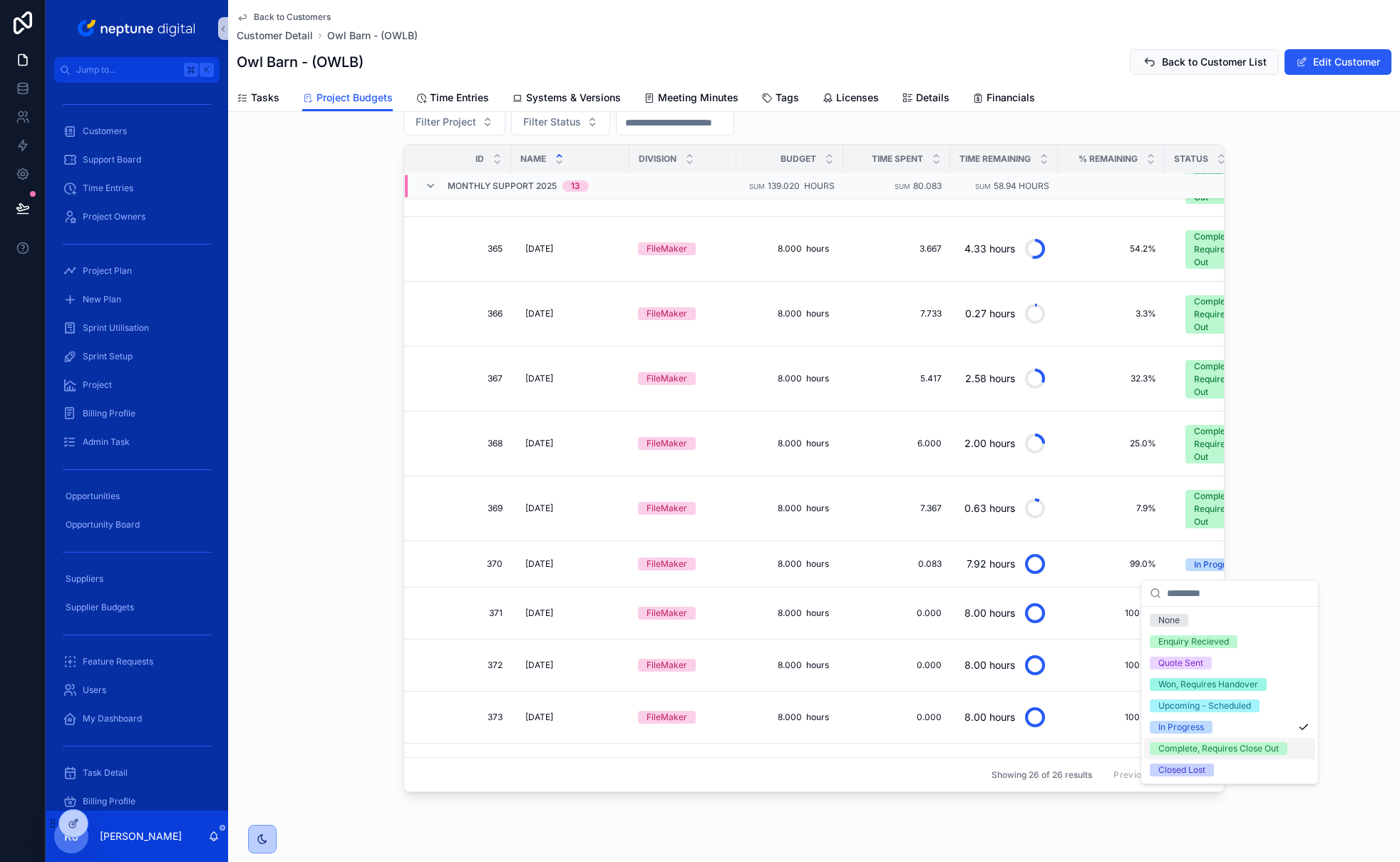
click at [1229, 748] on div "Complete, Requires Close Out" at bounding box center [1219, 748] width 121 height 13
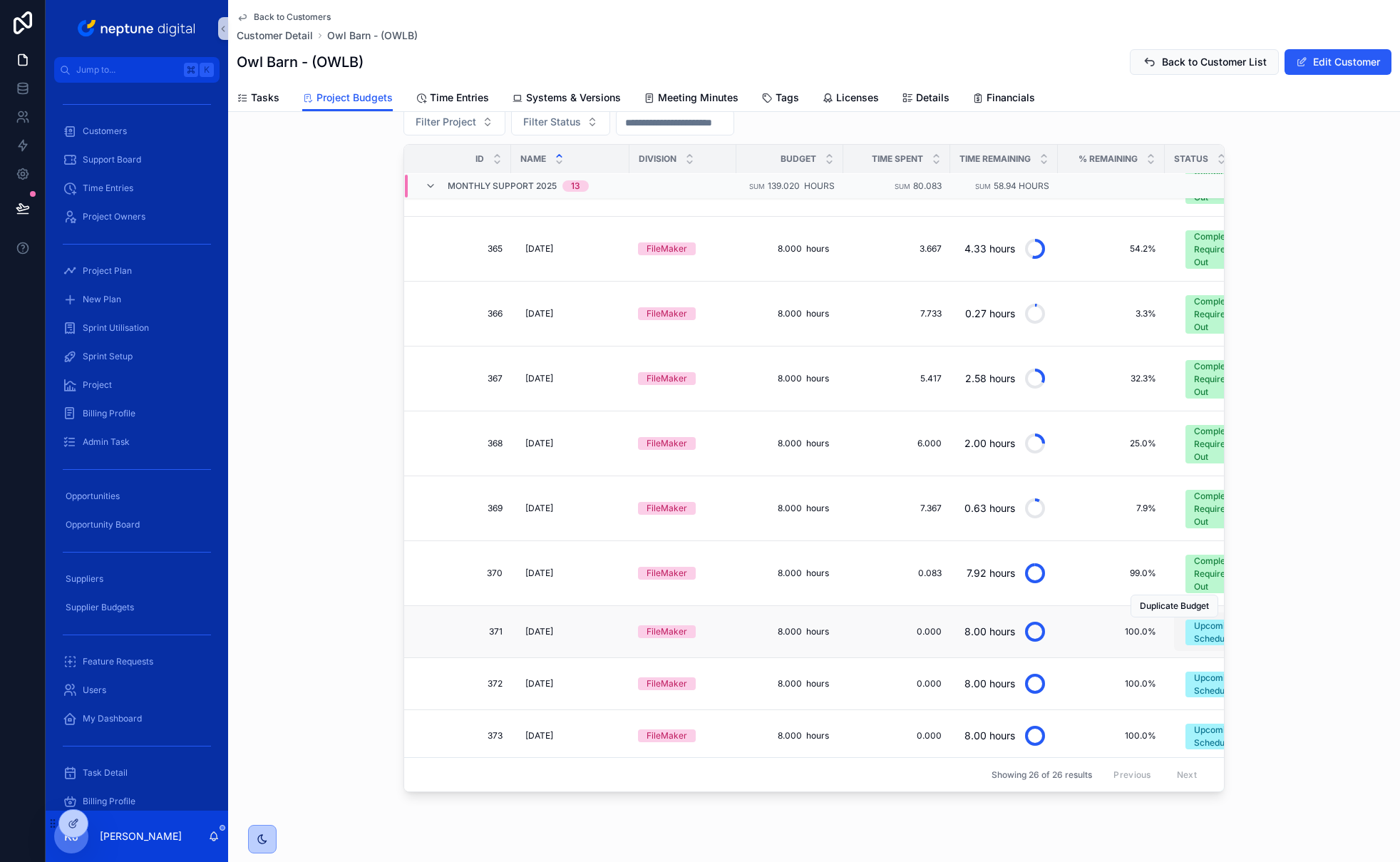
click at [1196, 632] on div "Upcoming - Scheduled" at bounding box center [1225, 632] width 62 height 26
click at [1196, 637] on div "Upcoming - Scheduled" at bounding box center [1225, 632] width 62 height 26
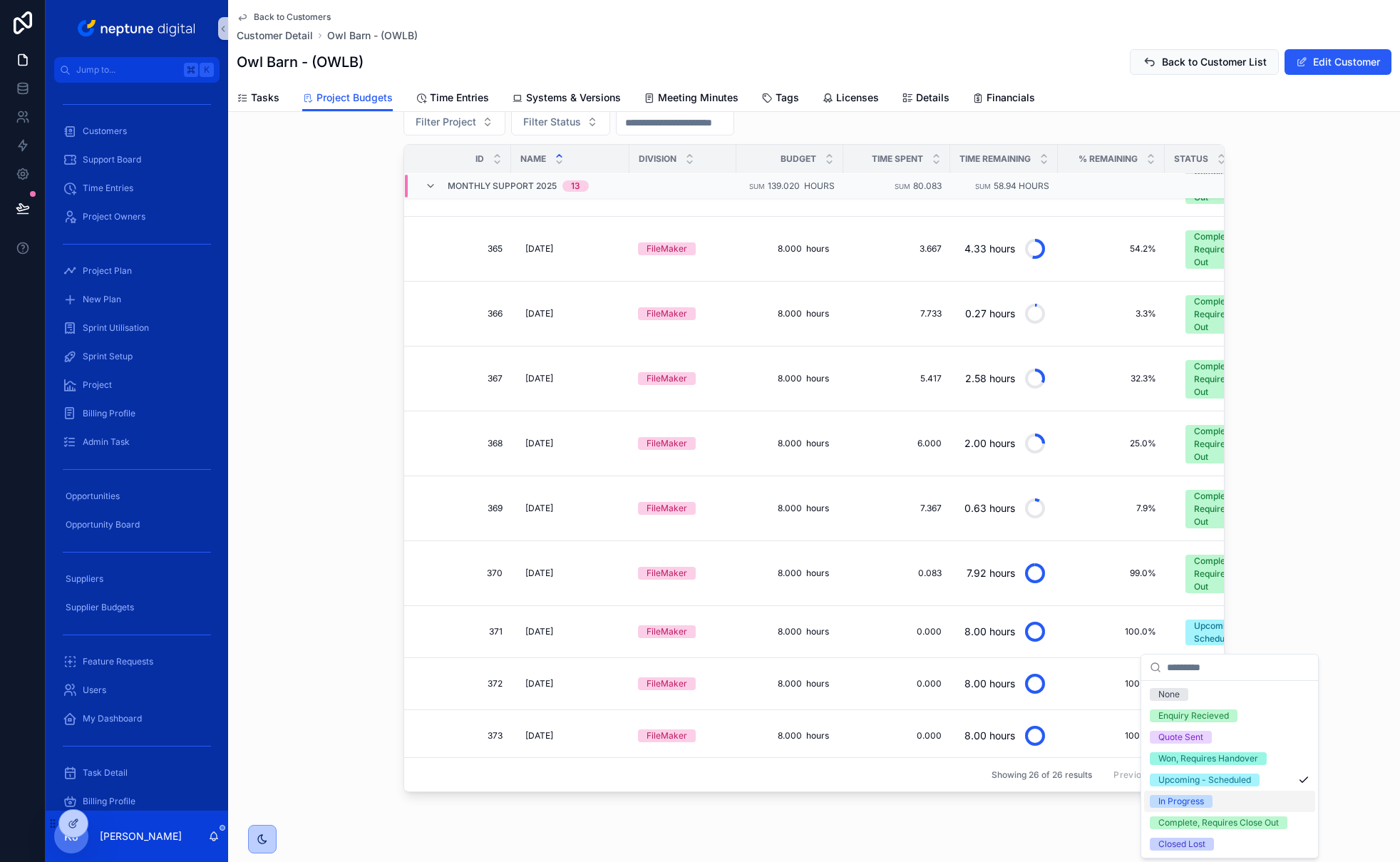
click at [1193, 800] on div "In Progress" at bounding box center [1182, 801] width 45 height 13
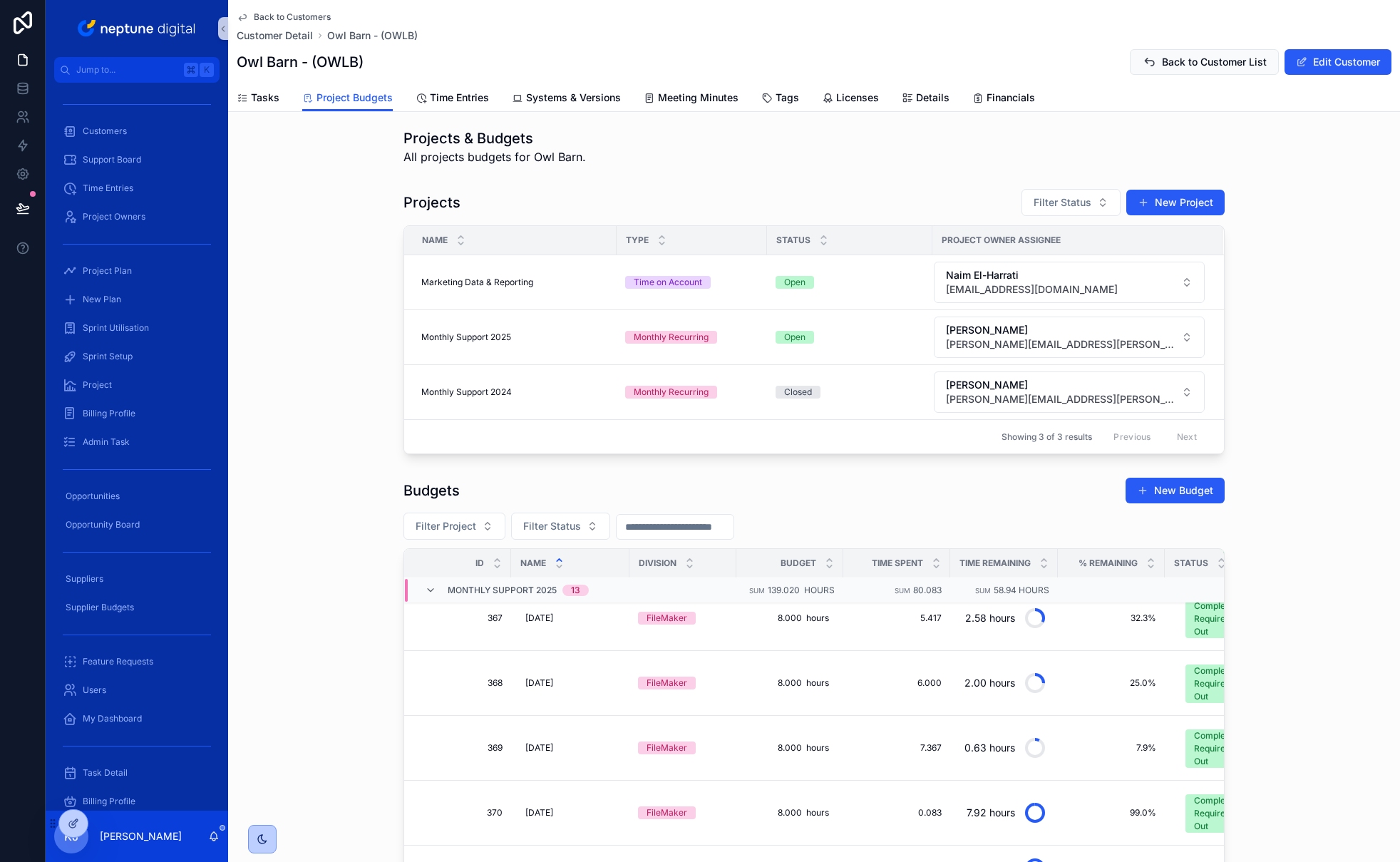
scroll to position [0, 0]
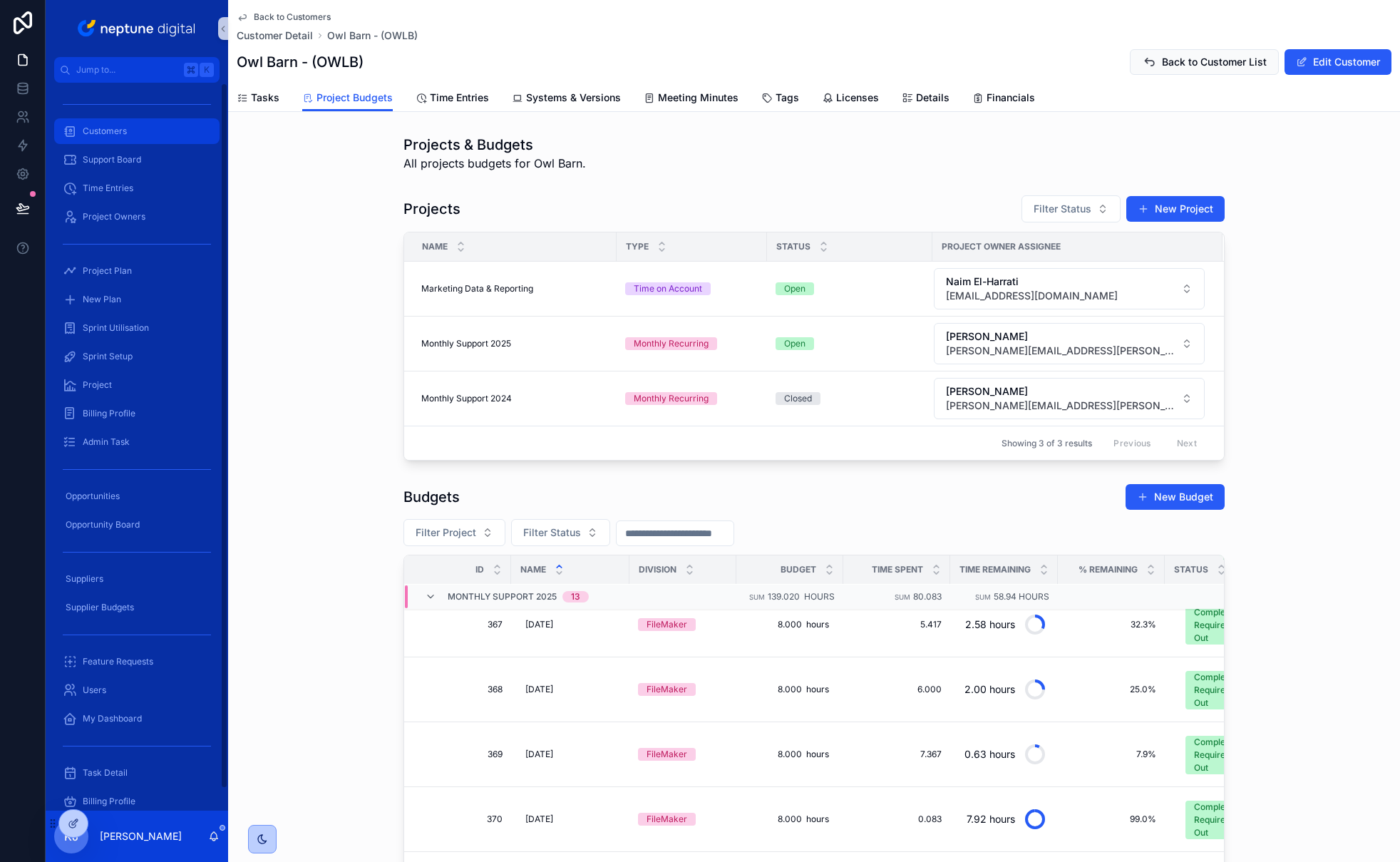
click at [149, 129] on div "Customers" at bounding box center [137, 131] width 148 height 23
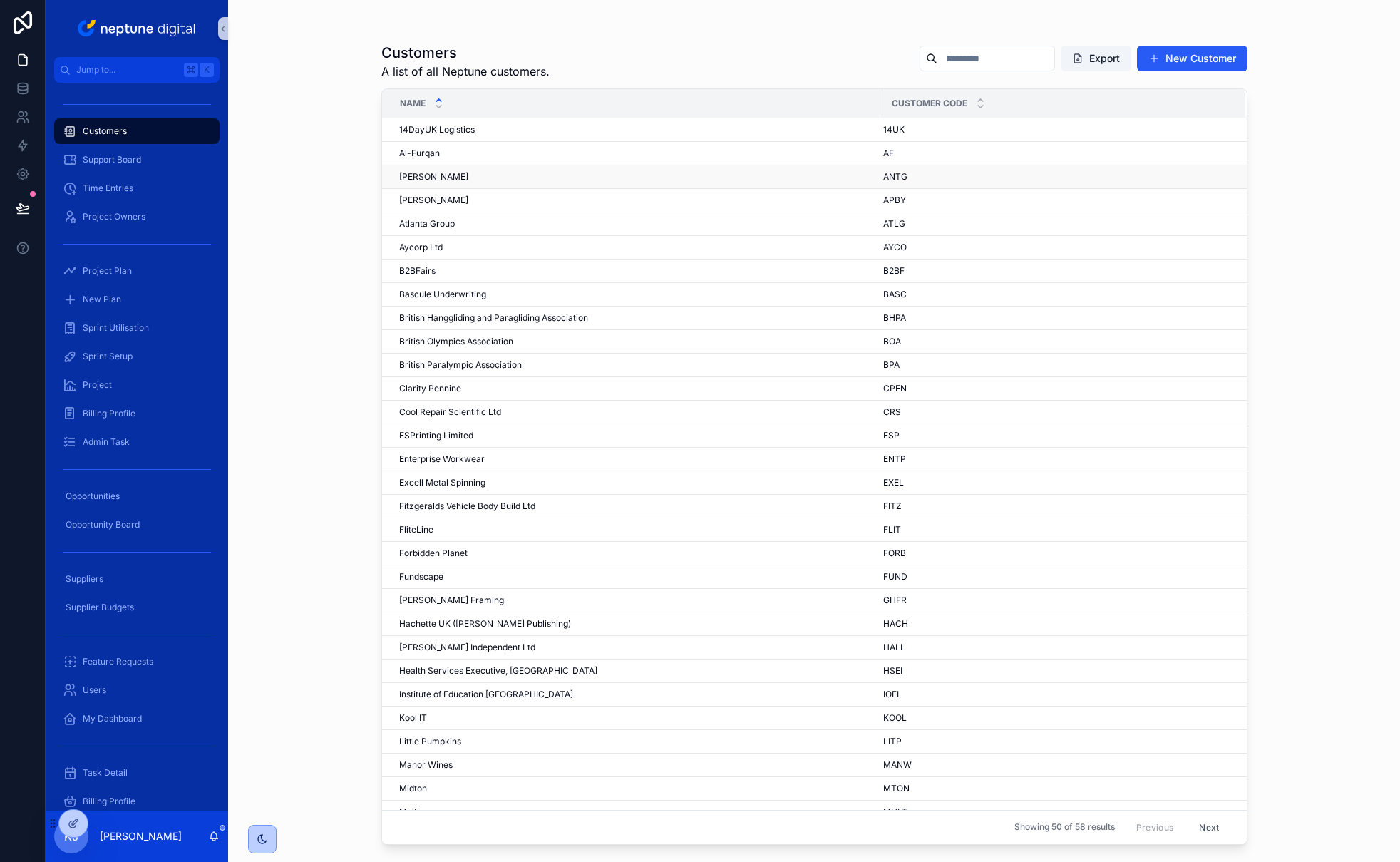
click at [481, 179] on div "[PERSON_NAME] [PERSON_NAME]" at bounding box center [636, 177] width 475 height 12
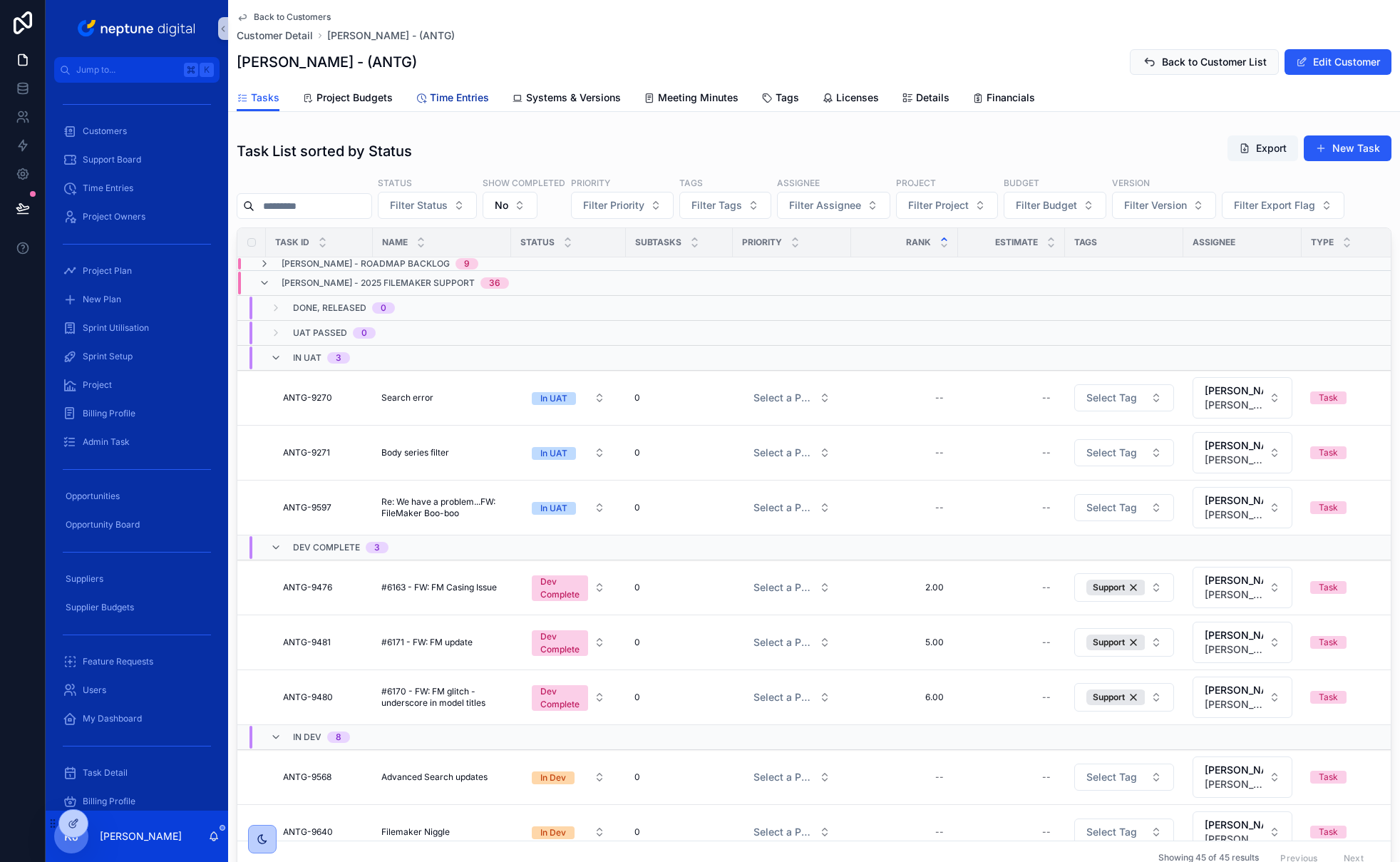
click at [472, 100] on span "Time Entries" at bounding box center [459, 97] width 59 height 15
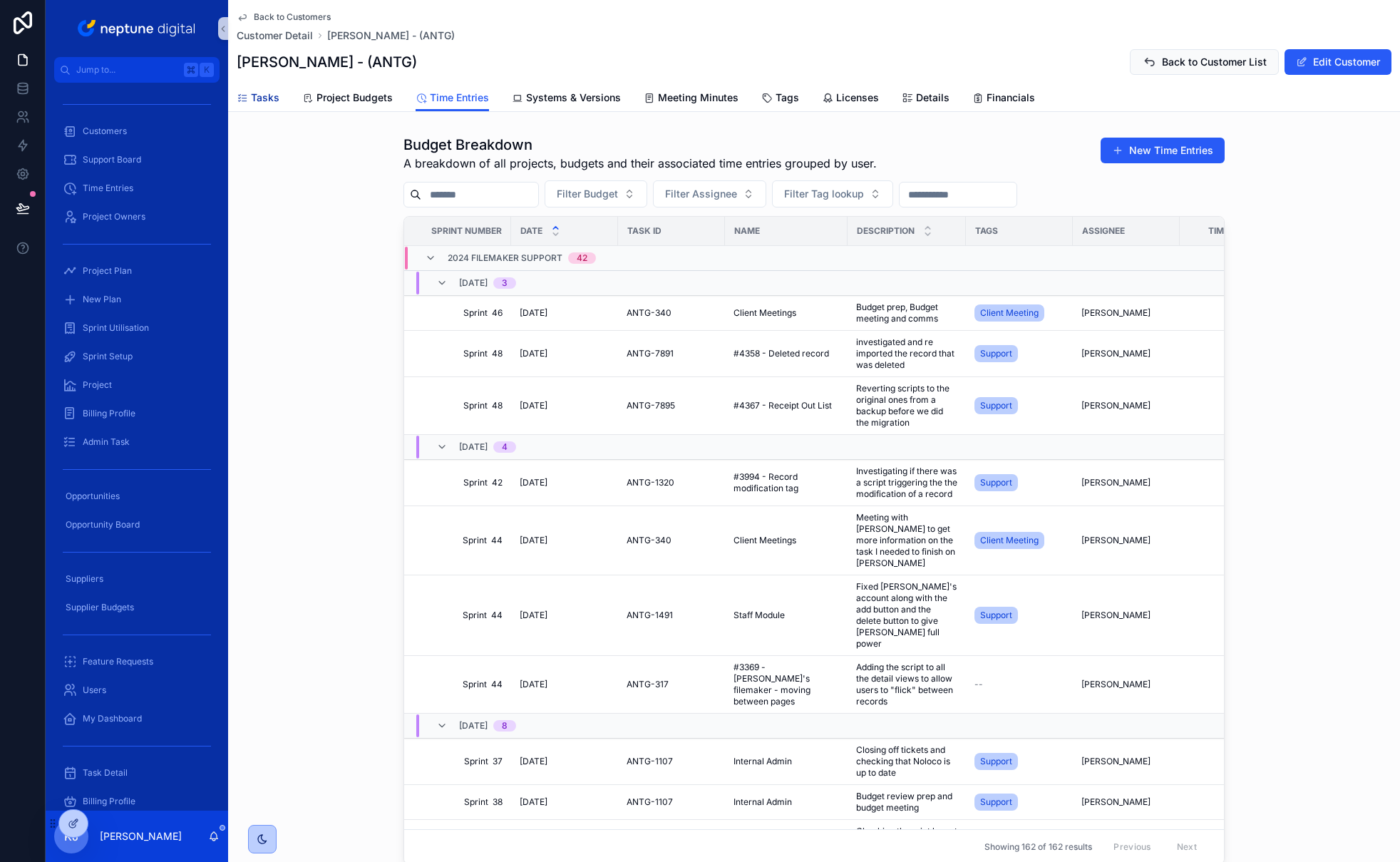
click at [265, 103] on span "Tasks" at bounding box center [264, 97] width 29 height 15
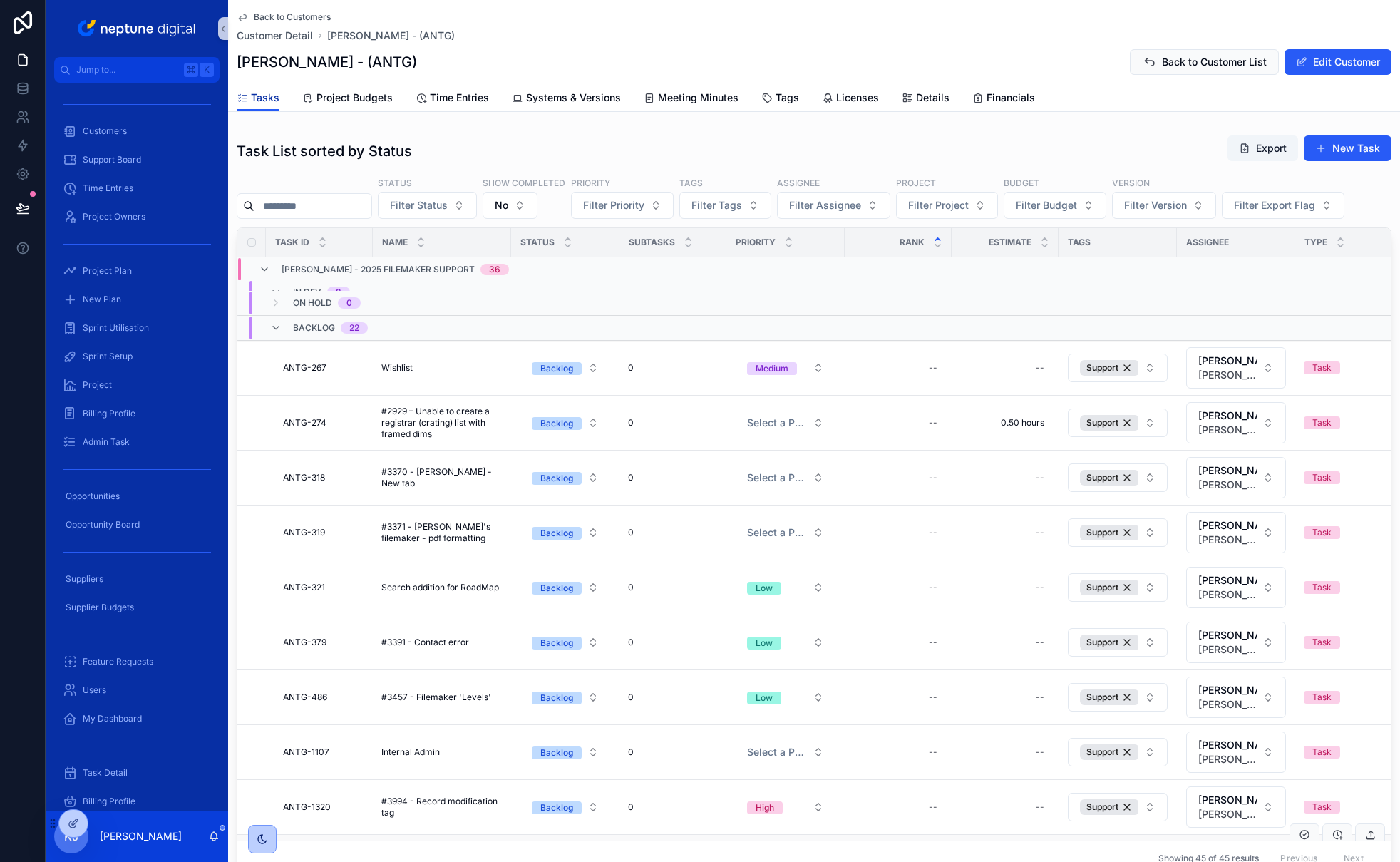
scroll to position [1114, 0]
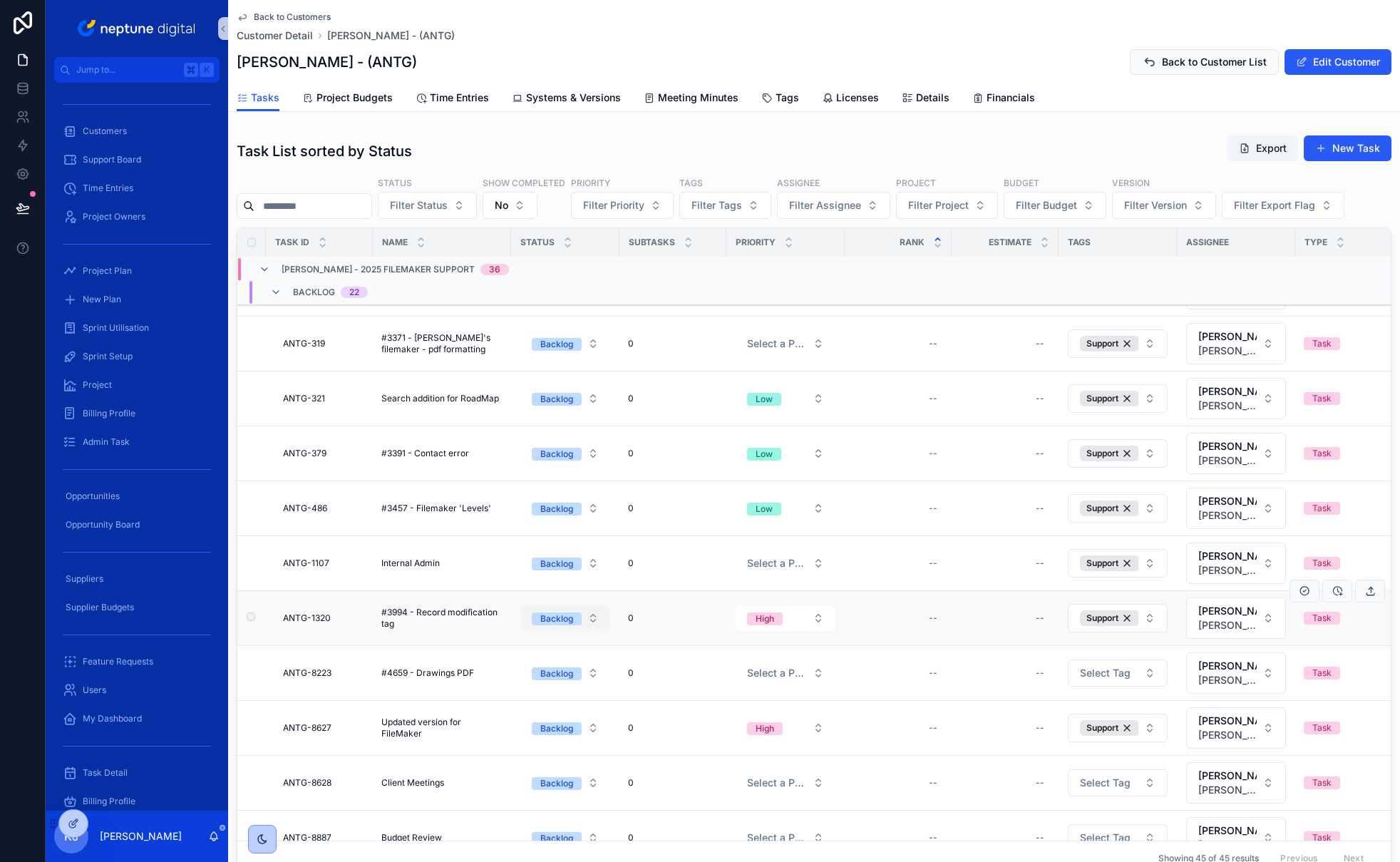
click at [589, 619] on button "Backlog" at bounding box center [564, 618] width 89 height 26
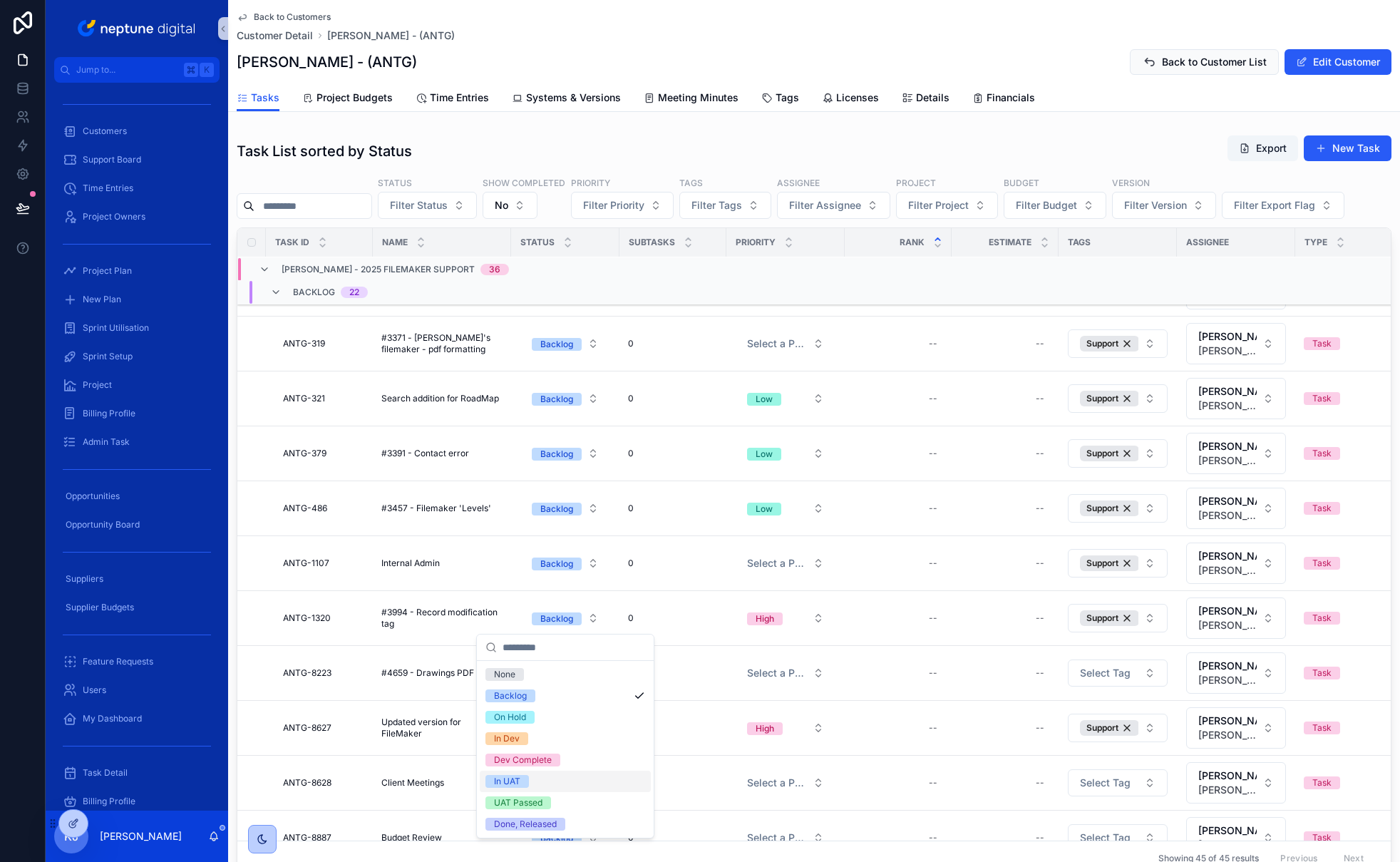
click at [564, 782] on div "In UAT" at bounding box center [565, 781] width 171 height 22
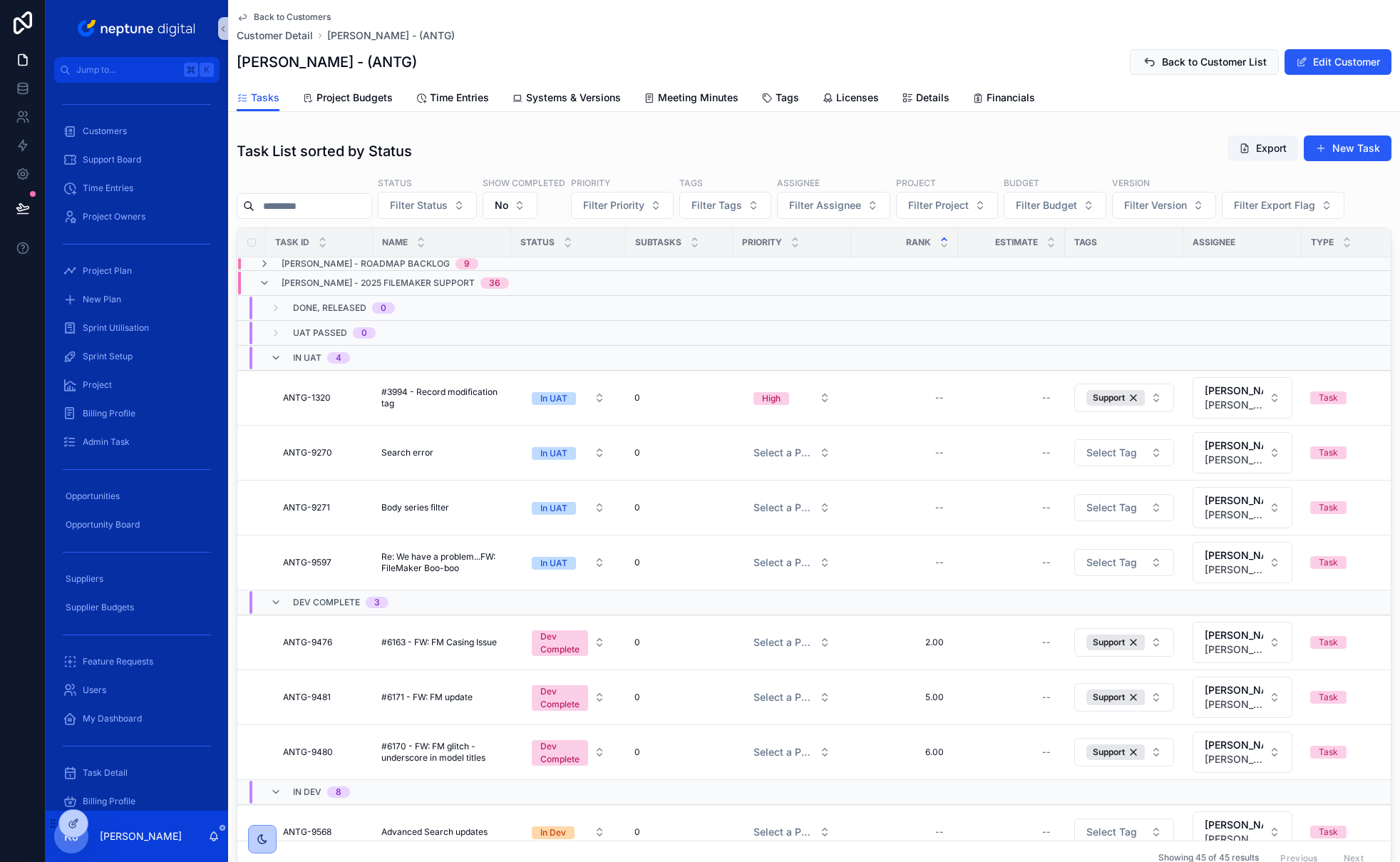
scroll to position [129, 0]
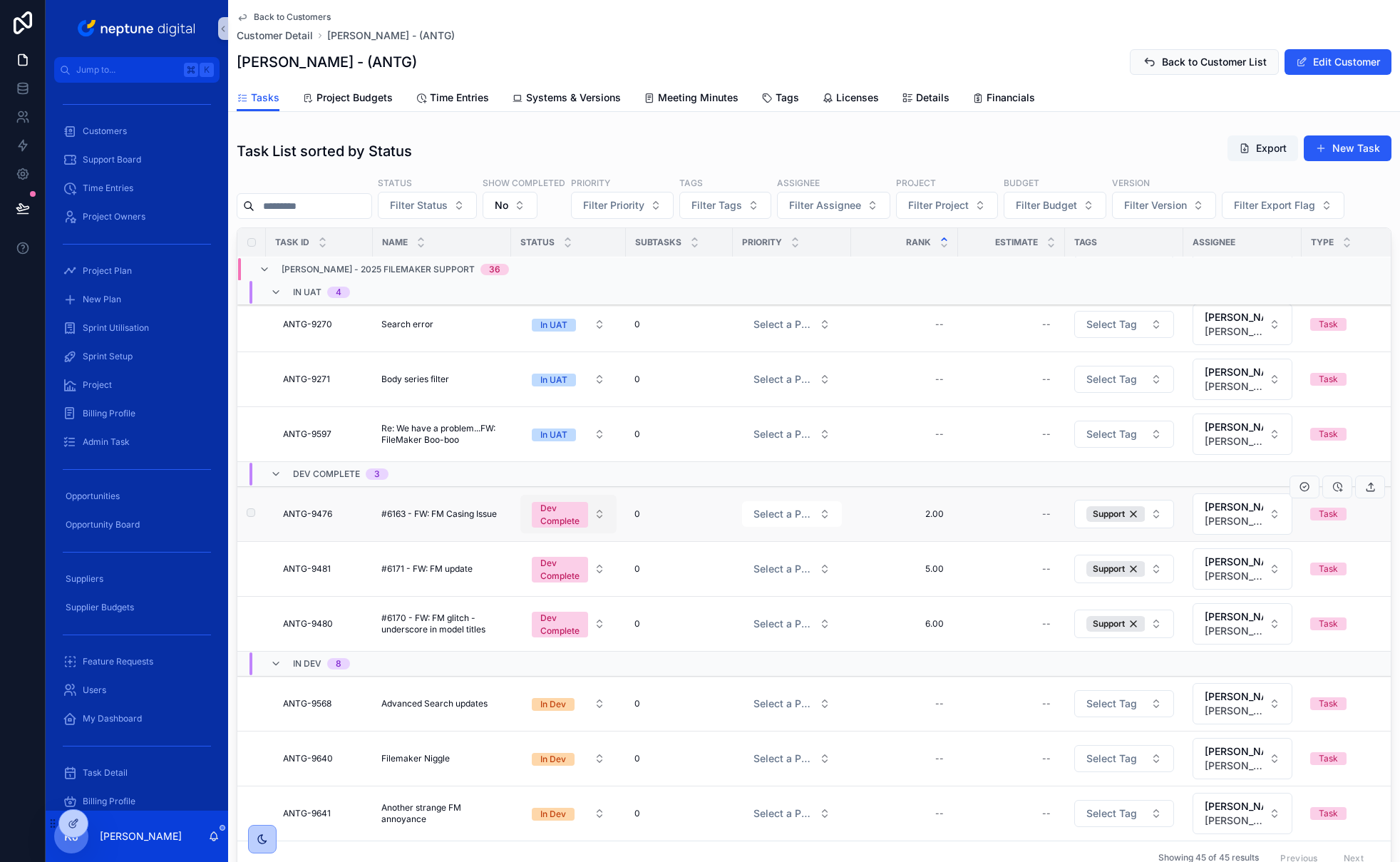
click at [578, 514] on div "Dev Complete" at bounding box center [560, 515] width 39 height 26
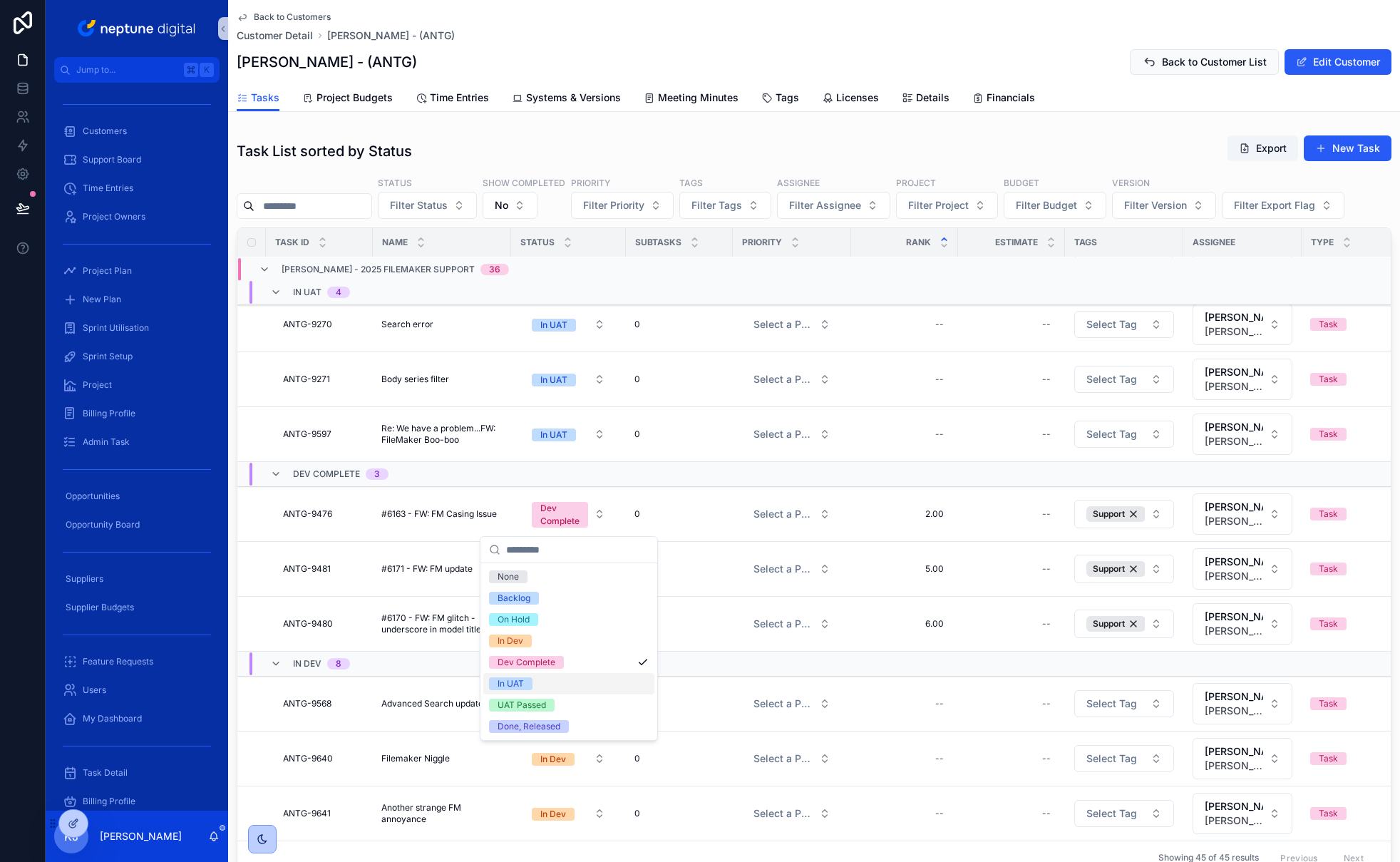
click at [547, 678] on div "In UAT" at bounding box center [569, 684] width 171 height 22
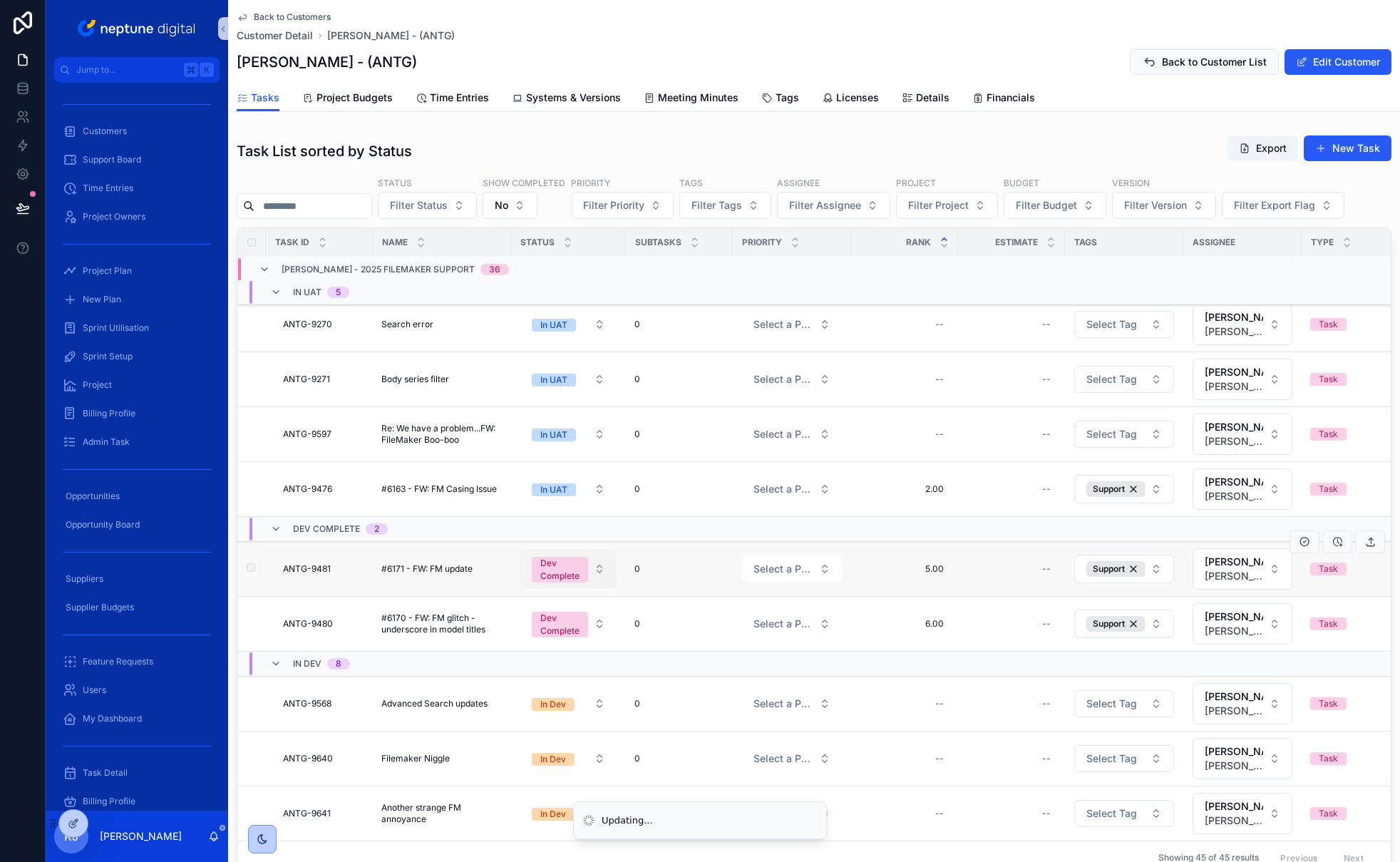
click at [557, 574] on div "Dev Complete" at bounding box center [560, 569] width 39 height 26
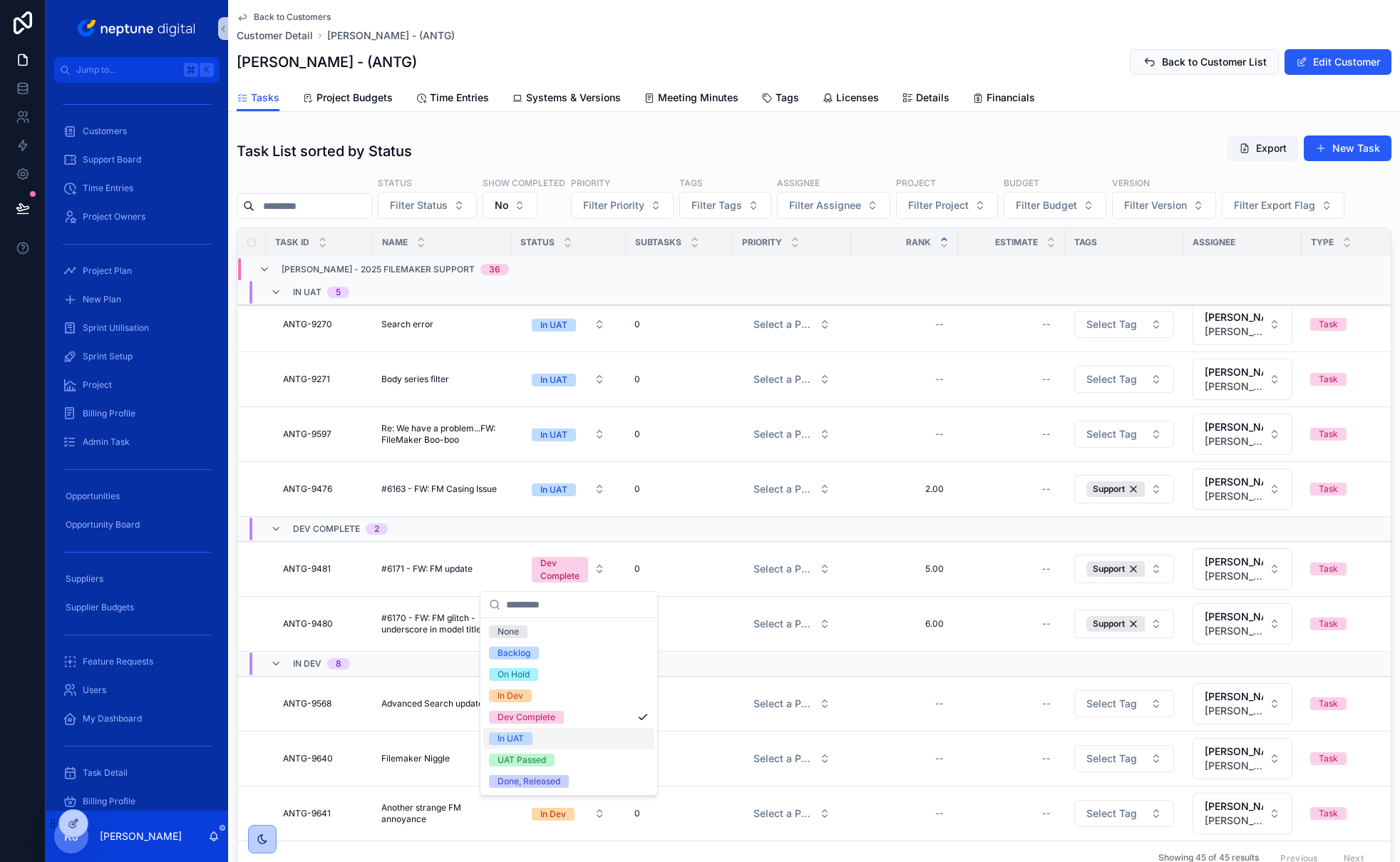
click at [557, 737] on div "In UAT" at bounding box center [569, 739] width 171 height 22
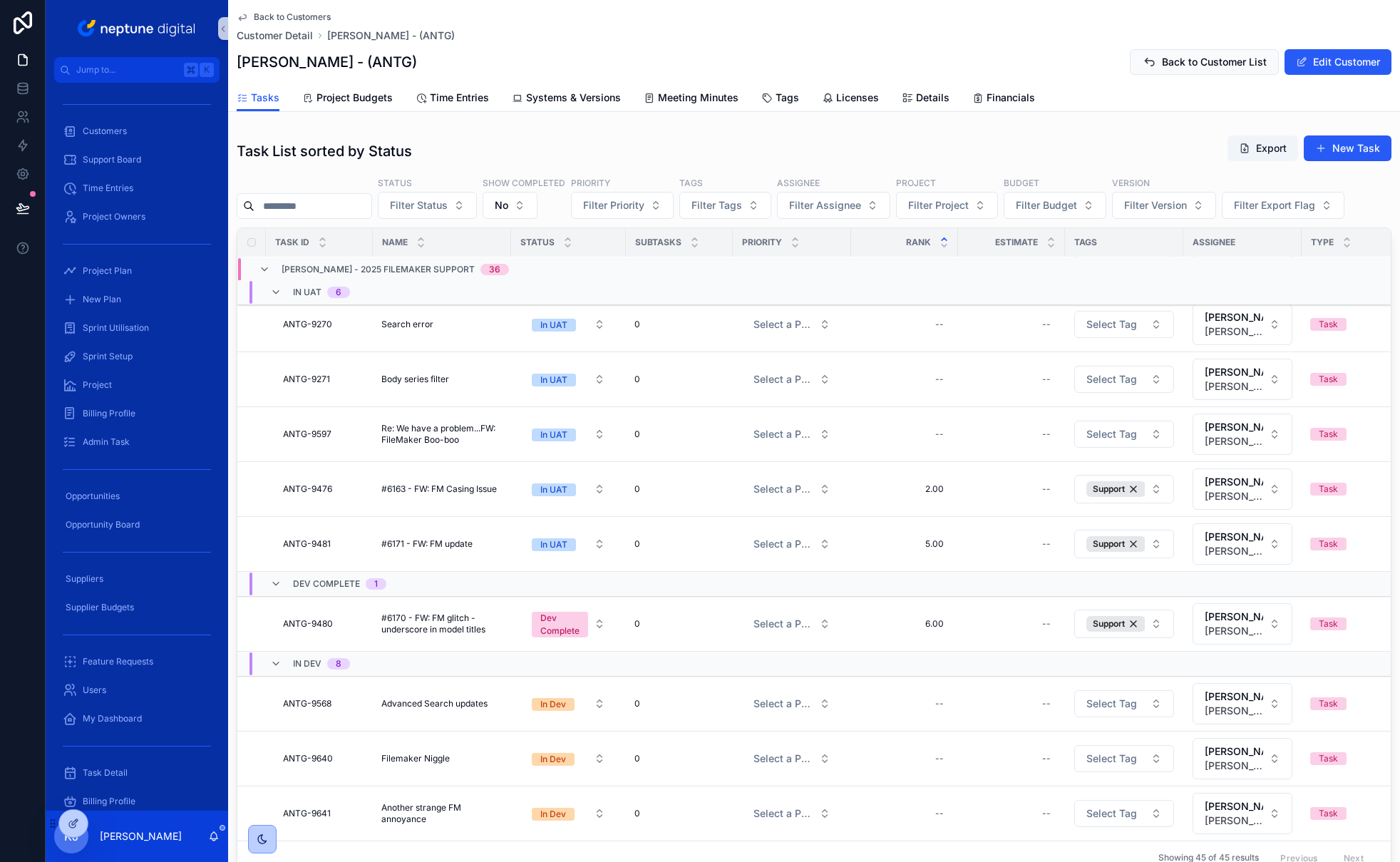
click at [572, 624] on div "Dev Complete" at bounding box center [560, 624] width 39 height 26
click at [557, 787] on div "In UAT" at bounding box center [569, 793] width 171 height 22
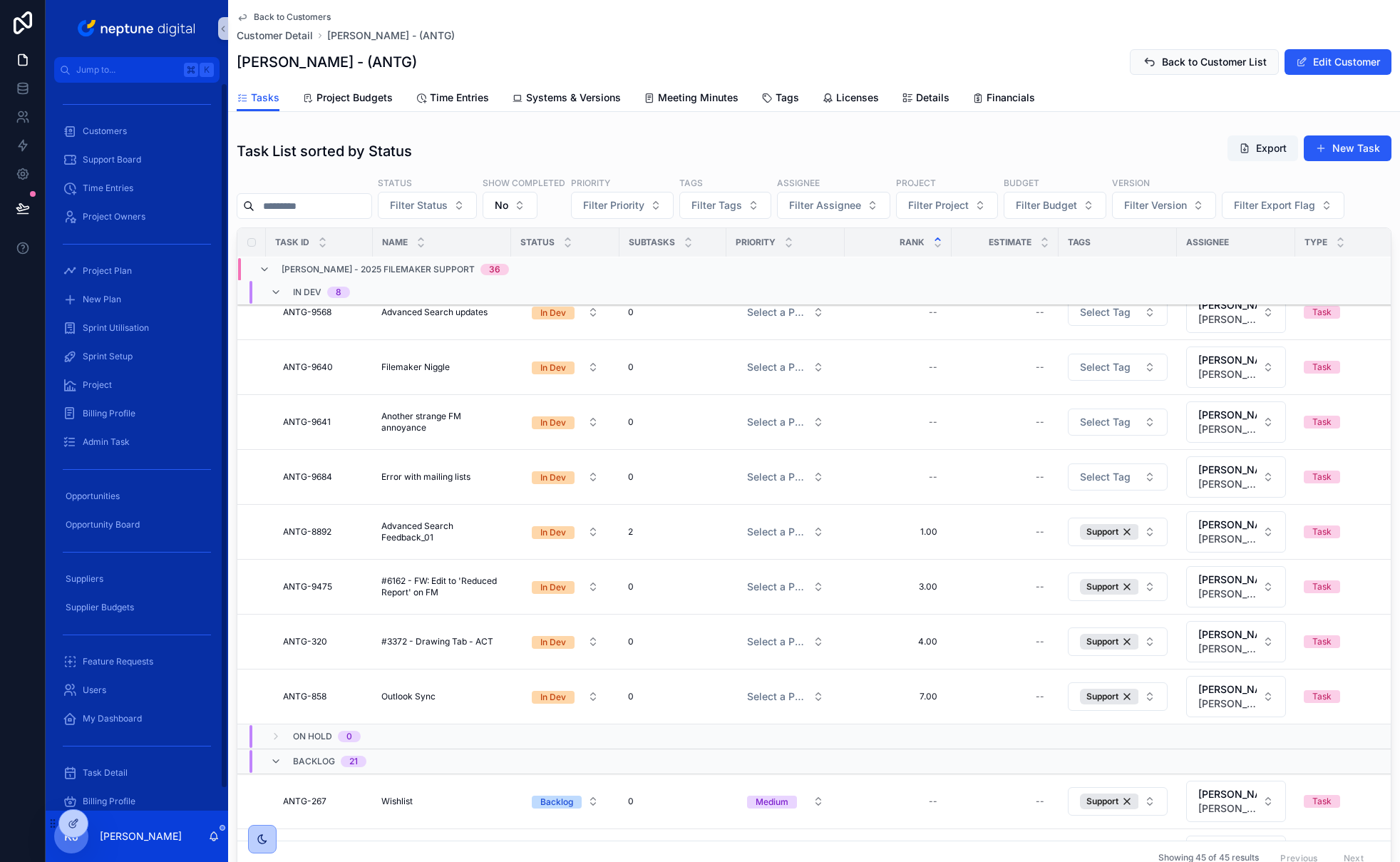
scroll to position [546, 0]
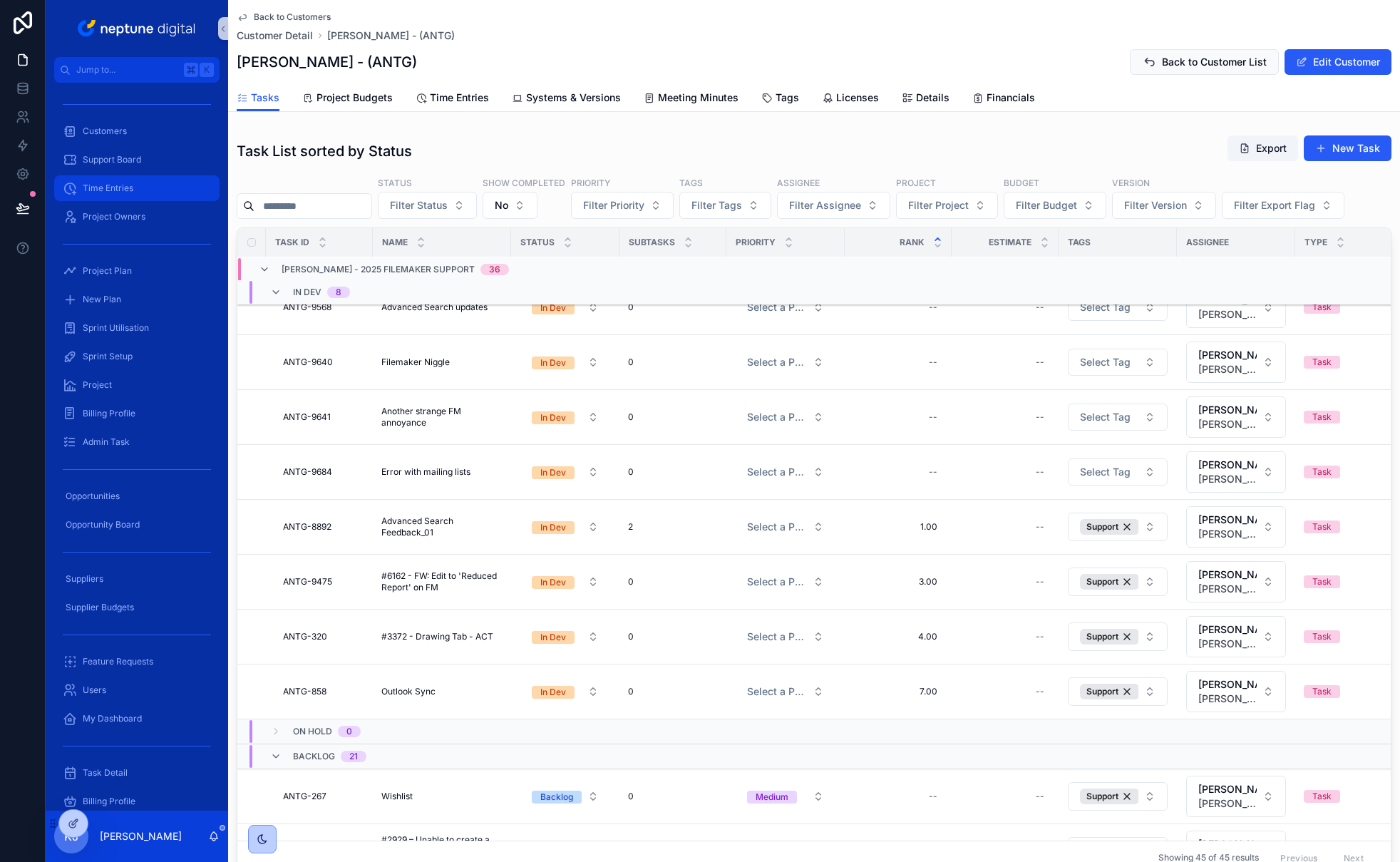
click at [97, 188] on span "Time Entries" at bounding box center [107, 189] width 50 height 12
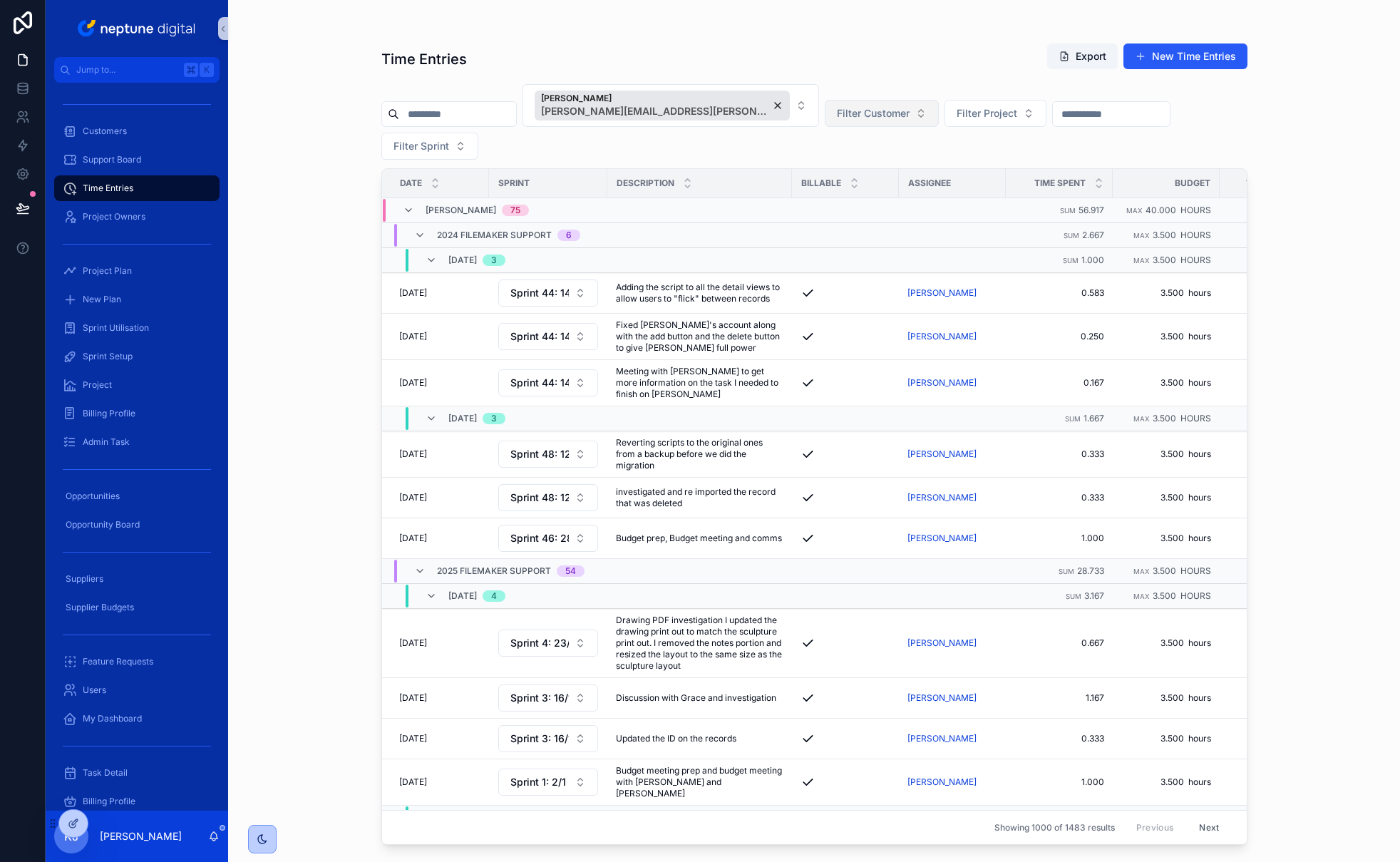
click at [847, 109] on span "Filter Customer" at bounding box center [873, 113] width 73 height 15
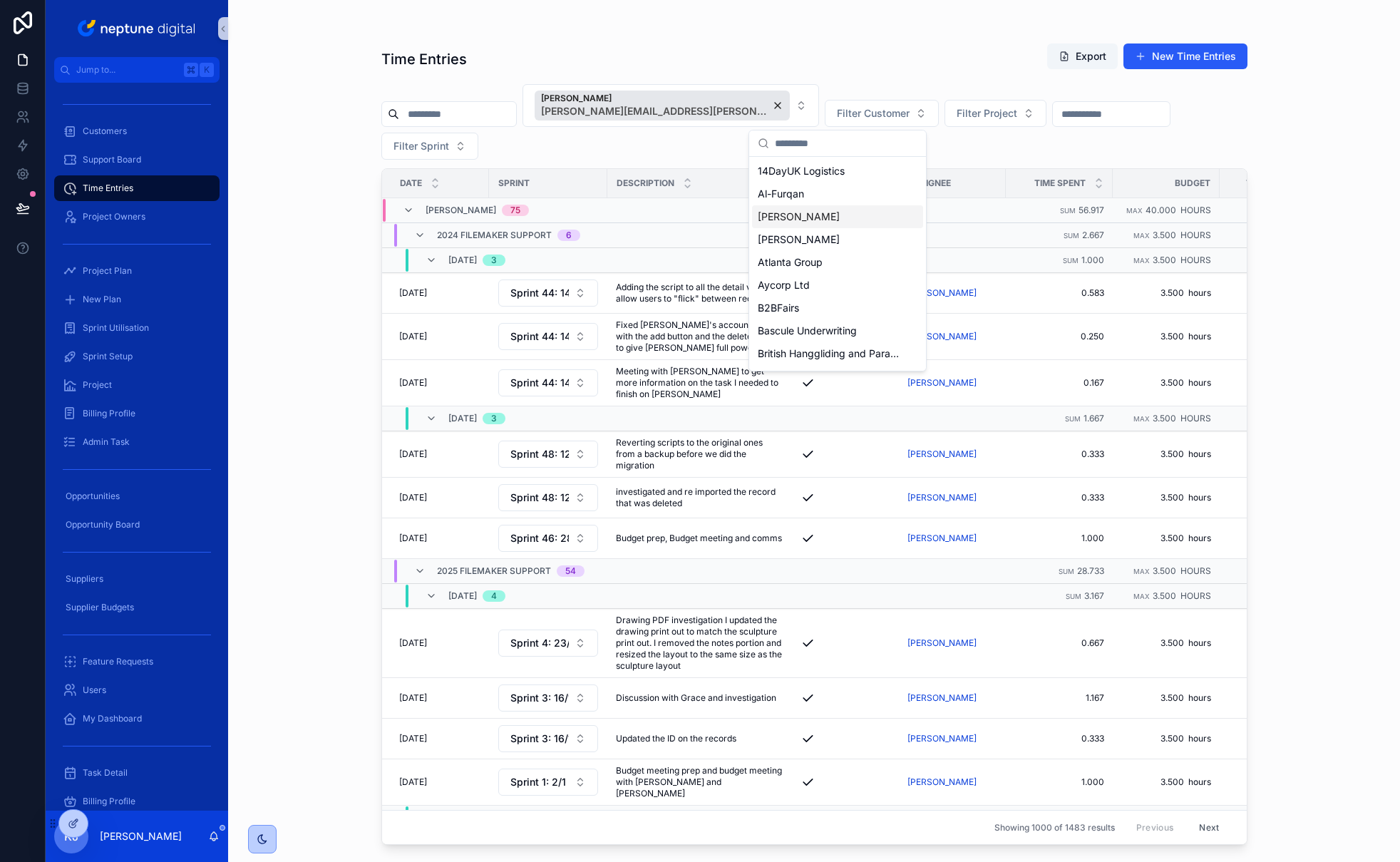
click at [852, 216] on div "[PERSON_NAME]" at bounding box center [838, 216] width 171 height 23
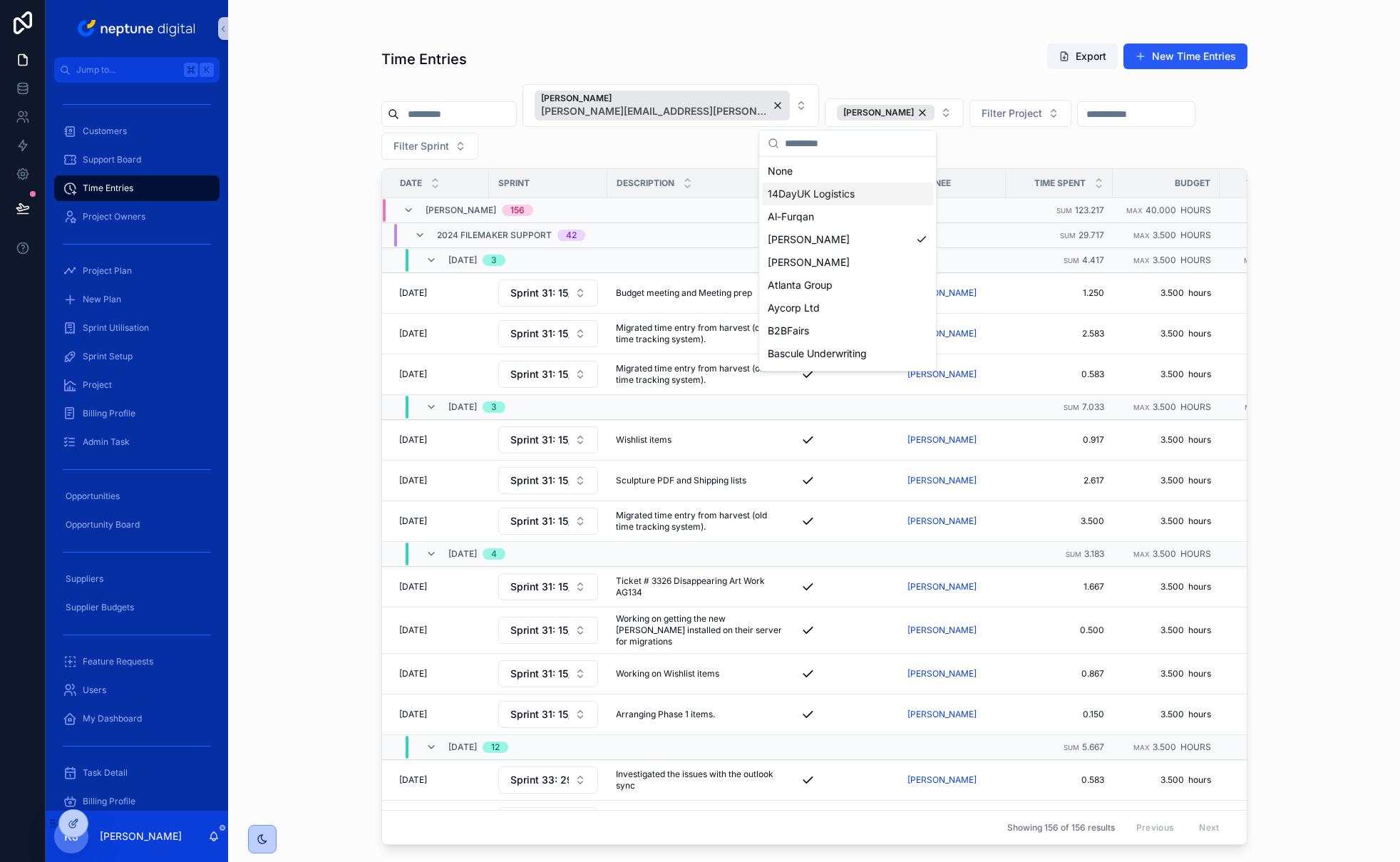
click at [856, 43] on div "Time Entries Export New Time Entries" at bounding box center [814, 59] width 866 height 32
click at [1096, 113] on input "scrollable content" at bounding box center [1137, 114] width 117 height 20
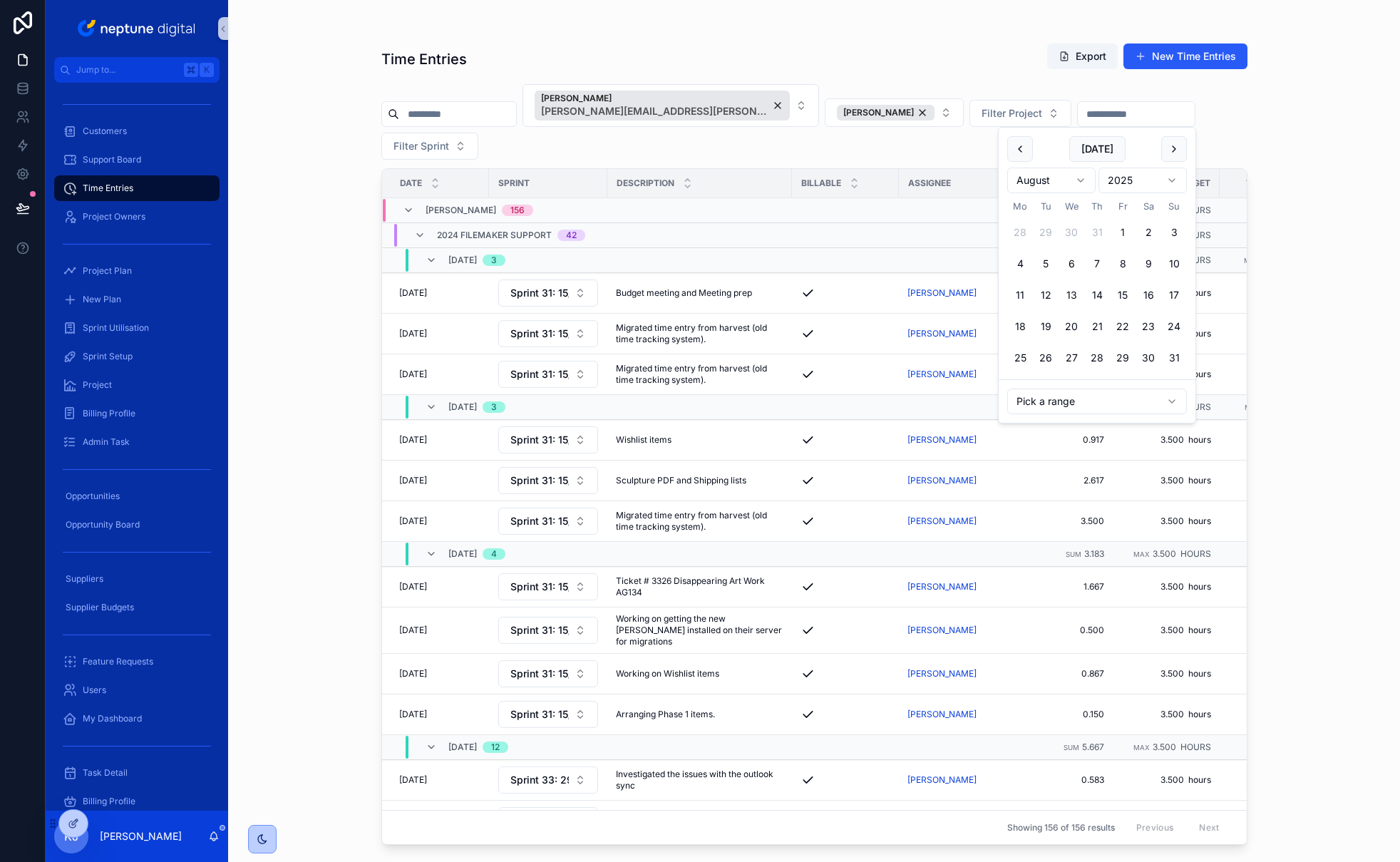
click at [1125, 233] on button "1" at bounding box center [1123, 232] width 26 height 26
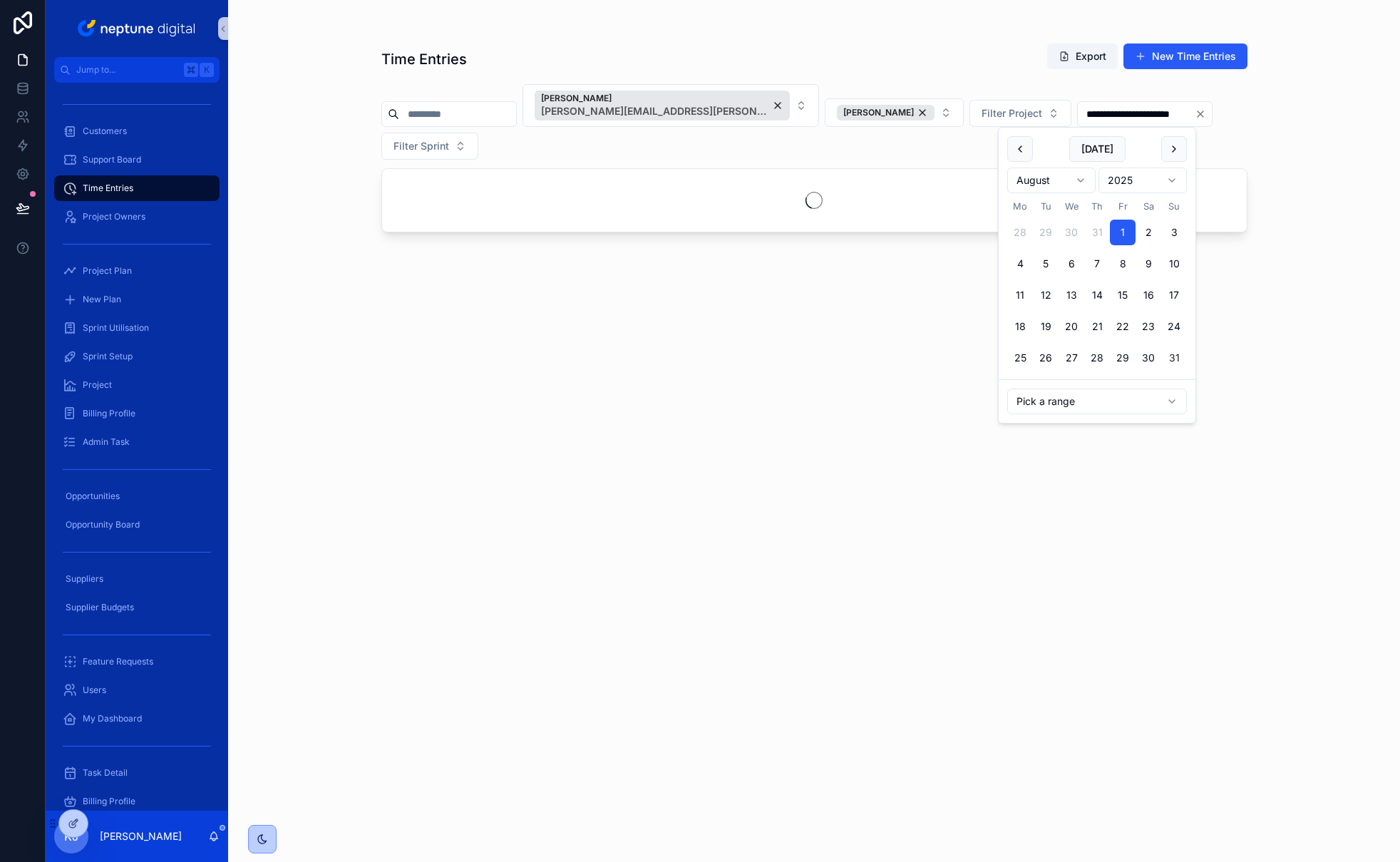
click at [1172, 360] on button "31" at bounding box center [1174, 358] width 26 height 26
type input "**********"
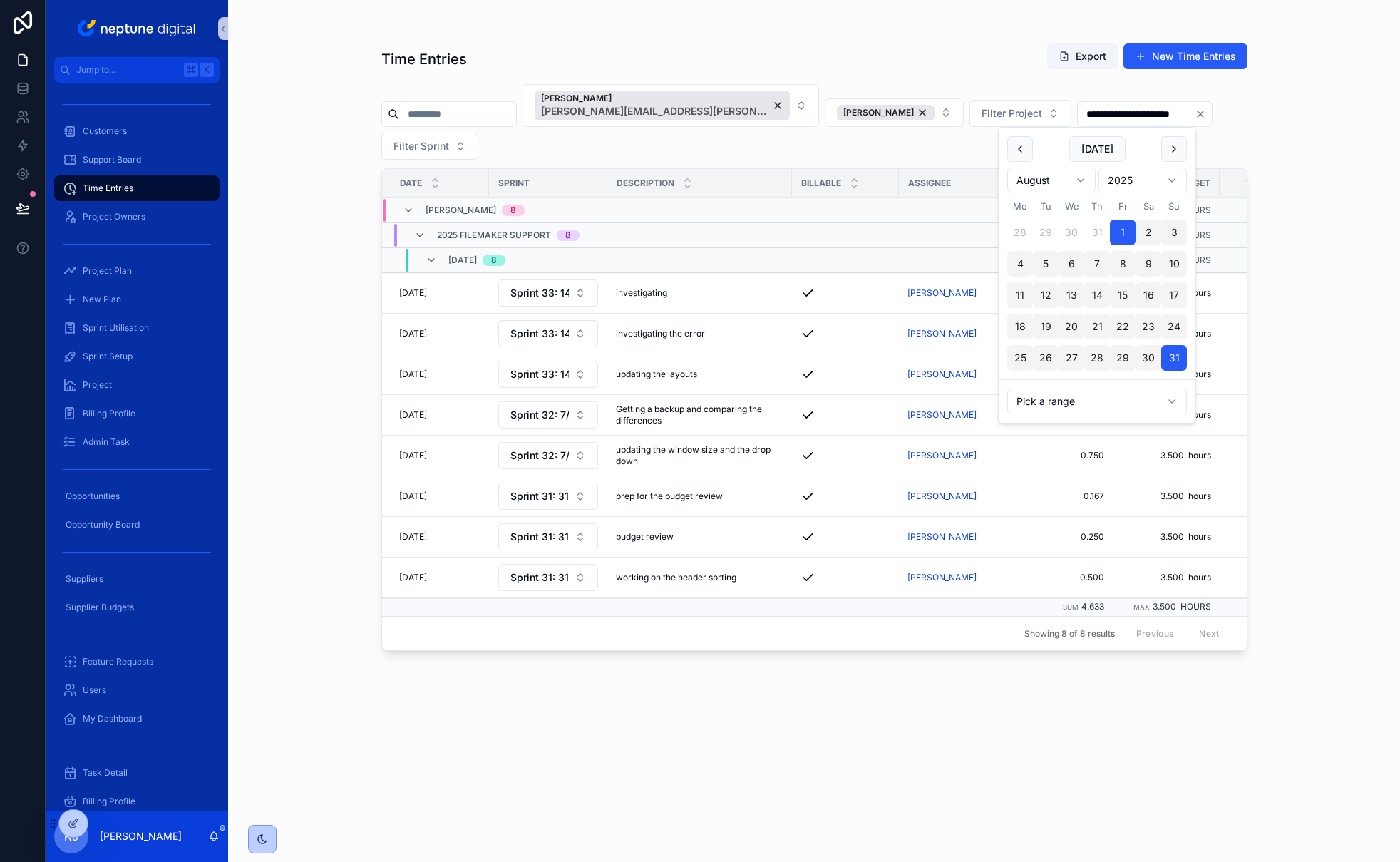
click at [1286, 114] on div "**********" at bounding box center [814, 431] width 1172 height 862
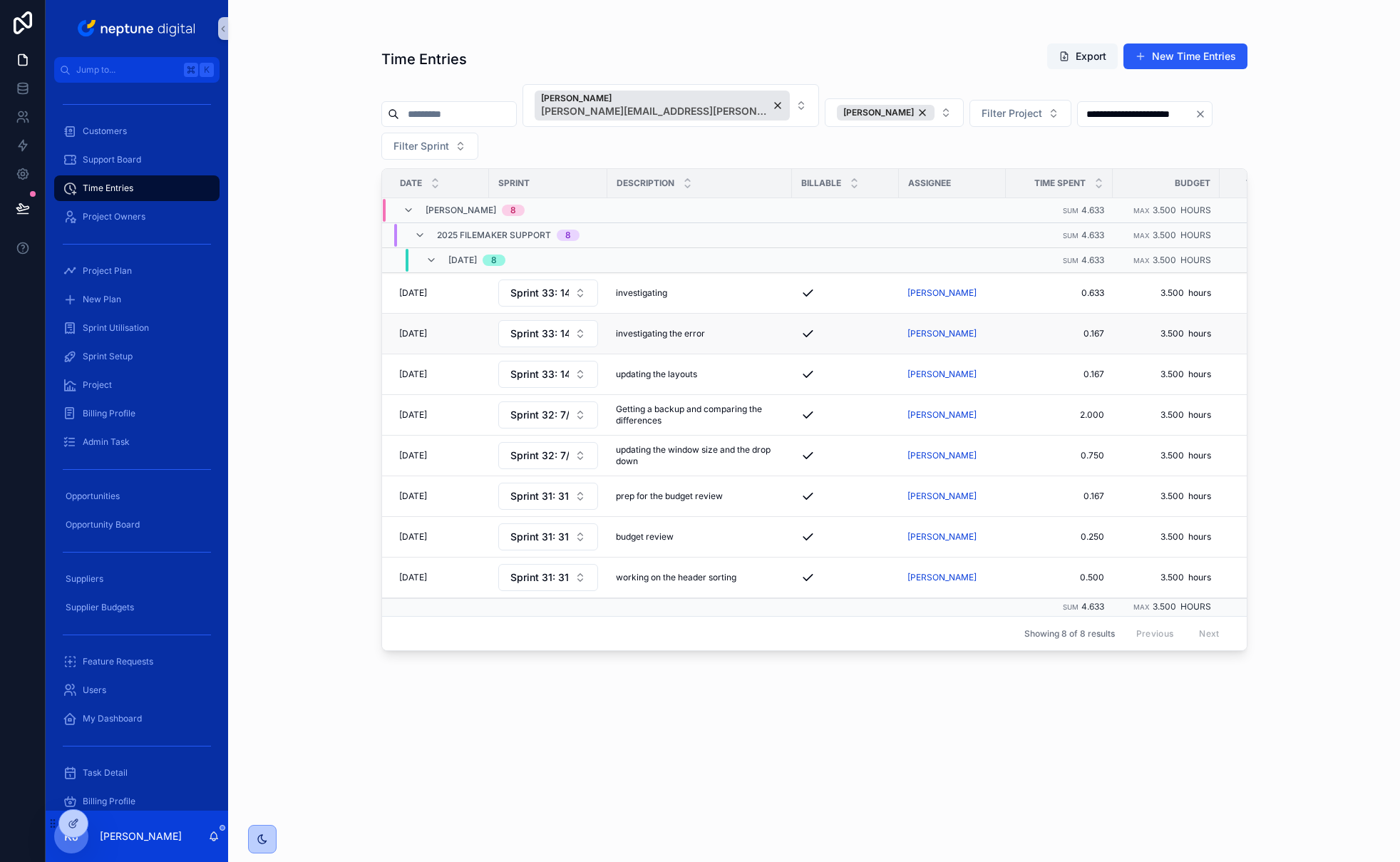
click at [725, 332] on div "investigating the error investigating the error" at bounding box center [700, 334] width 167 height 12
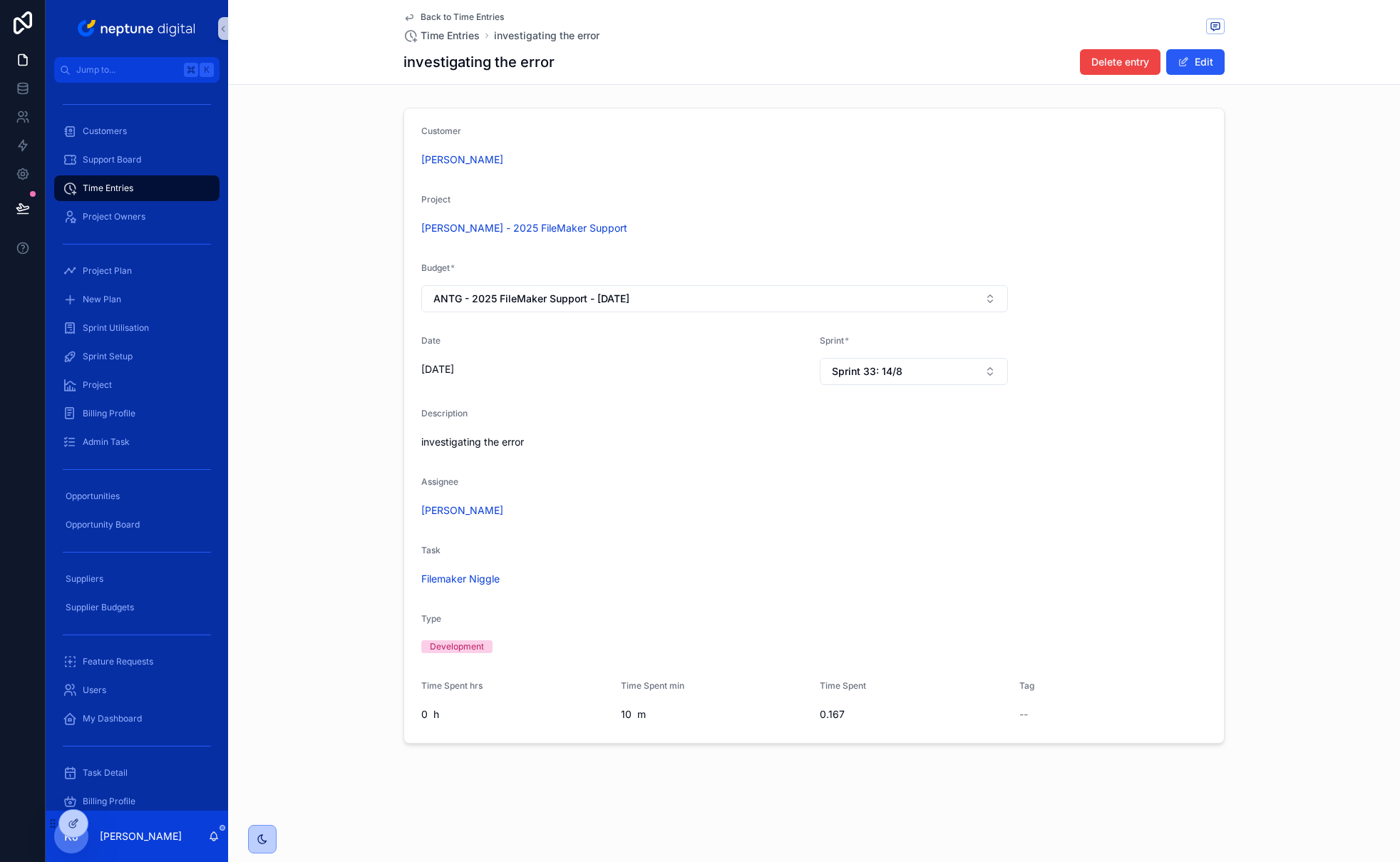
click at [436, 18] on span "Back to Time Entries" at bounding box center [462, 18] width 84 height 12
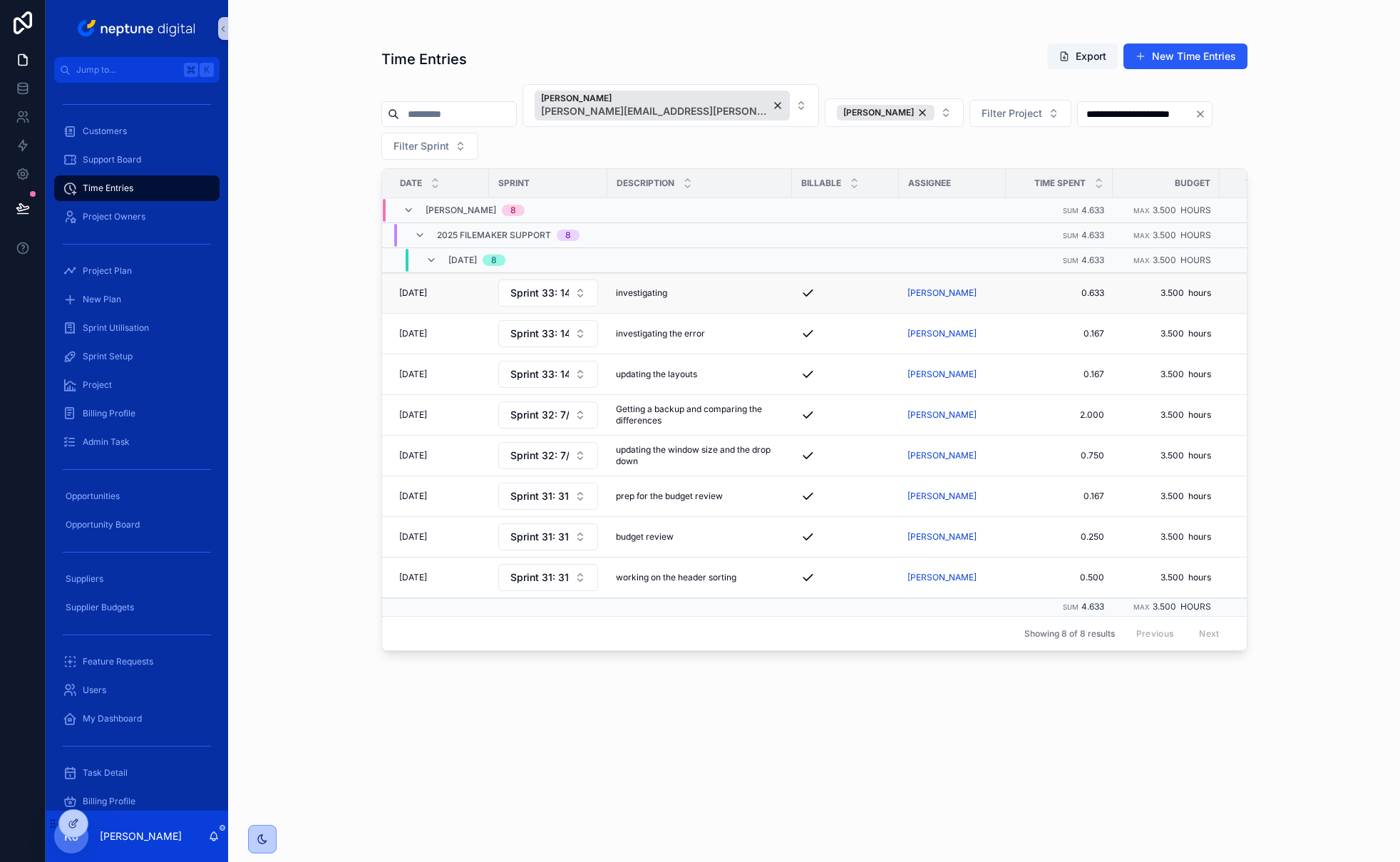
click at [696, 296] on div "investigating investigating" at bounding box center [700, 293] width 167 height 12
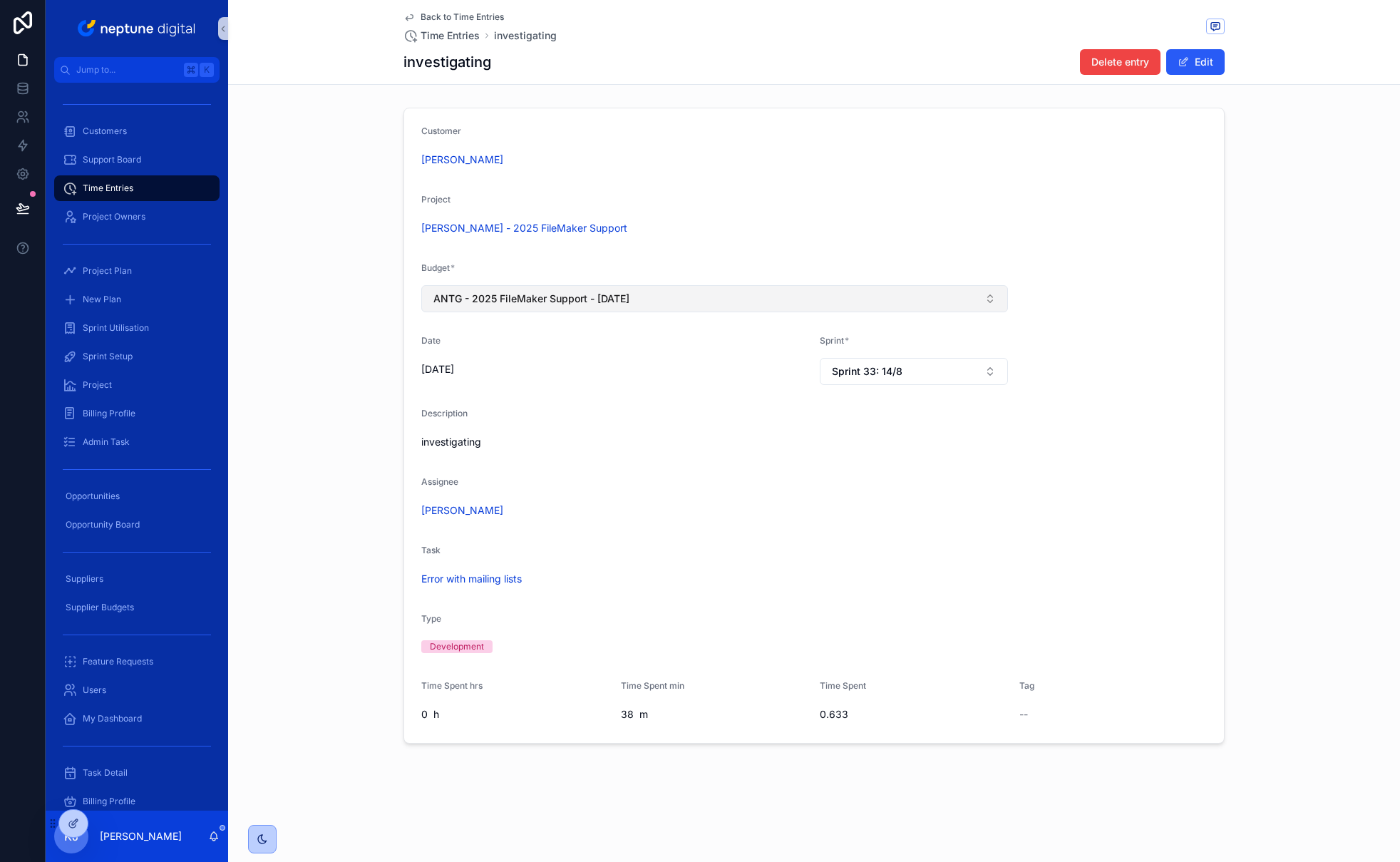
click at [982, 303] on button "ANTG - 2025 FileMaker Support - [DATE]" at bounding box center [715, 299] width 587 height 28
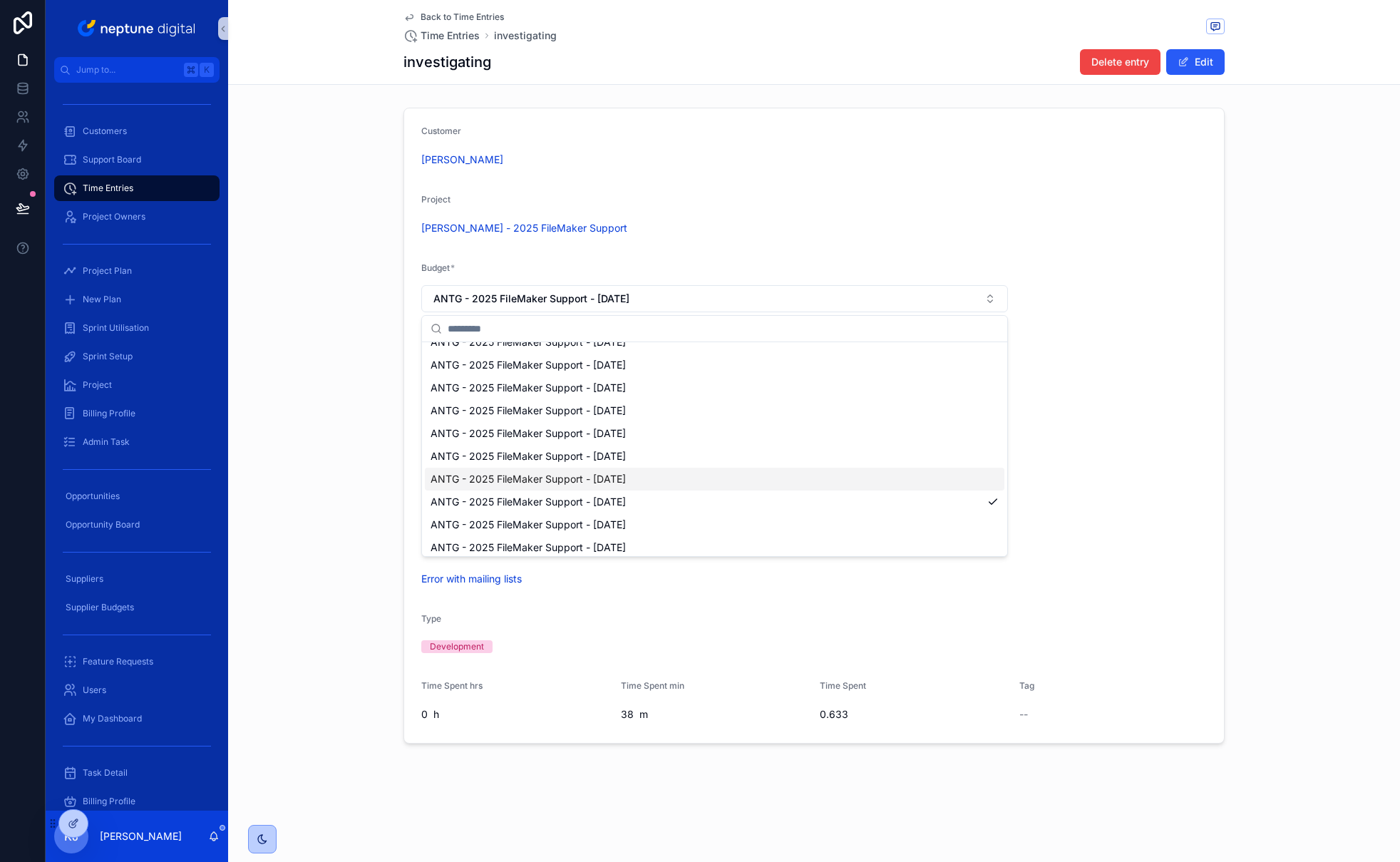
scroll to position [48, 0]
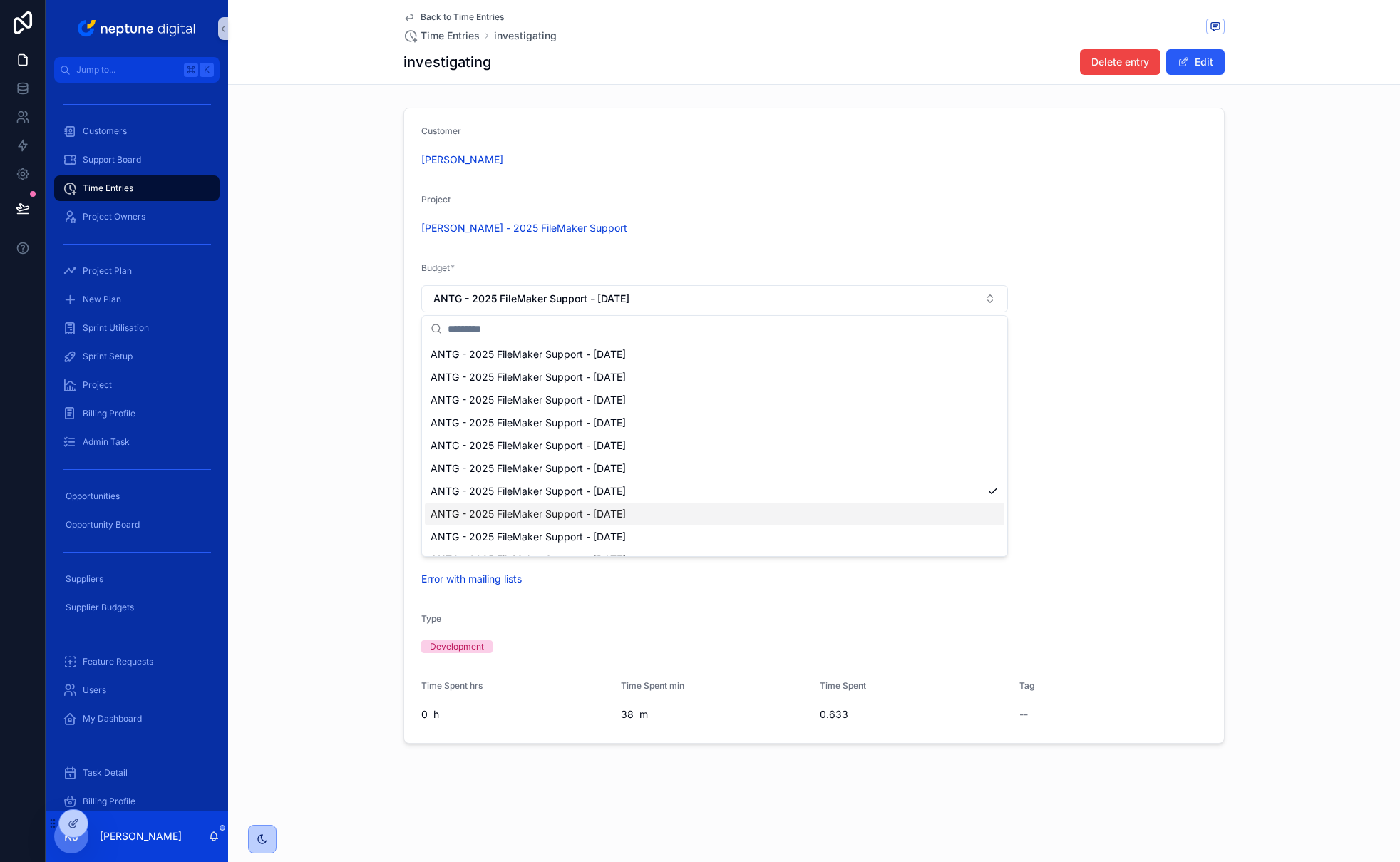
click at [846, 516] on div "ANTG - 2025 FileMaker Support - 09. September 2025" at bounding box center [715, 513] width 580 height 23
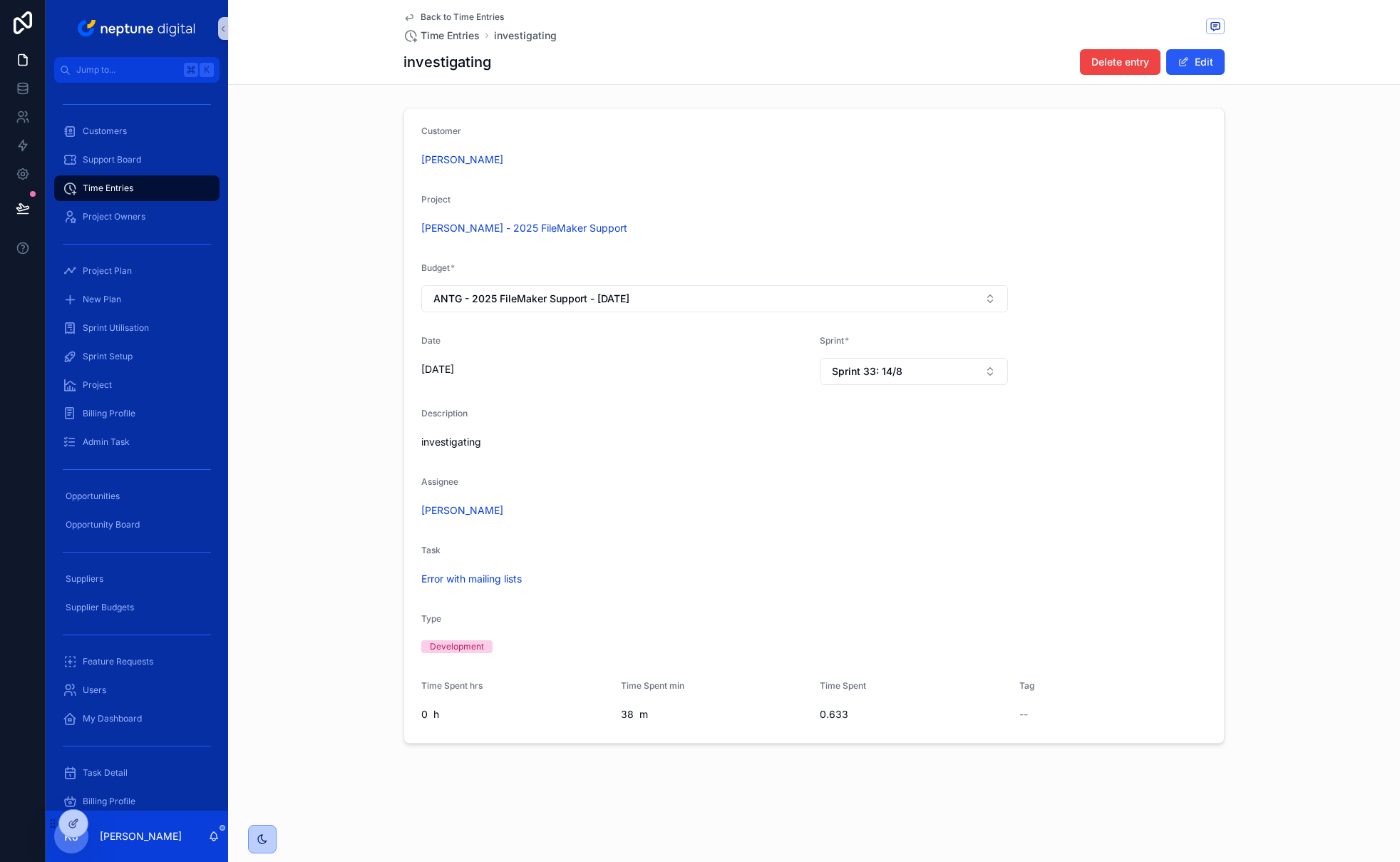
click at [443, 16] on span "Back to Time Entries" at bounding box center [462, 18] width 84 height 12
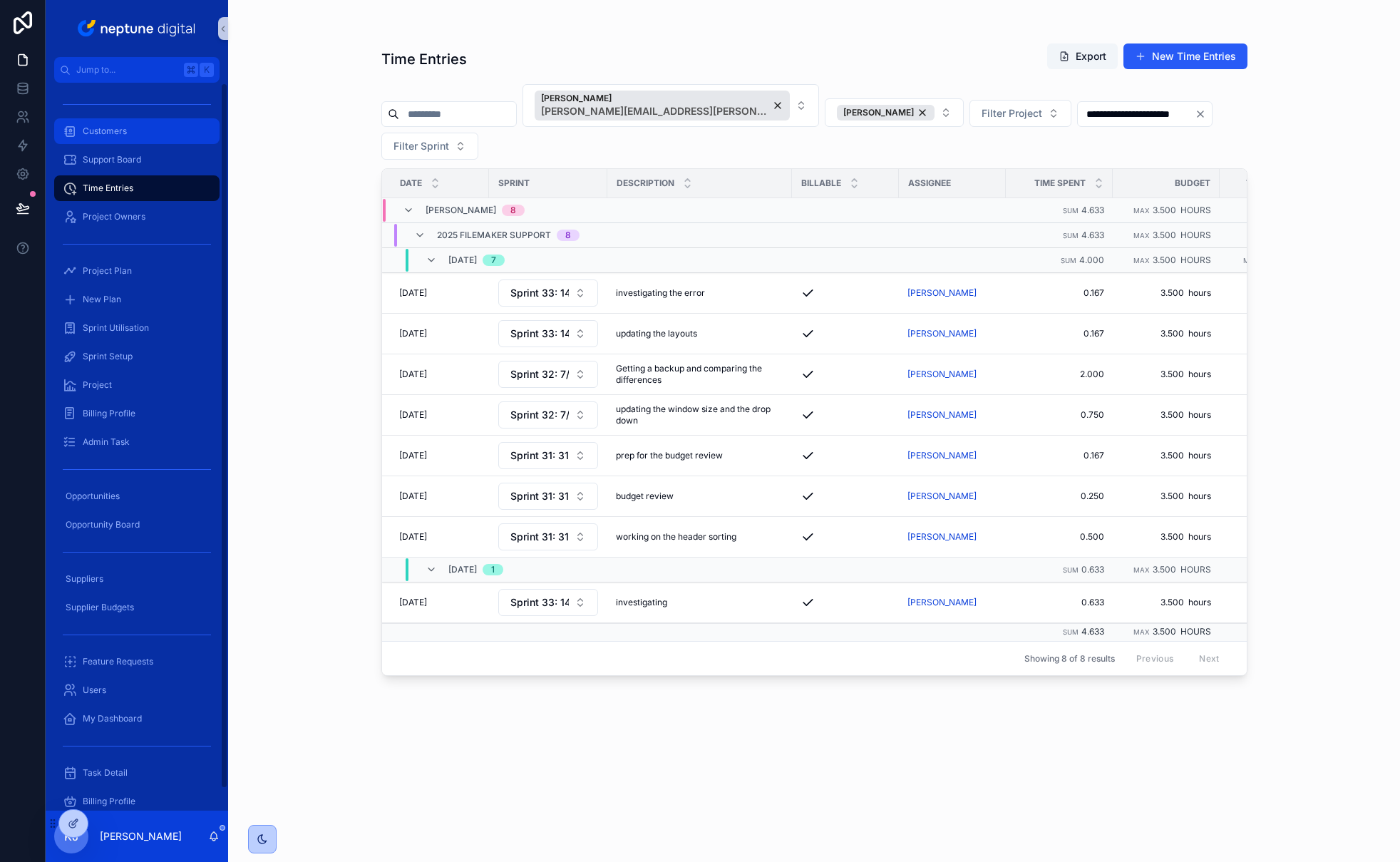
click at [145, 134] on div "Customers" at bounding box center [137, 131] width 148 height 23
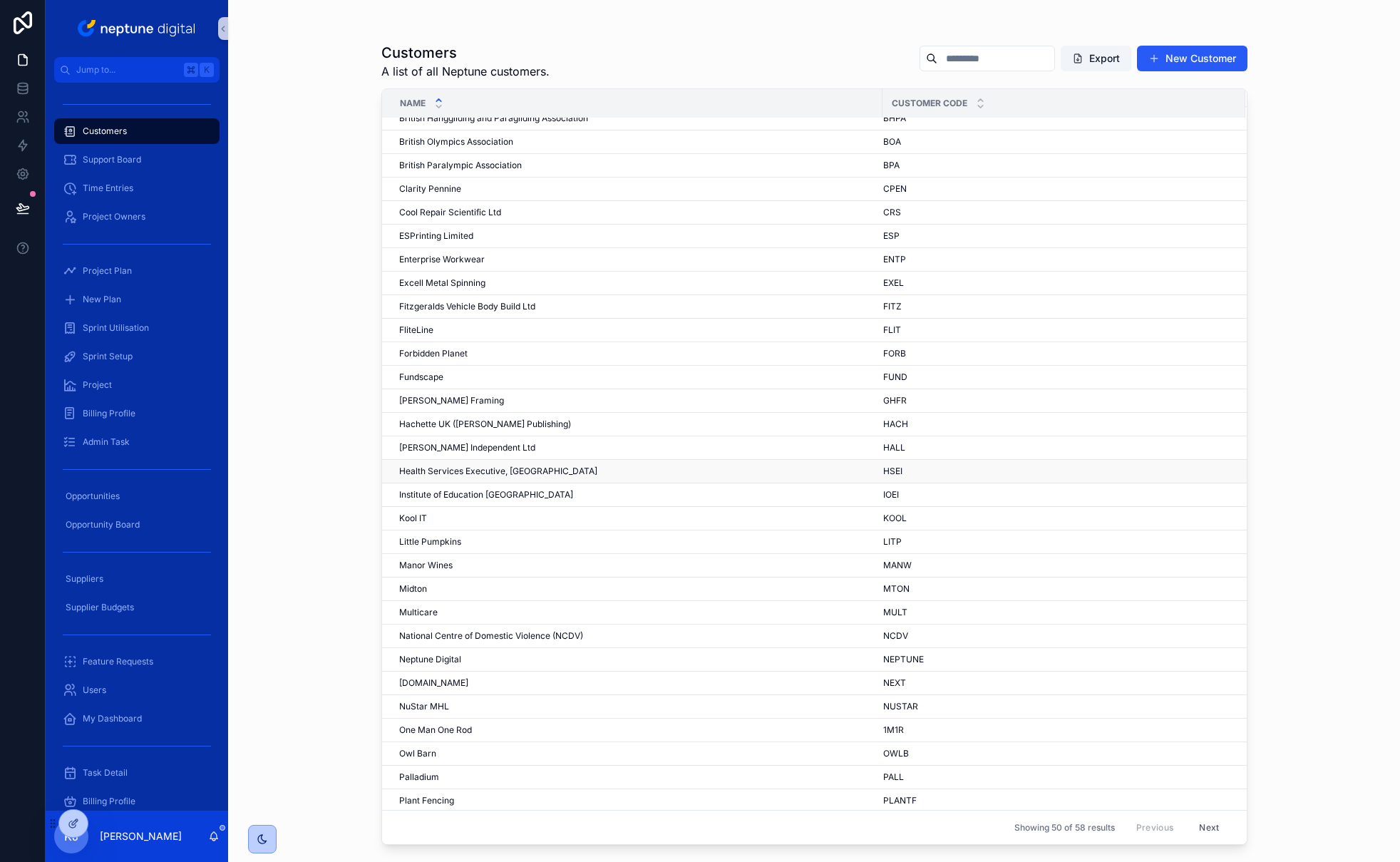
scroll to position [222, 0]
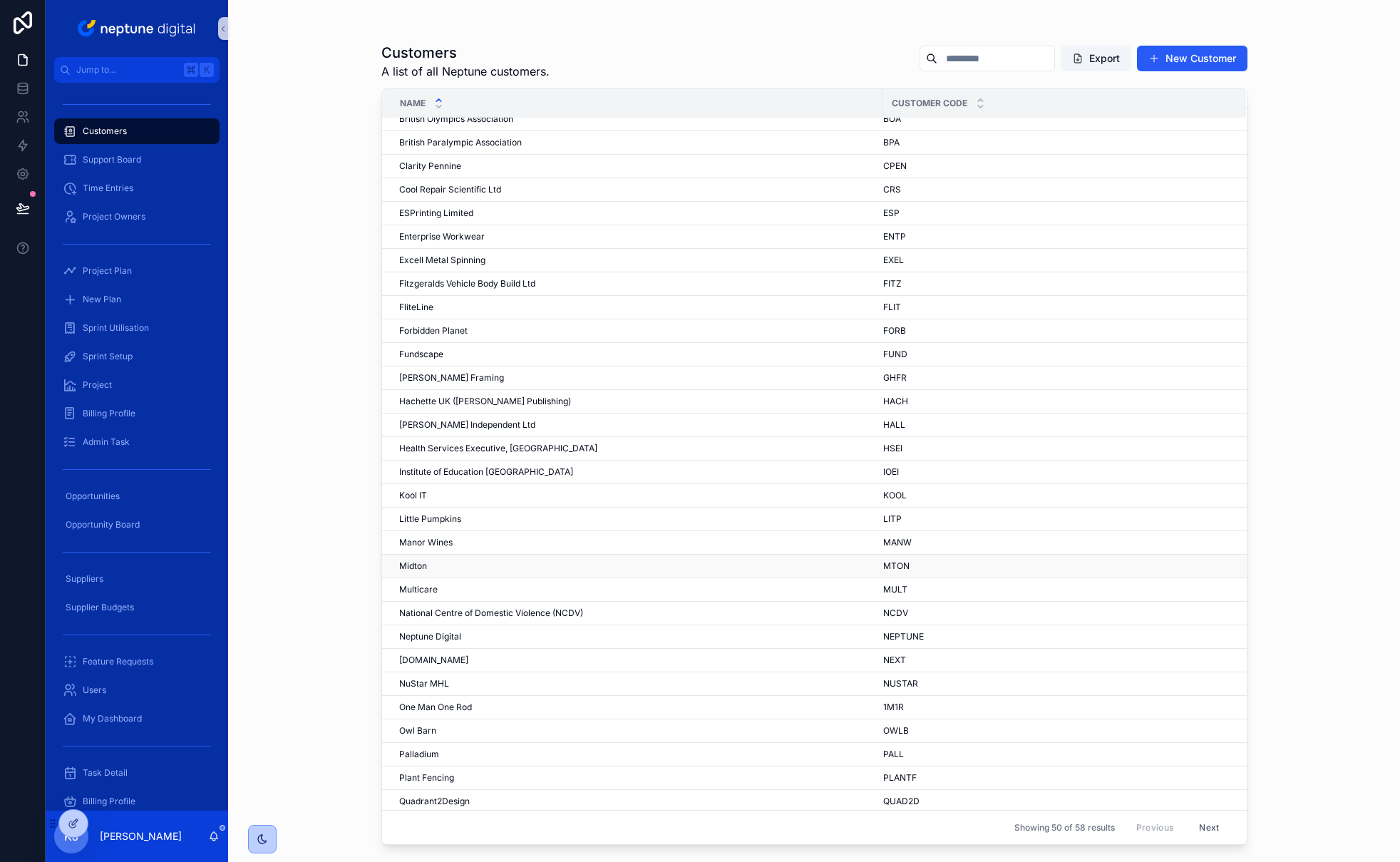
click at [429, 567] on div "[PERSON_NAME]" at bounding box center [636, 566] width 475 height 12
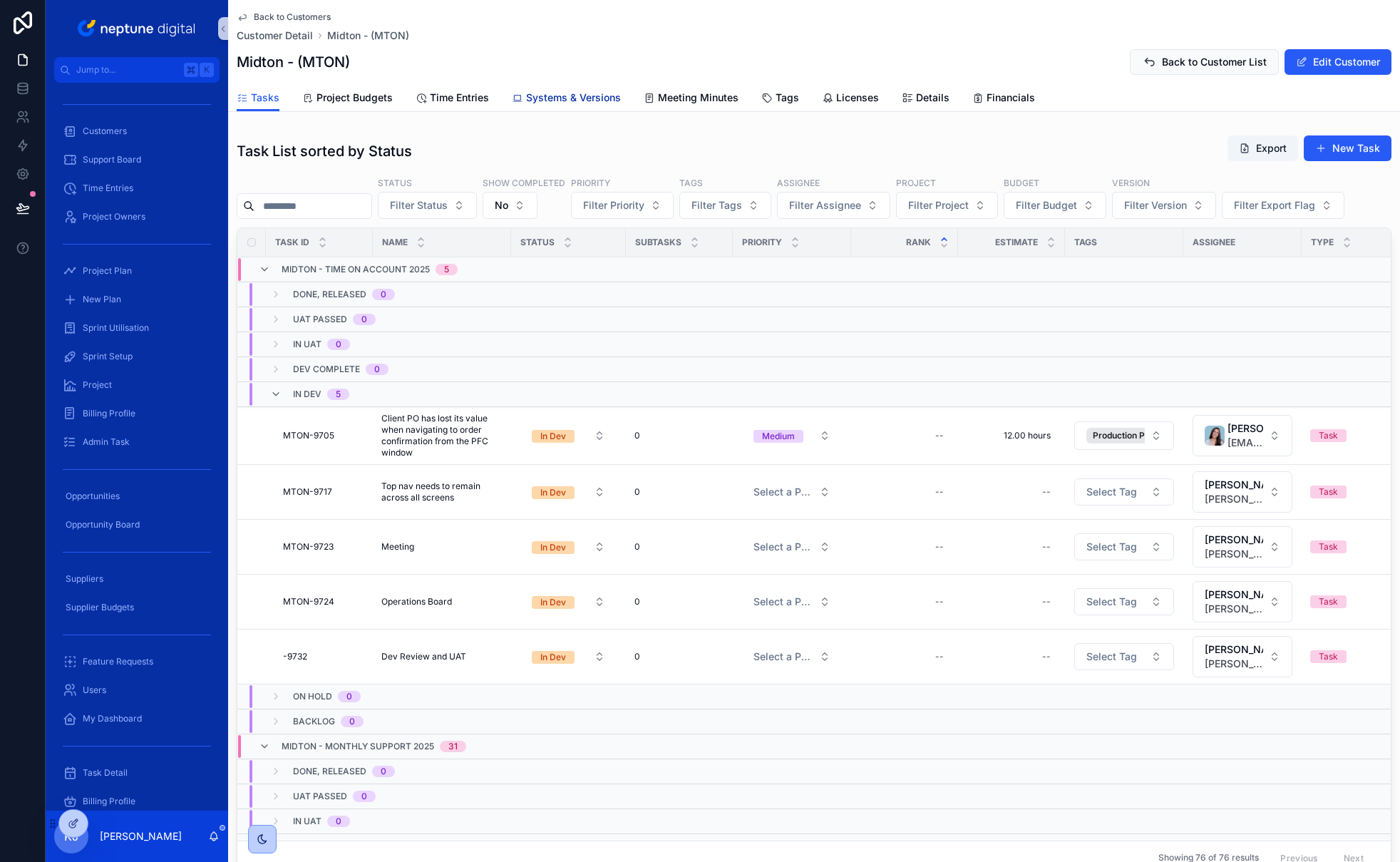
click at [560, 94] on span "Systems & Versions" at bounding box center [573, 97] width 94 height 15
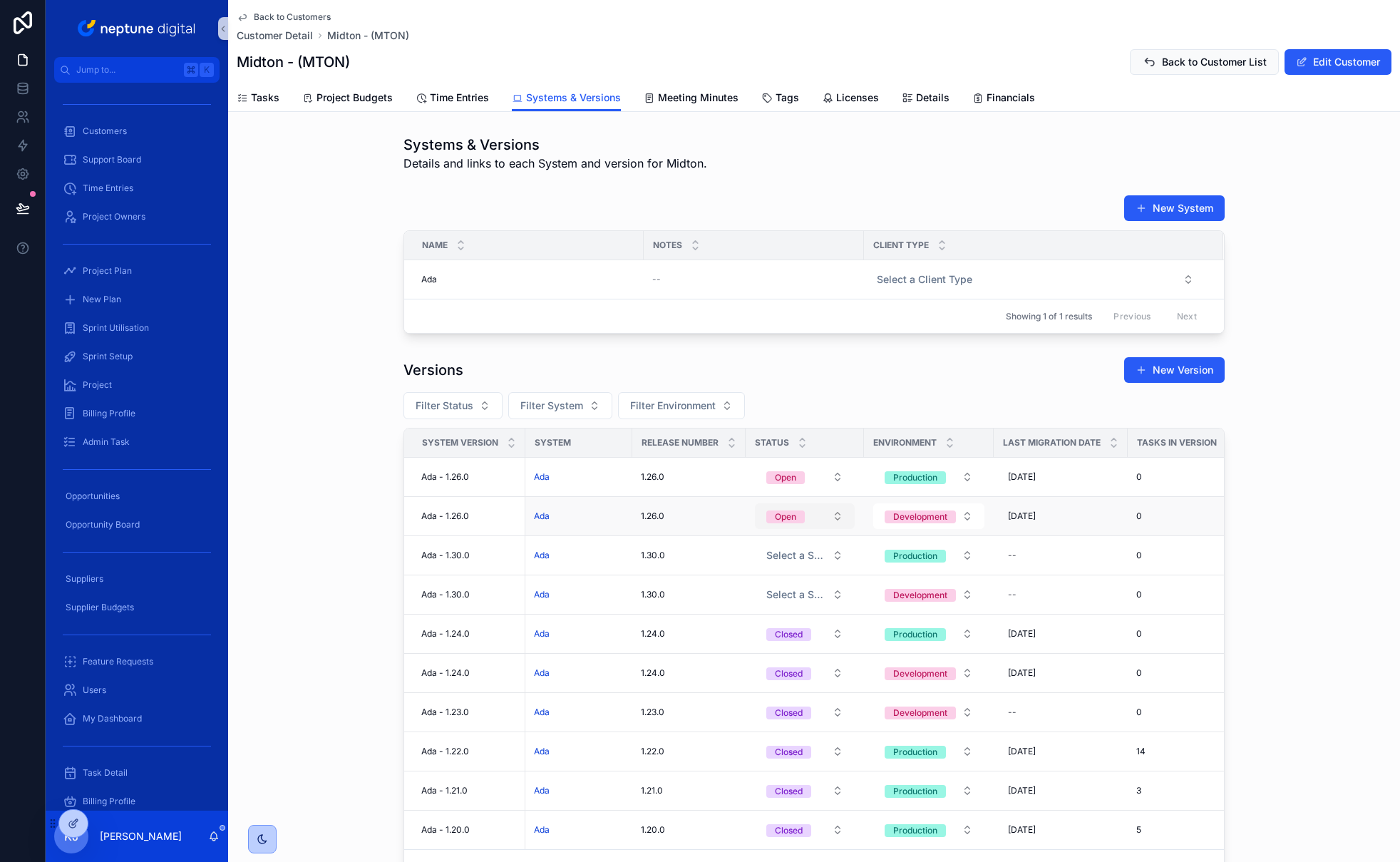
click at [824, 526] on button "Open" at bounding box center [805, 516] width 100 height 26
click at [784, 621] on div "Closed" at bounding box center [800, 626] width 171 height 22
click at [1167, 382] on button "New Version" at bounding box center [1175, 370] width 100 height 26
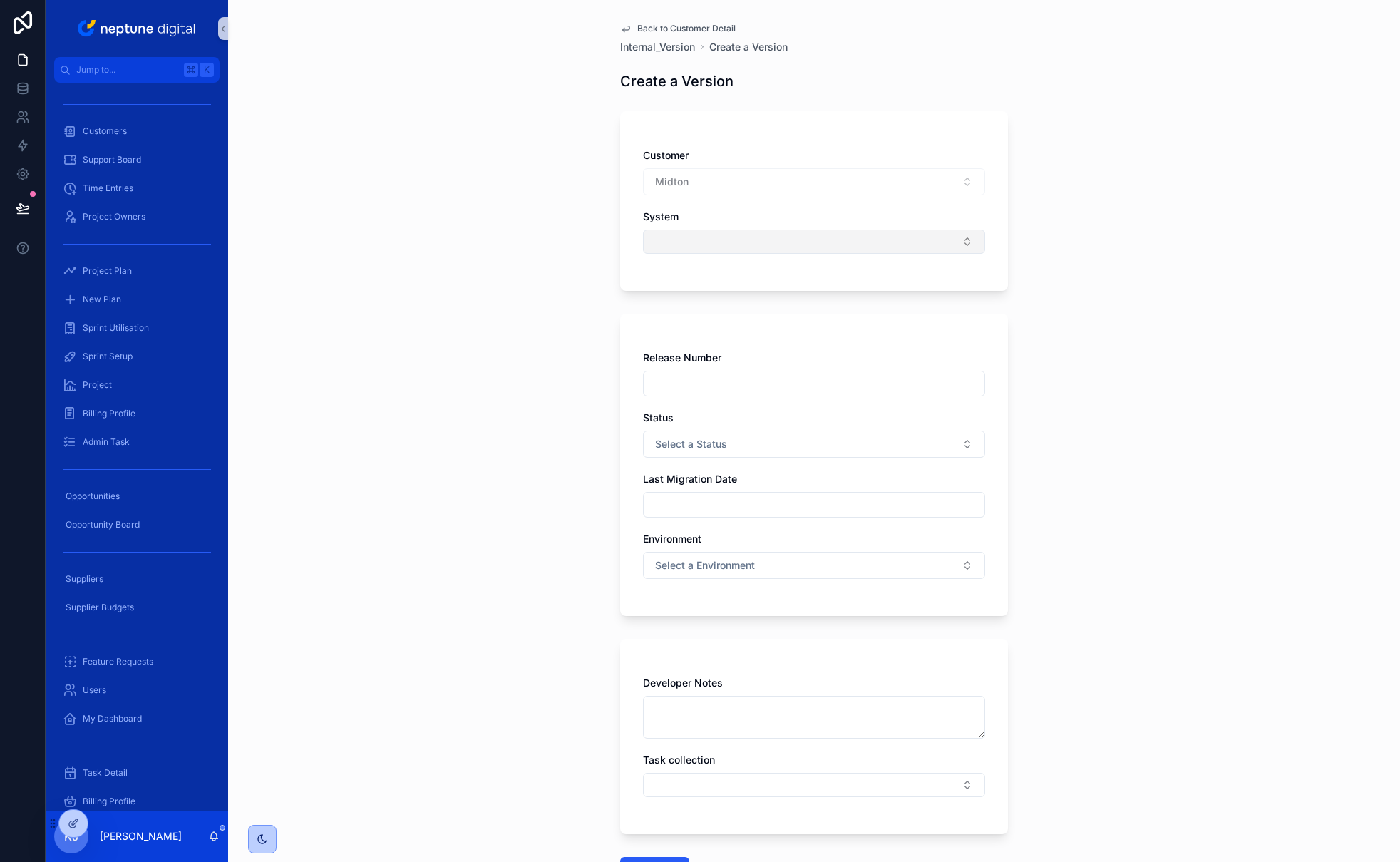
click at [743, 237] on button "Select Button" at bounding box center [814, 242] width 342 height 25
click at [715, 303] on div "Ada" at bounding box center [809, 298] width 335 height 23
click at [705, 385] on input "scrollable content" at bounding box center [814, 386] width 341 height 20
type input "******"
click at [814, 445] on button "Select a Status" at bounding box center [814, 447] width 342 height 28
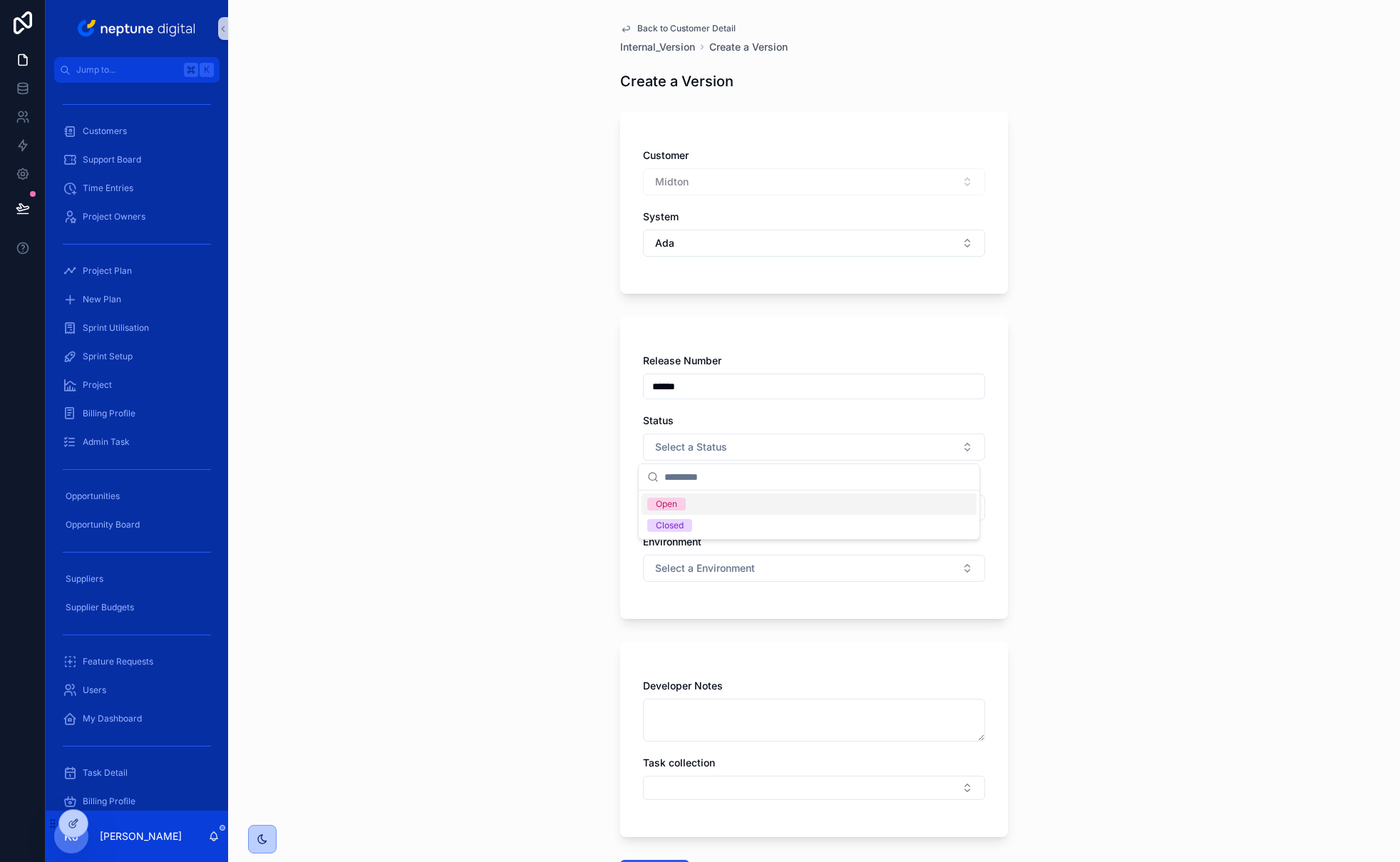
click at [776, 509] on div "Open" at bounding box center [809, 504] width 335 height 22
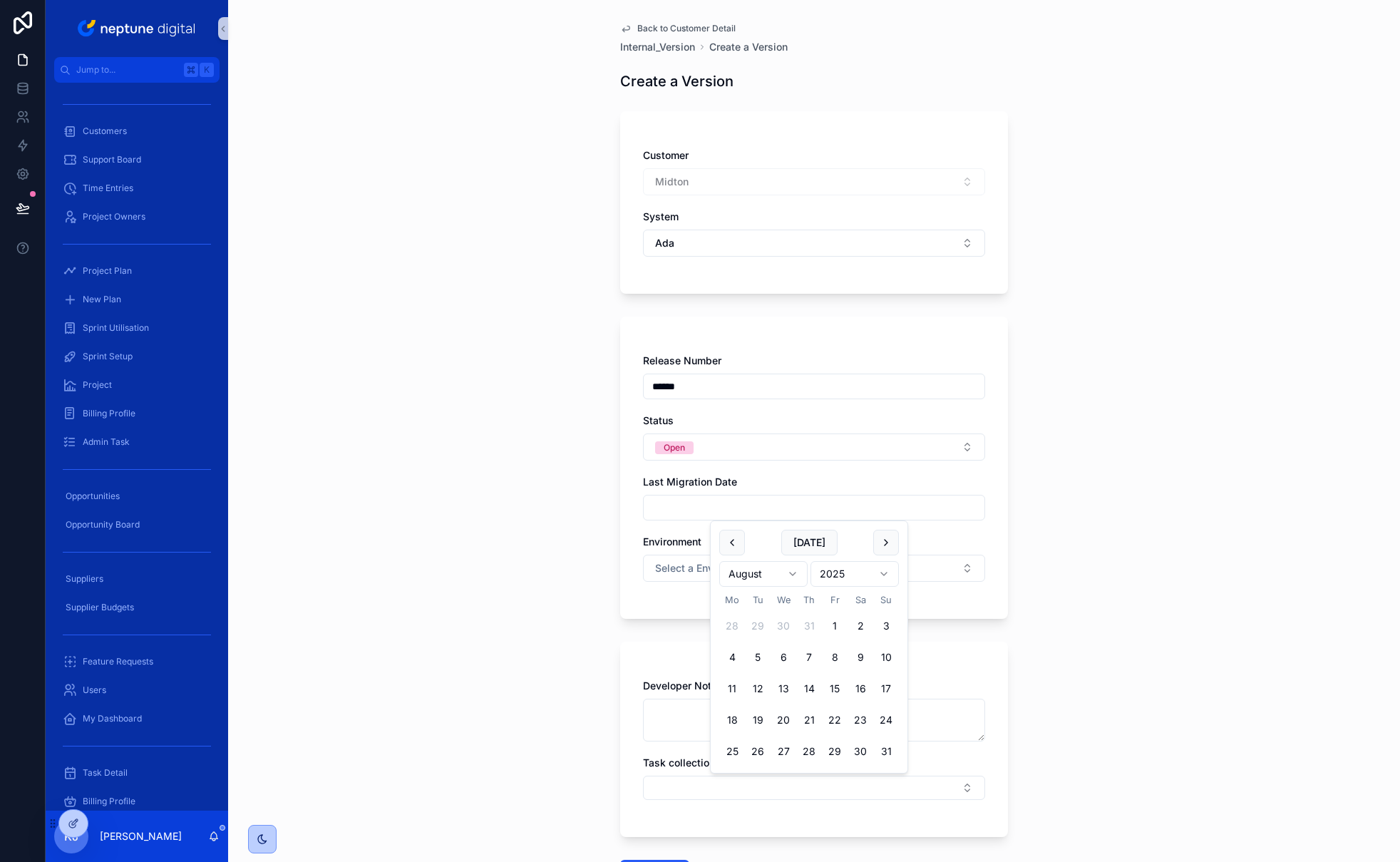
click at [895, 511] on input "scrollable content" at bounding box center [814, 507] width 341 height 20
click at [889, 750] on button "31" at bounding box center [886, 751] width 26 height 26
type input "**********"
click at [1107, 423] on div "**********" at bounding box center [814, 431] width 1172 height 862
click at [905, 572] on button "Select a Environment" at bounding box center [814, 568] width 342 height 28
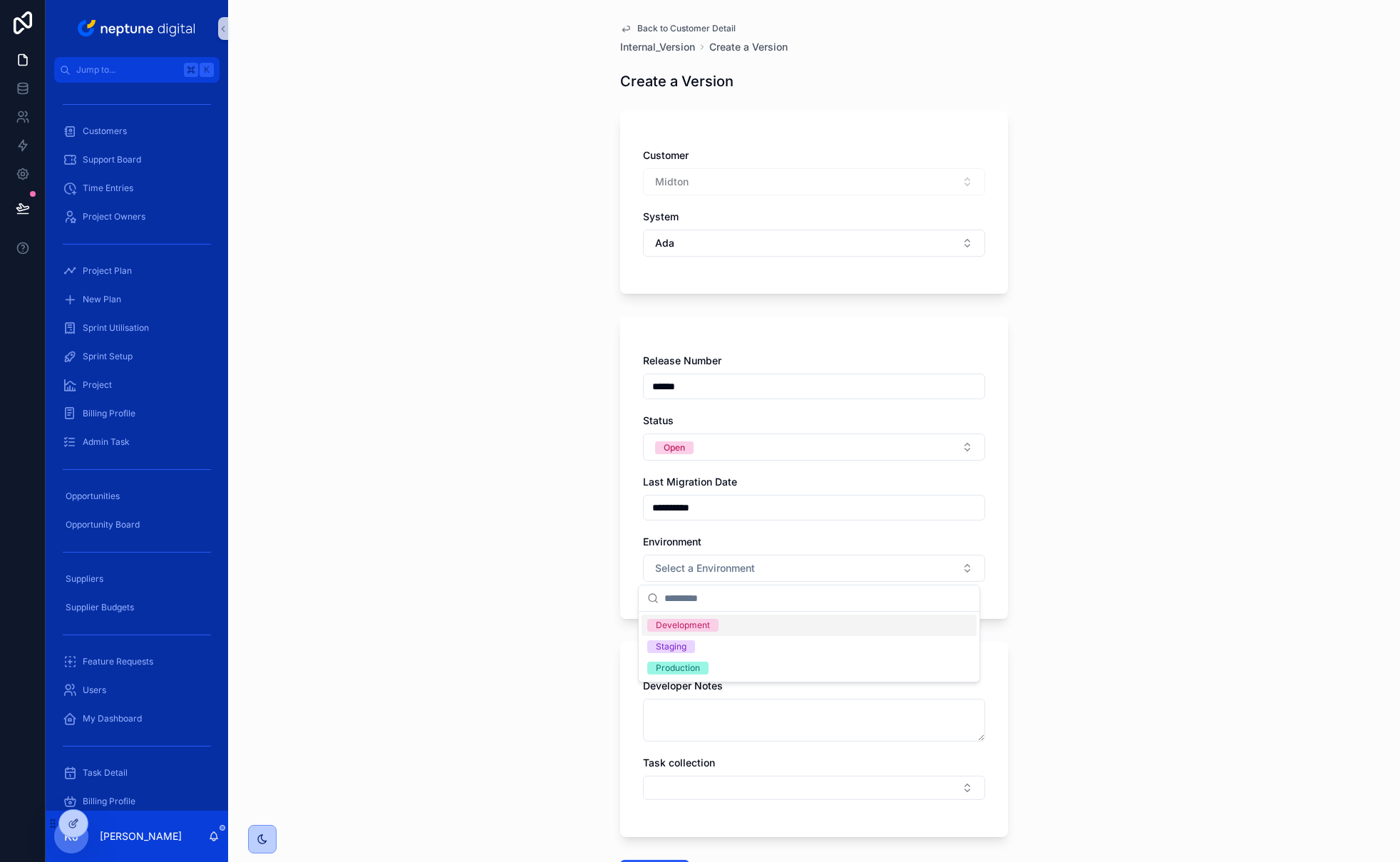
click at [774, 627] on div "Development" at bounding box center [809, 625] width 335 height 22
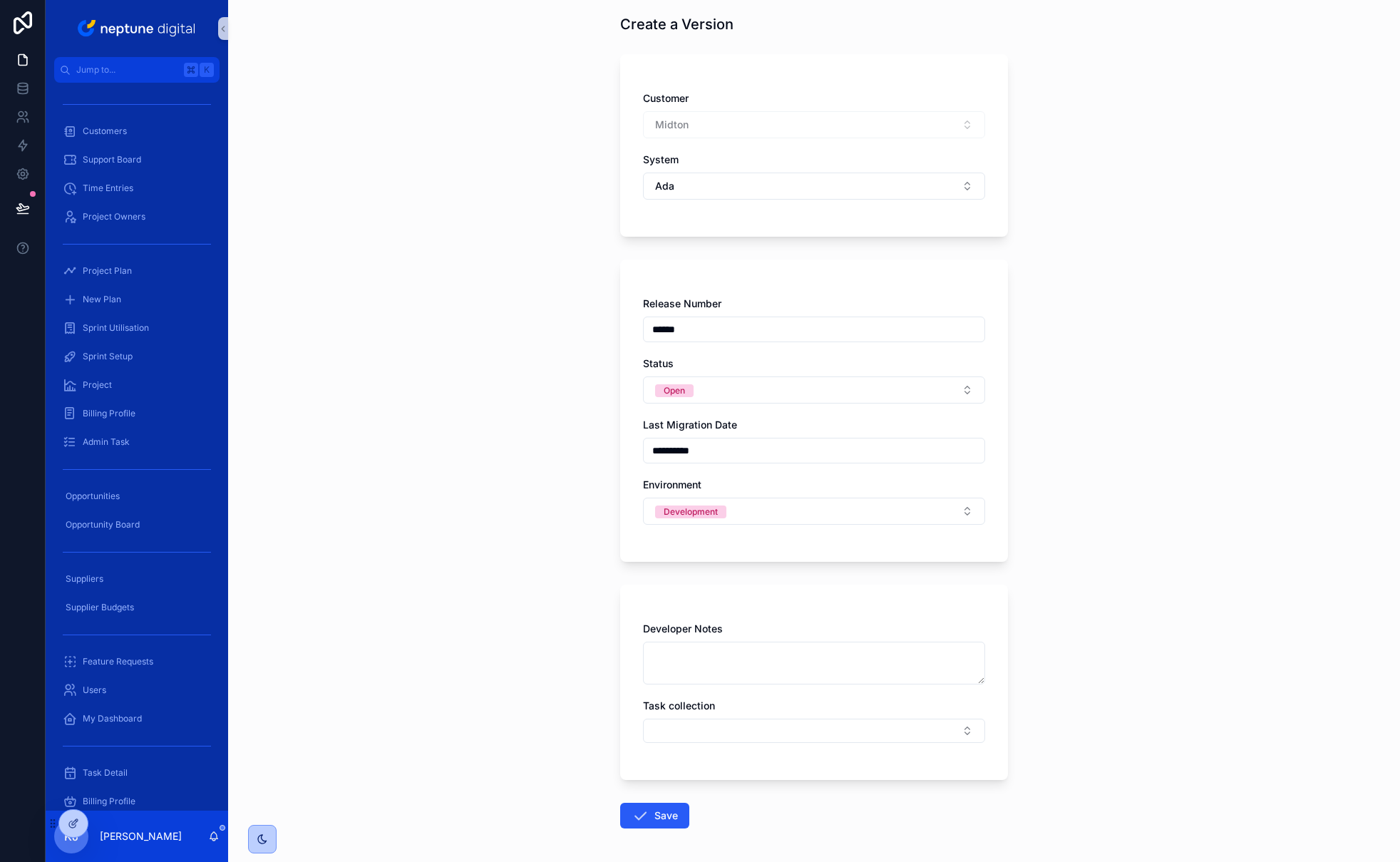
scroll to position [115, 0]
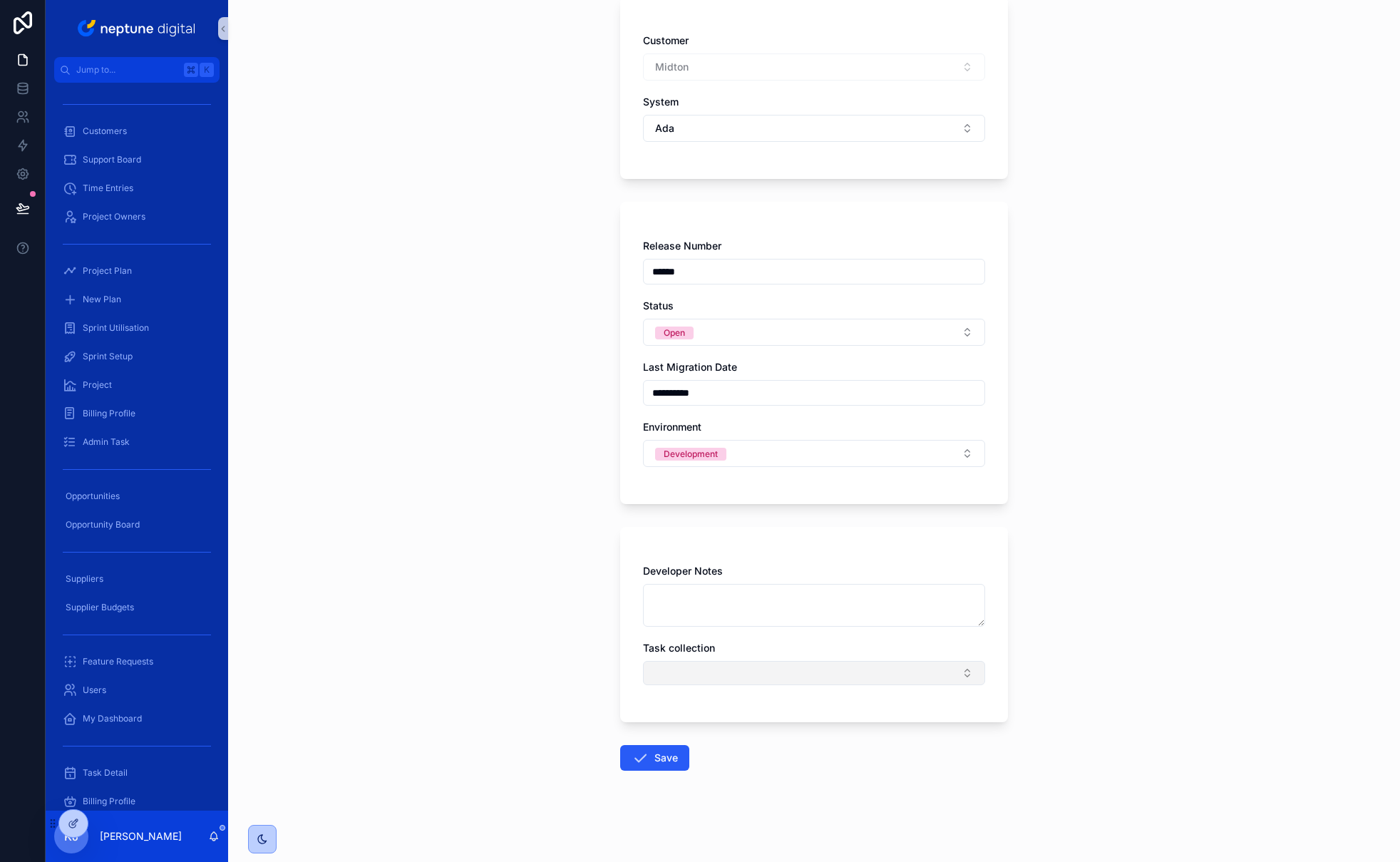
click at [885, 678] on button "Select Button" at bounding box center [814, 672] width 342 height 25
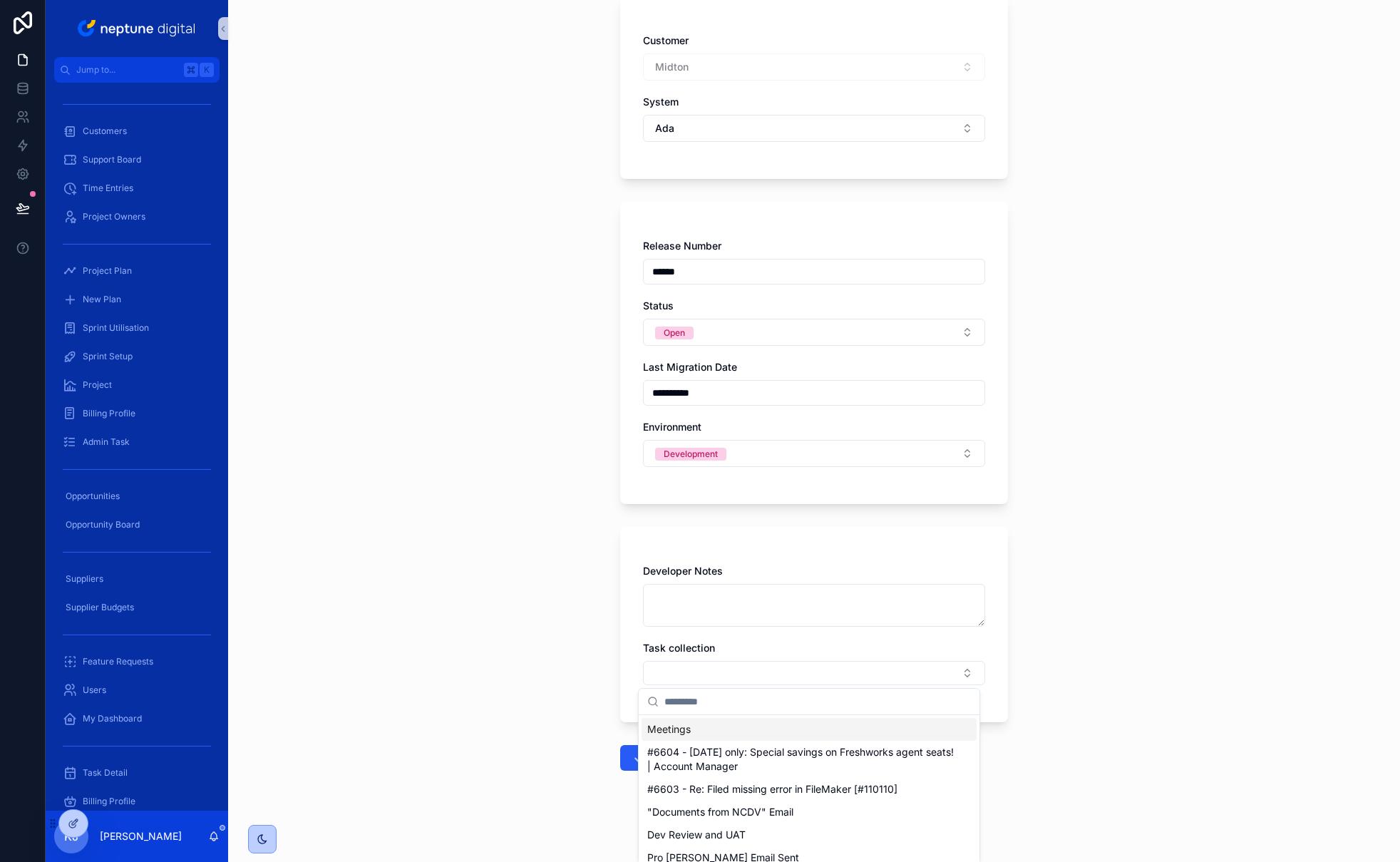
click at [1127, 512] on div "**********" at bounding box center [814, 316] width 1172 height 862
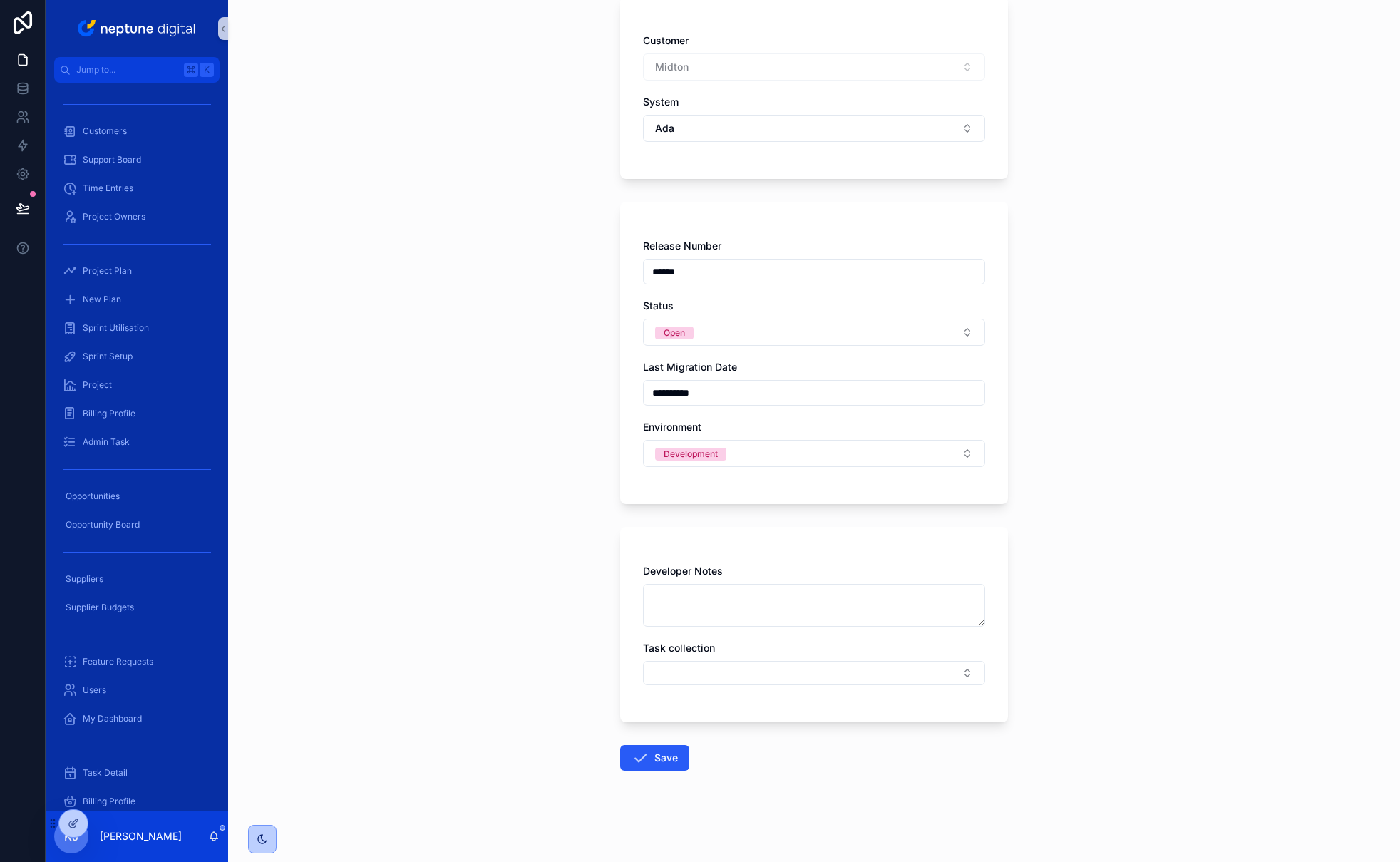
click at [1171, 485] on div "**********" at bounding box center [814, 316] width 1172 height 862
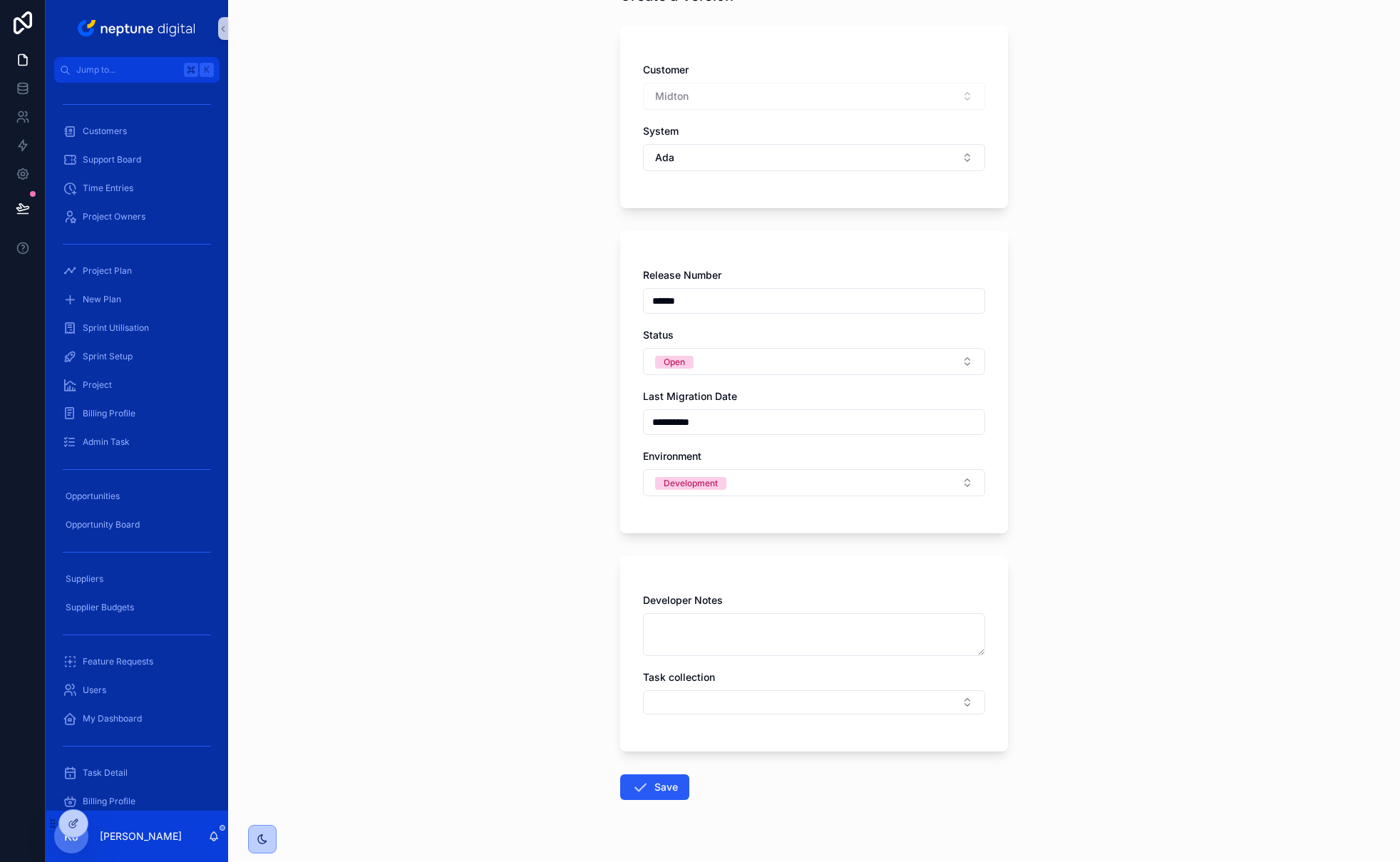
scroll to position [53, 0]
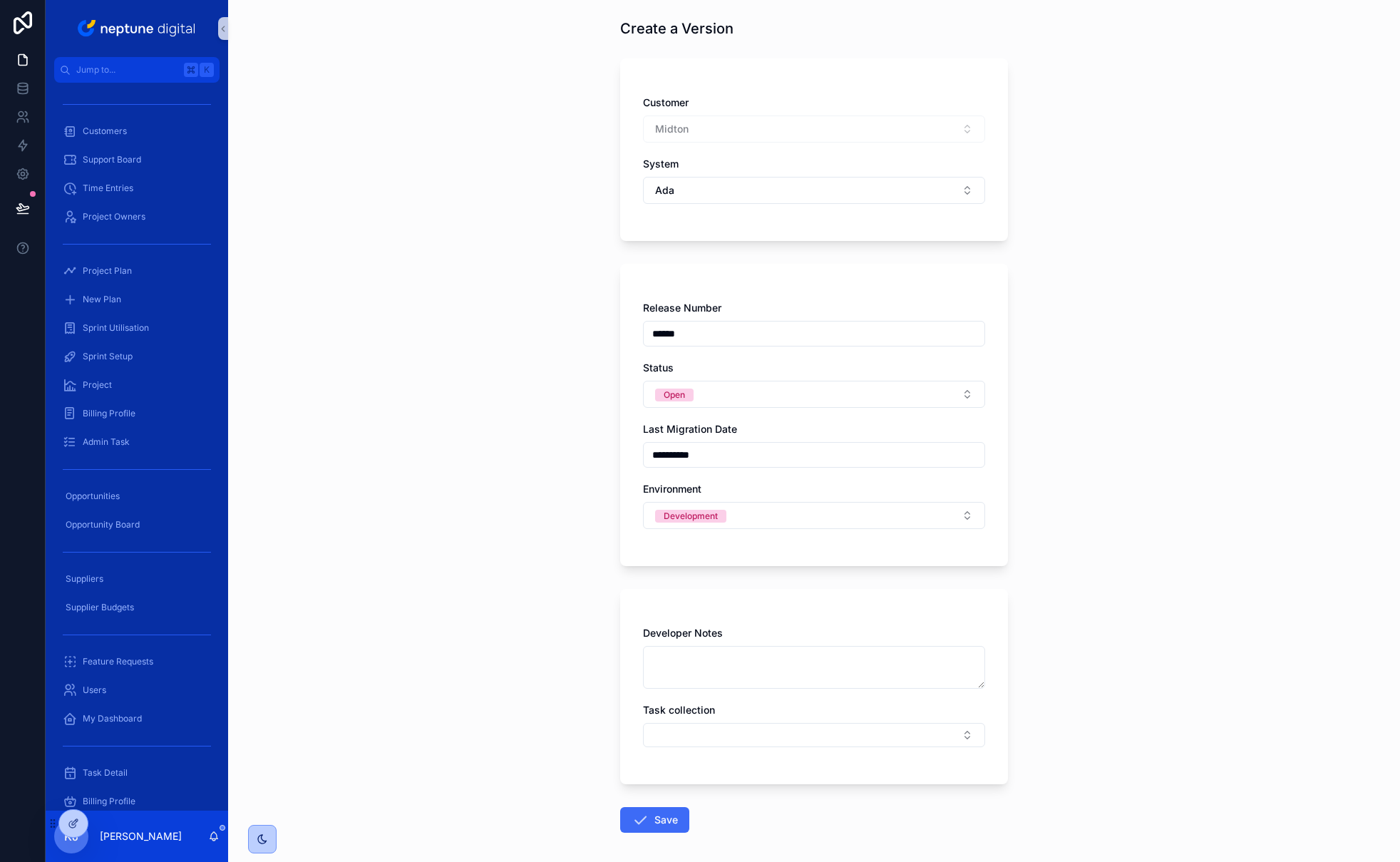
click at [659, 822] on button "Save" at bounding box center [655, 820] width 69 height 26
